Goal: Task Accomplishment & Management: Use online tool/utility

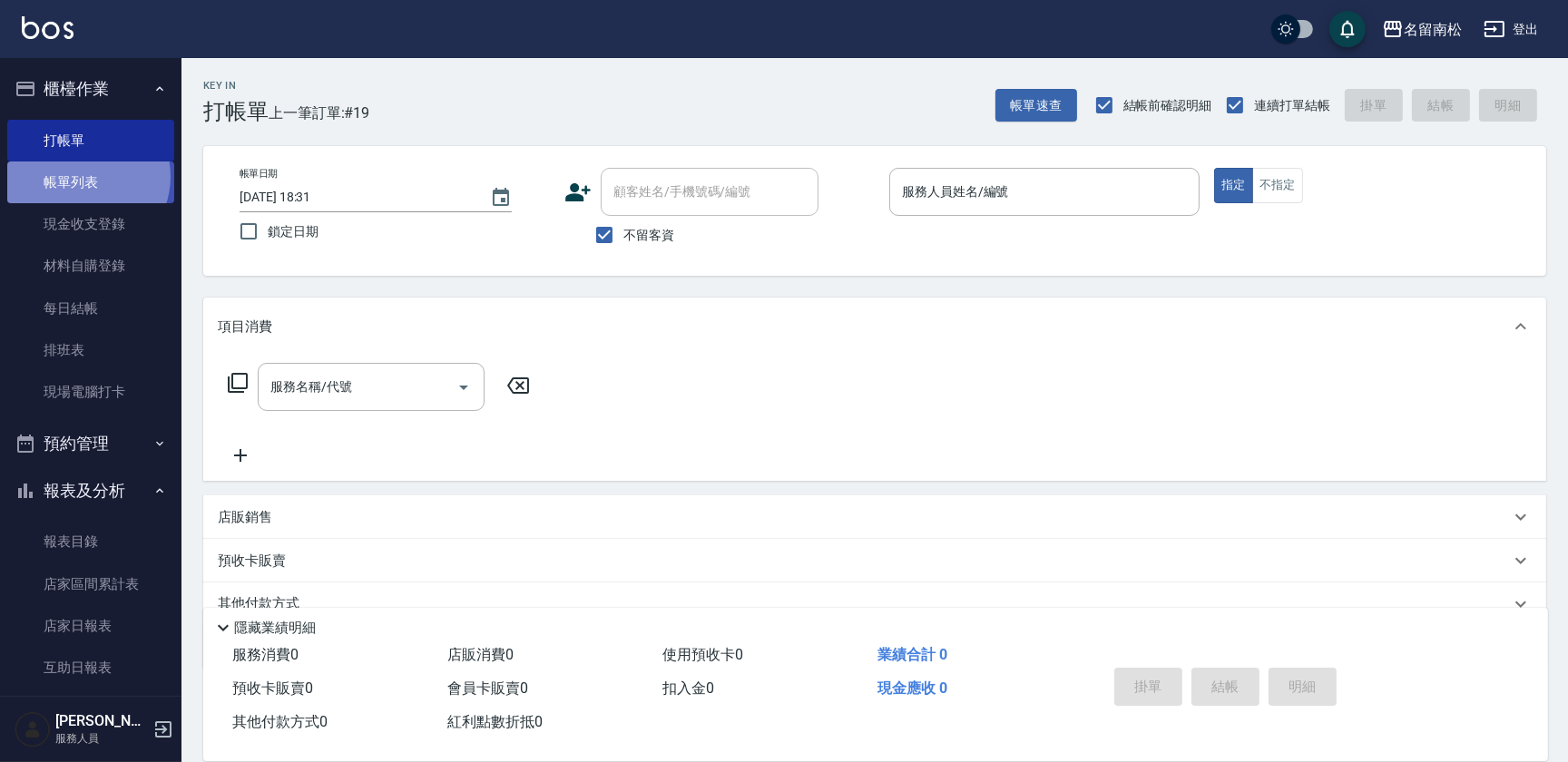
click at [82, 177] on link "帳單列表" at bounding box center [91, 182] width 167 height 42
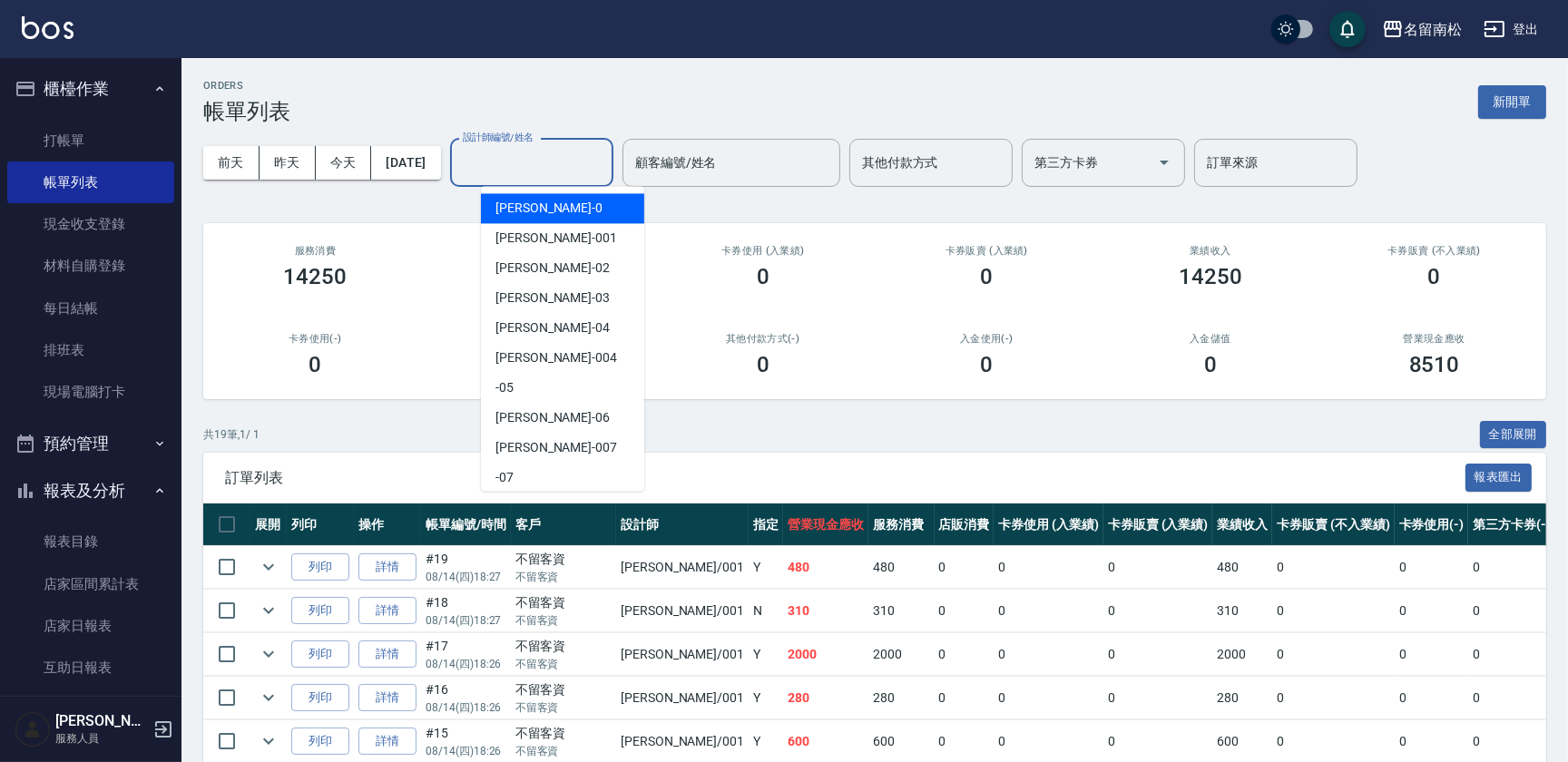
click at [550, 173] on input "設計師編號/姓名" at bounding box center [531, 163] width 147 height 32
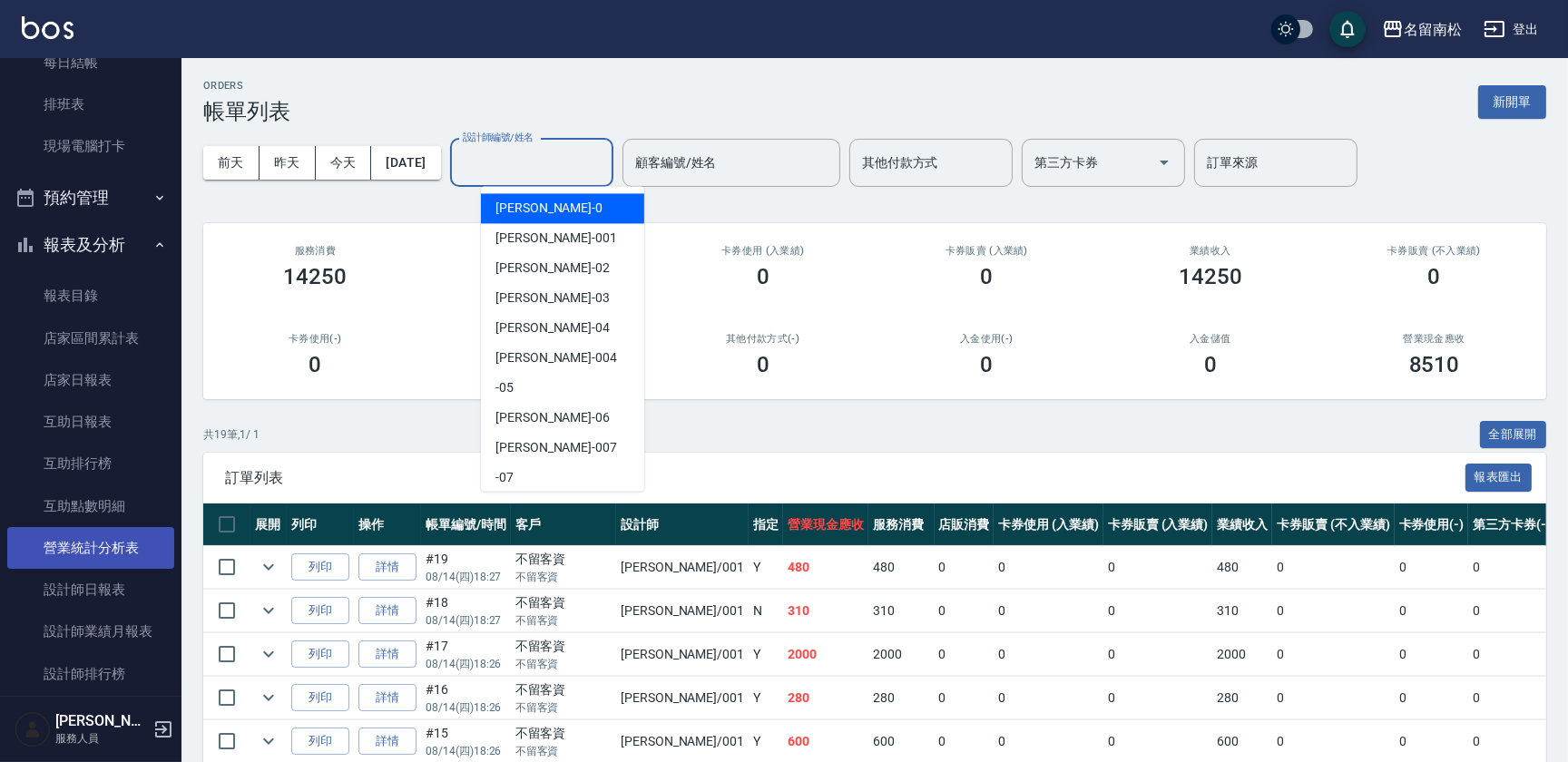
scroll to position [246, 0]
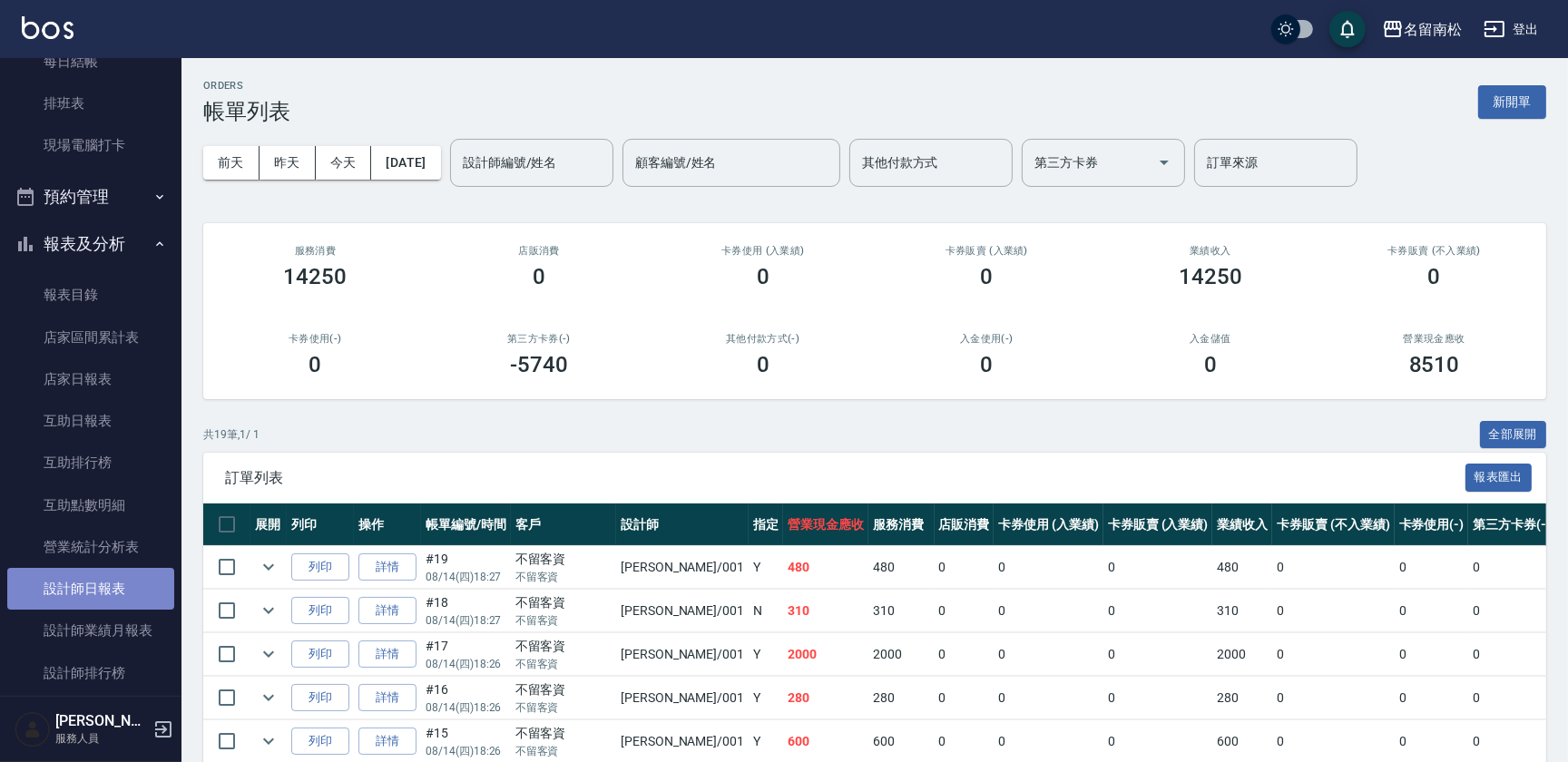
click at [108, 572] on link "設計師日報表" at bounding box center [91, 589] width 167 height 42
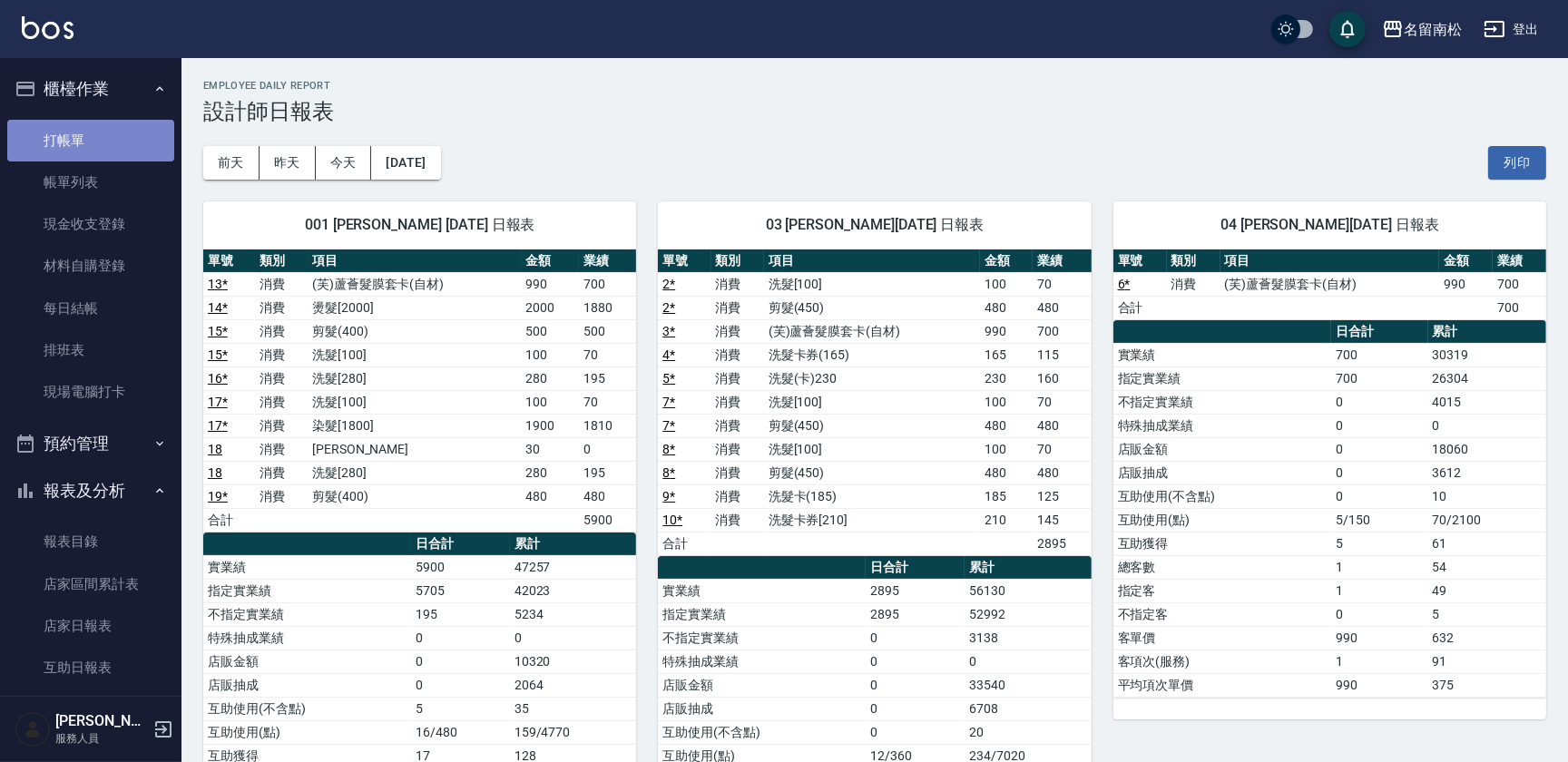
click at [117, 127] on link "打帳單" at bounding box center [91, 141] width 167 height 42
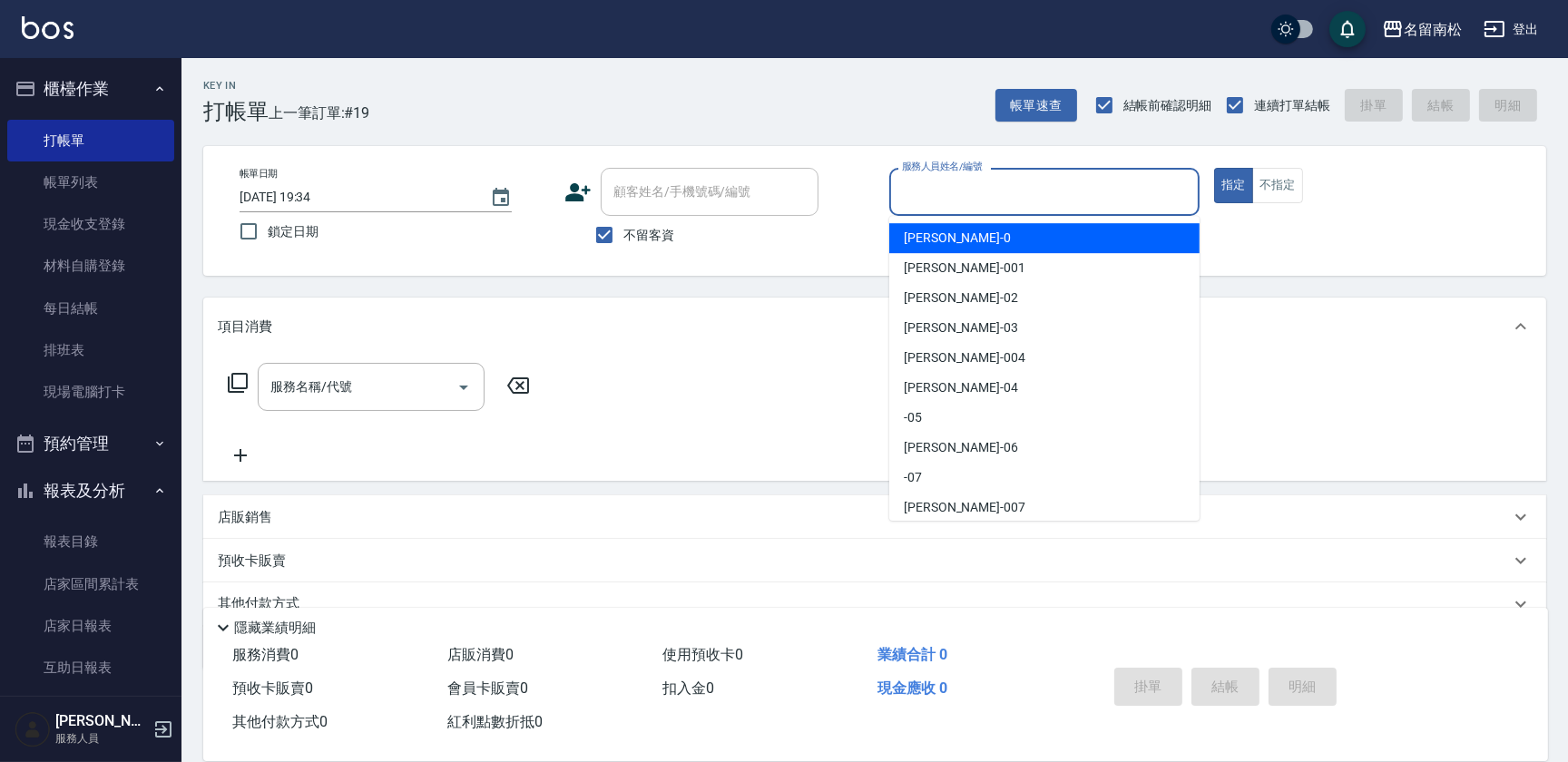
click at [1081, 204] on input "服務人員姓名/編號" at bounding box center [1044, 192] width 294 height 32
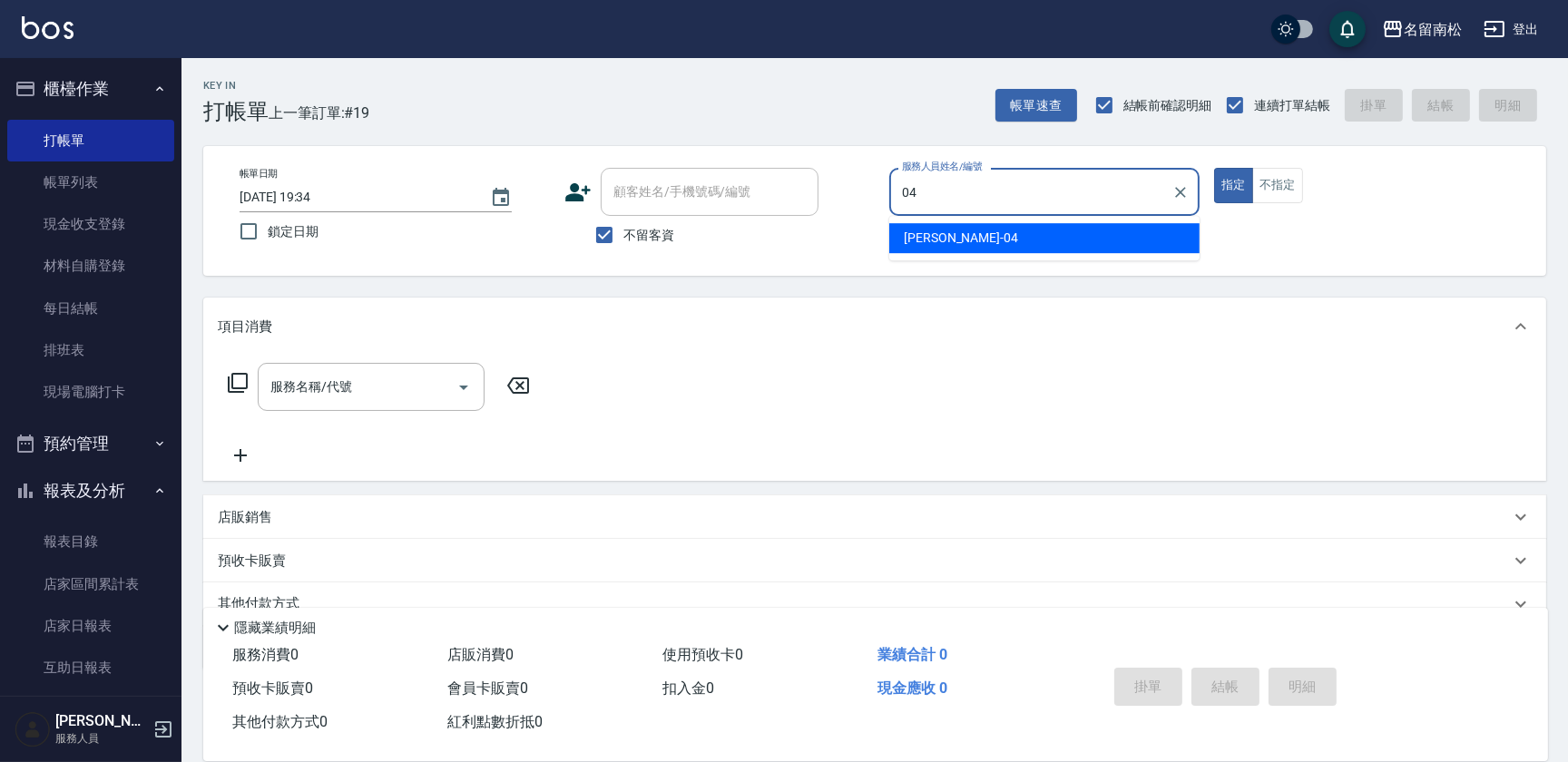
type input "[PERSON_NAME]04"
type button "true"
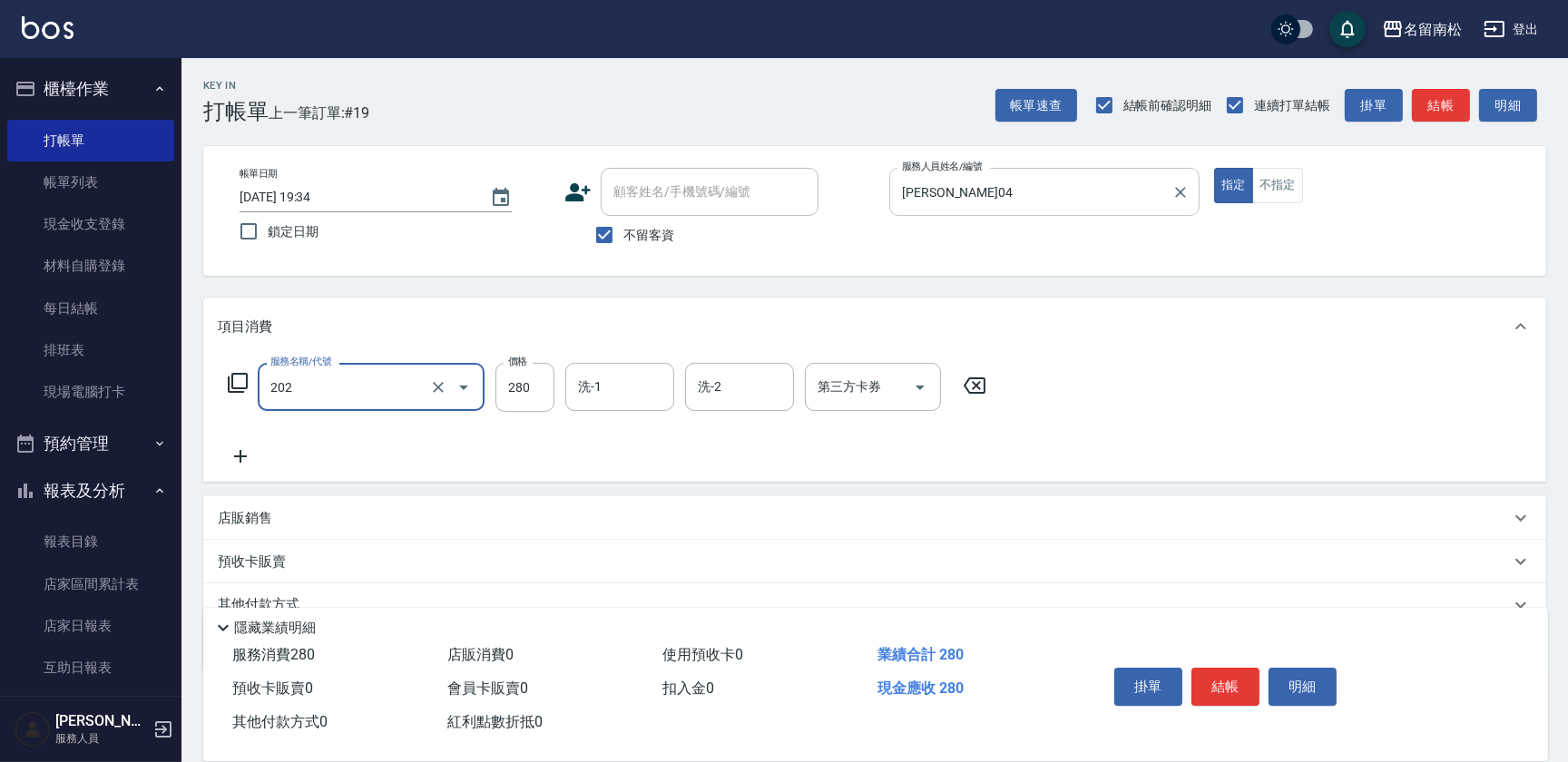
type input "洗髮[280](202)"
type input "[PERSON_NAME]-10"
type input "0"
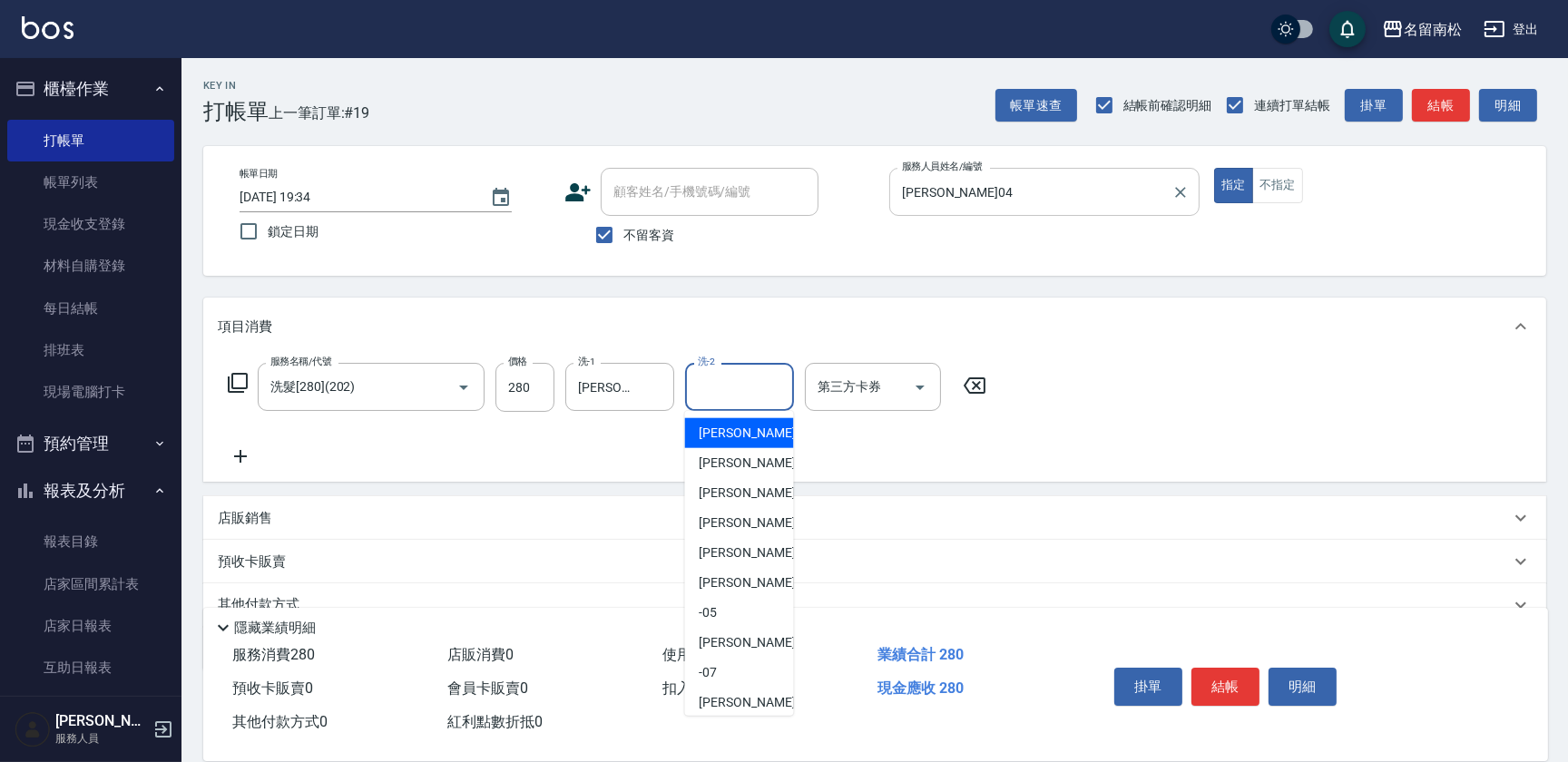
type input "[PERSON_NAME]-0"
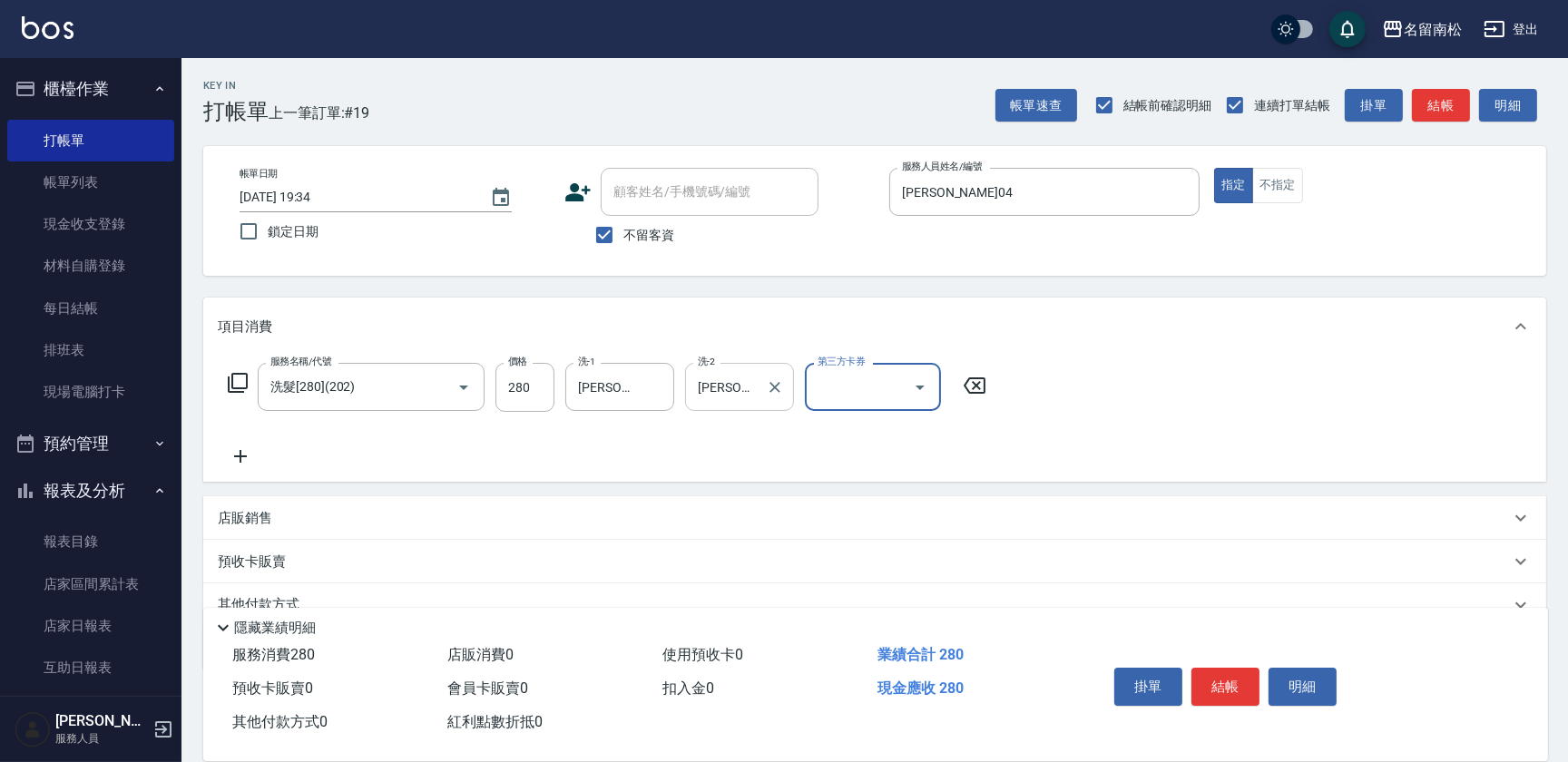
click at [771, 396] on icon "Clear" at bounding box center [774, 387] width 18 height 18
click at [233, 386] on icon at bounding box center [237, 382] width 22 height 22
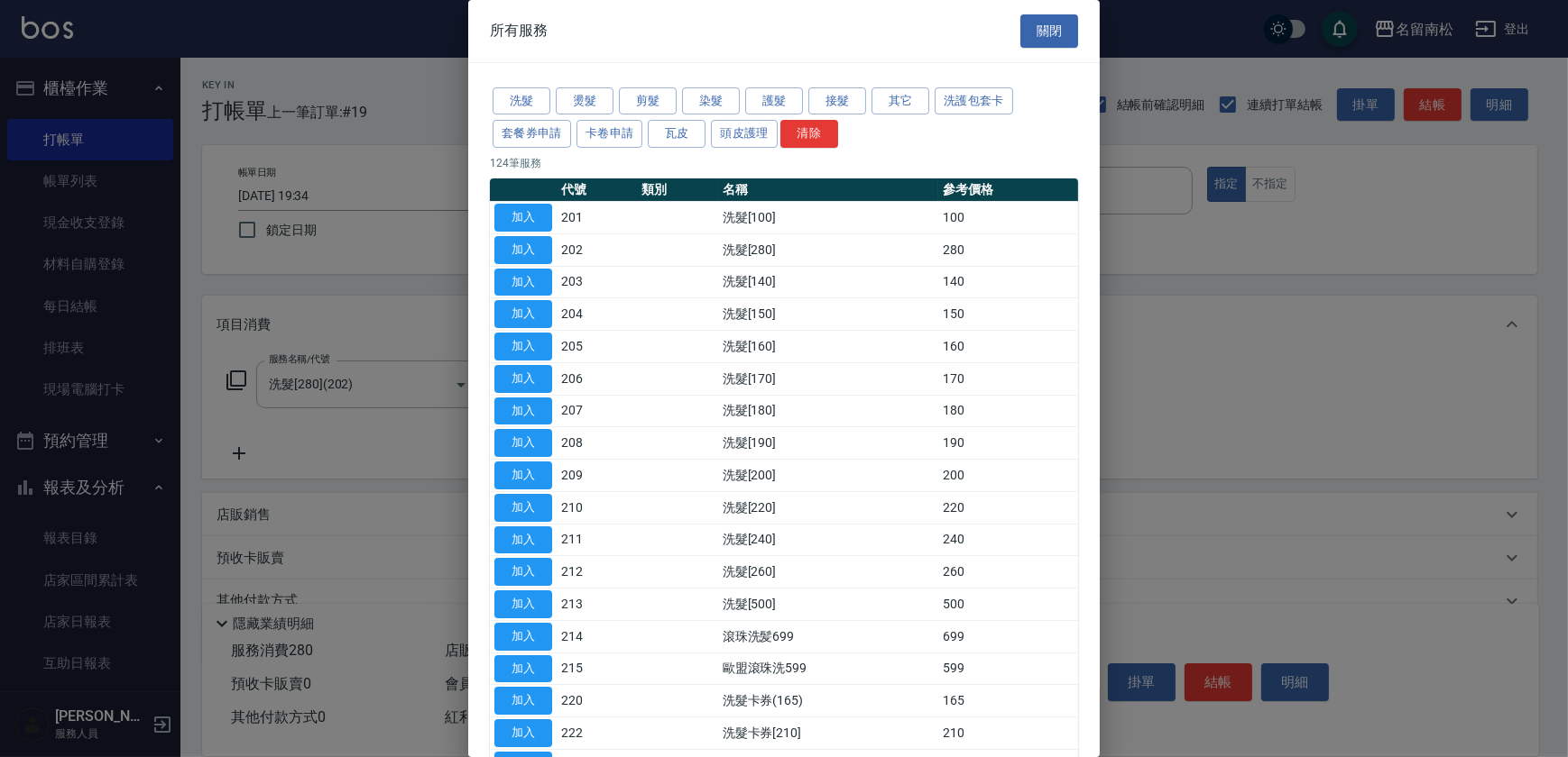
click at [891, 114] on div "洗髮 燙髮 剪髮 染髮 護髮 接髮 其它 洗護包套卡 套餐券申請 卡卷申請 瓦皮 頭皮護理 清除" at bounding box center [784, 117] width 588 height 67
click at [901, 95] on button "其它" at bounding box center [901, 101] width 58 height 28
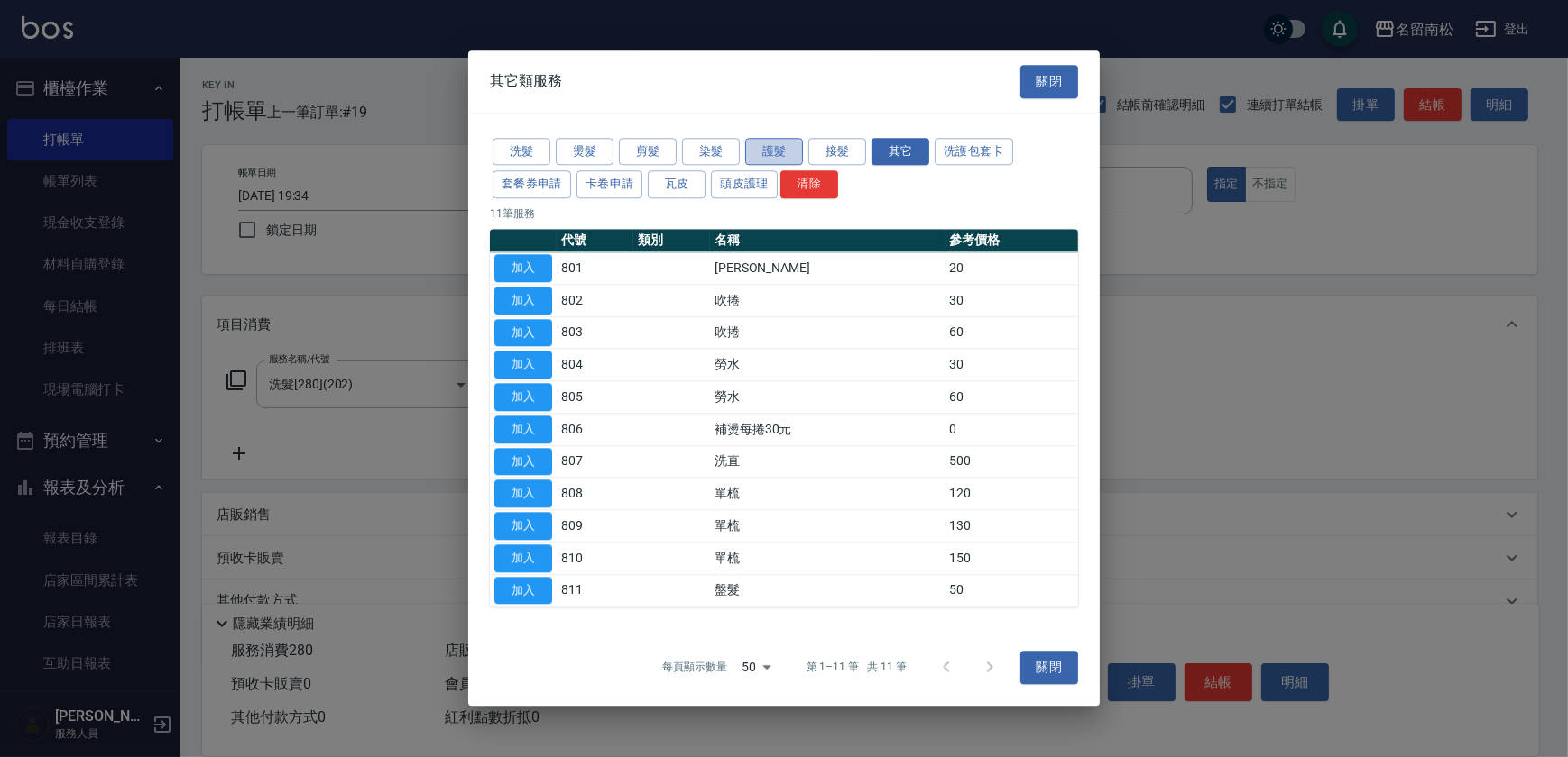
click at [769, 145] on button "護髮" at bounding box center [774, 152] width 58 height 28
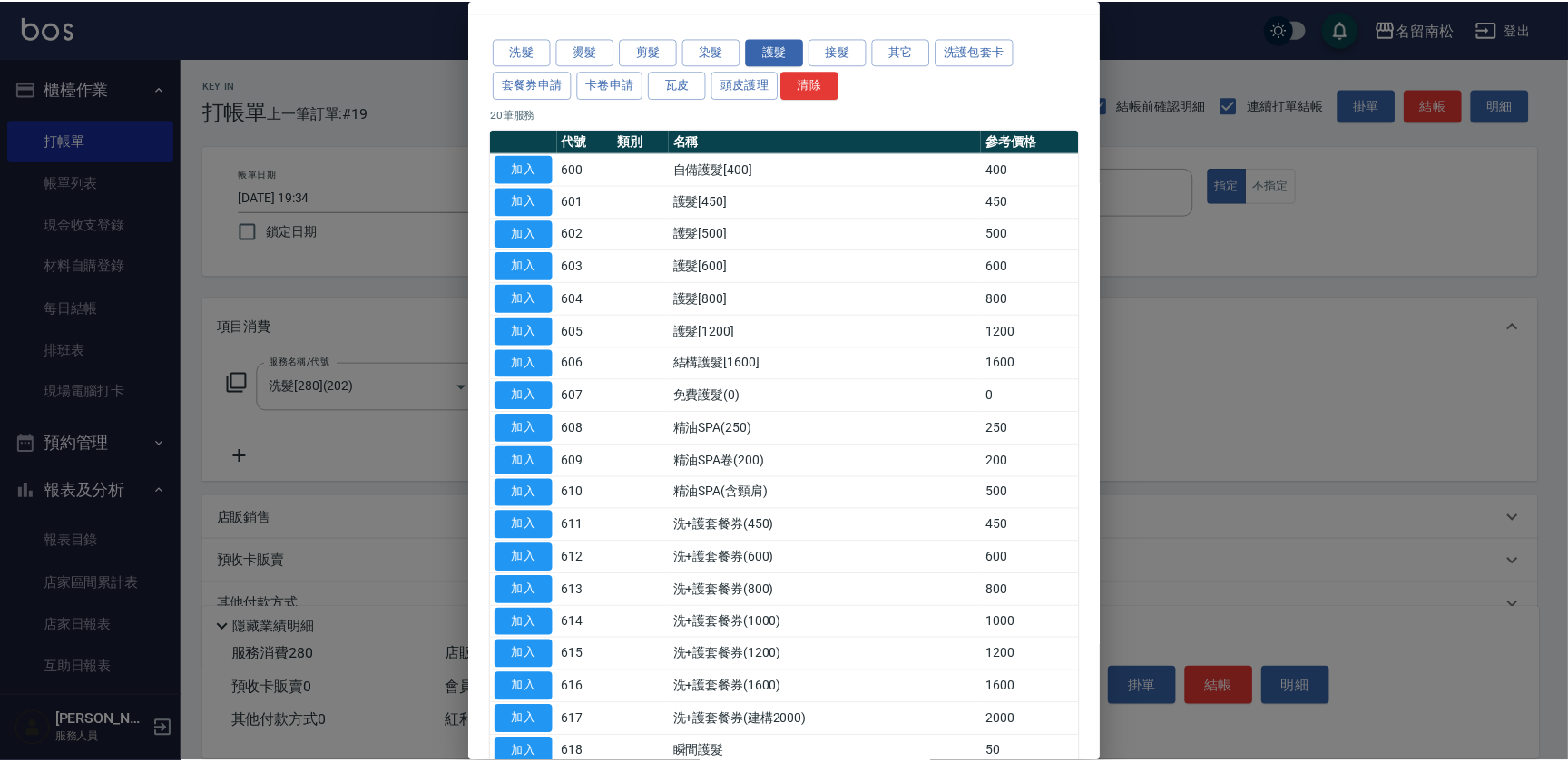
scroll to position [82, 0]
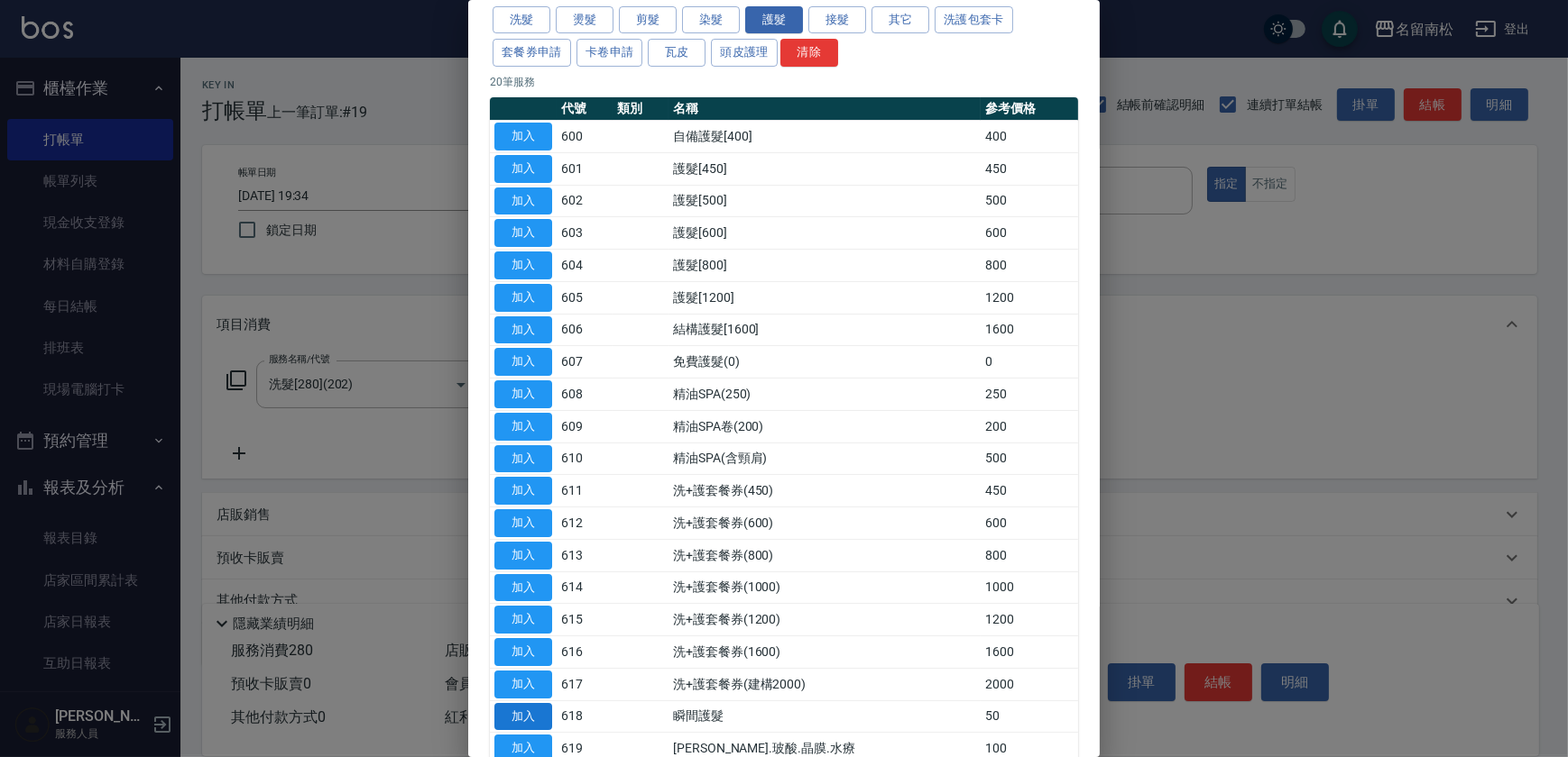
click at [530, 712] on button "加入" at bounding box center [524, 718] width 58 height 28
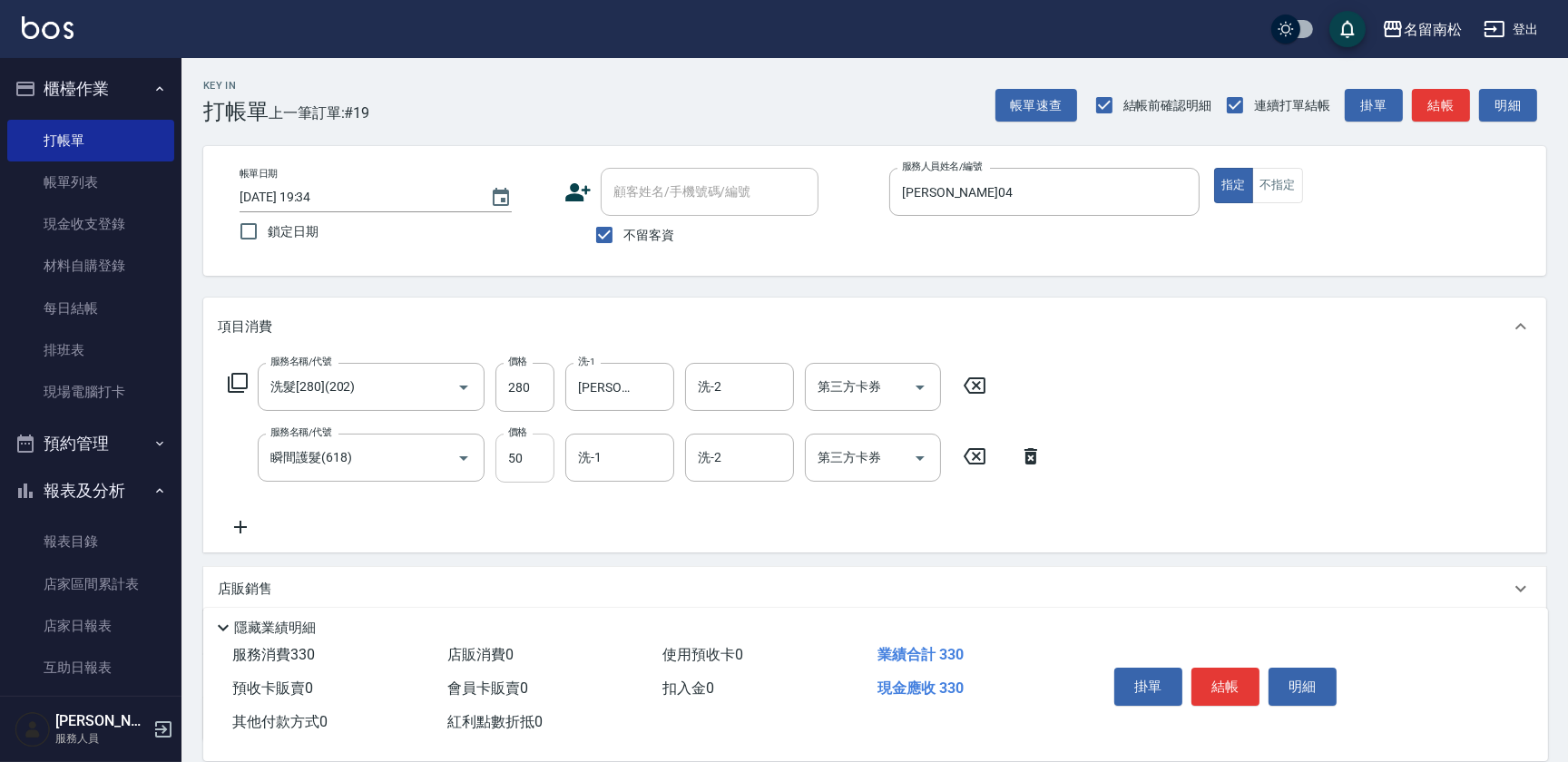
click at [548, 465] on input "50" at bounding box center [525, 458] width 59 height 49
type input "30"
type input "[PERSON_NAME]-10"
click at [1240, 694] on button "結帳" at bounding box center [1225, 686] width 68 height 38
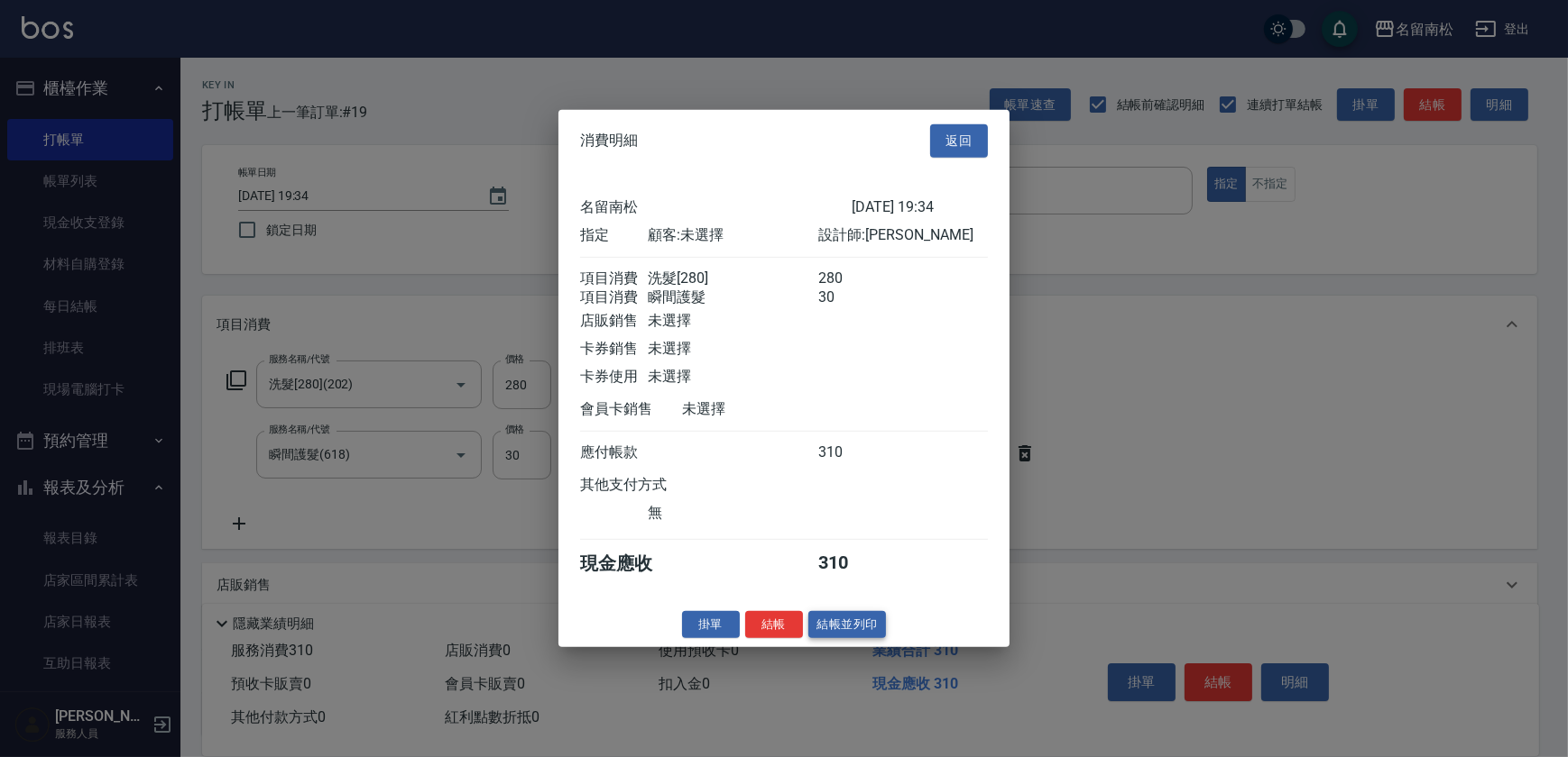
click at [829, 635] on button "結帳並列印" at bounding box center [847, 625] width 79 height 28
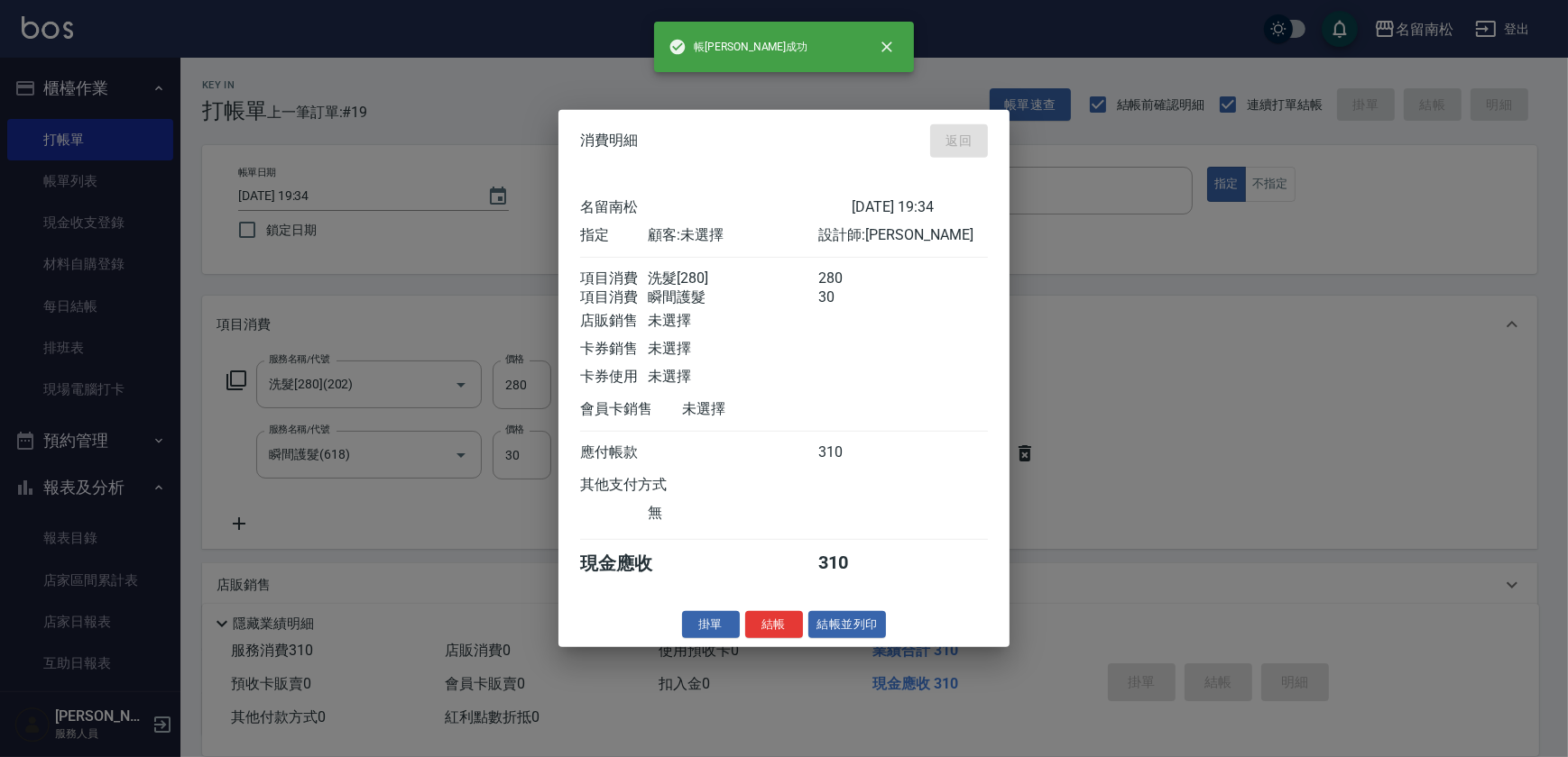
type input "[DATE] 19:35"
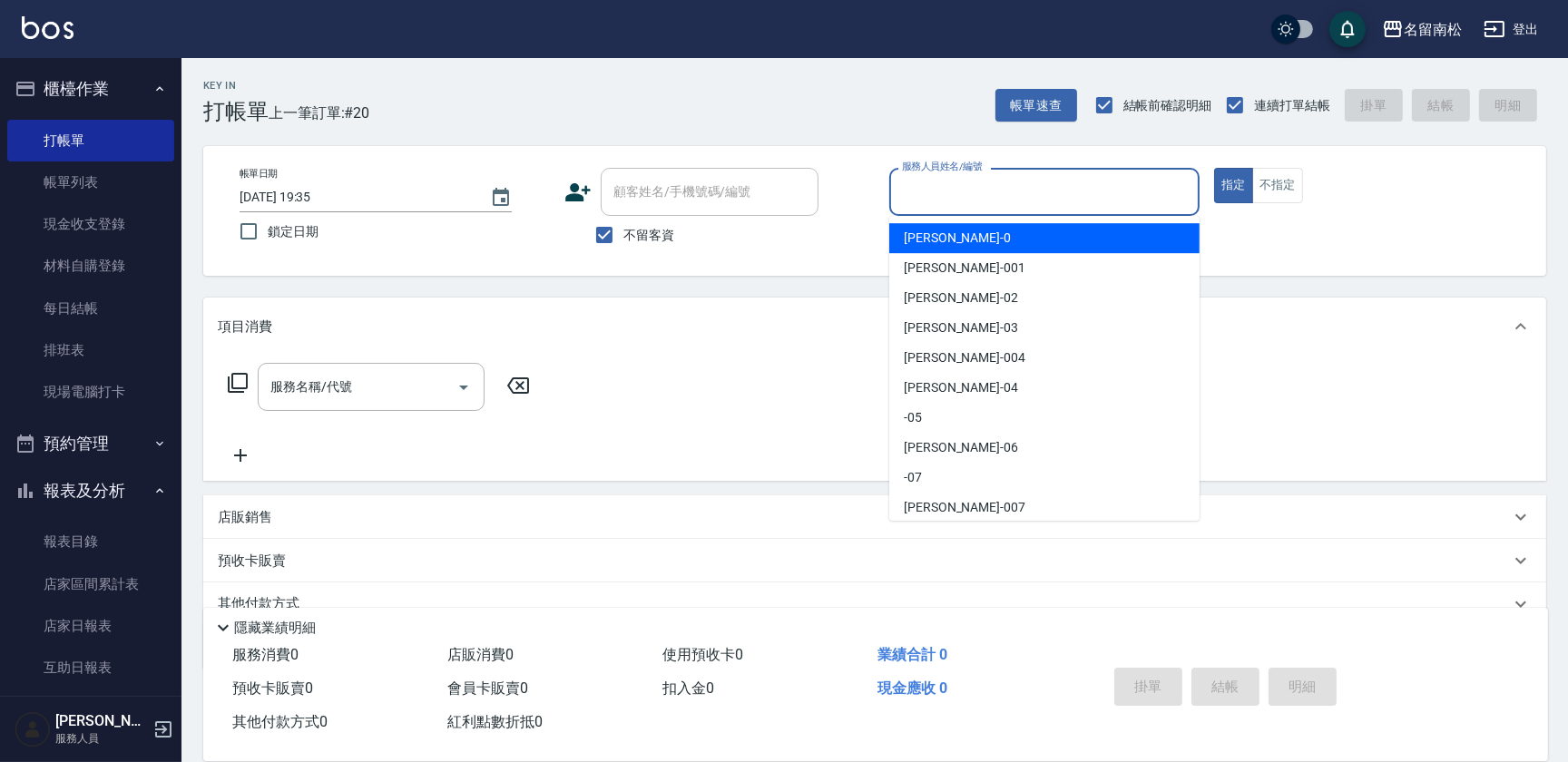
click at [1017, 178] on input "服務人員姓名/編號" at bounding box center [1044, 192] width 294 height 32
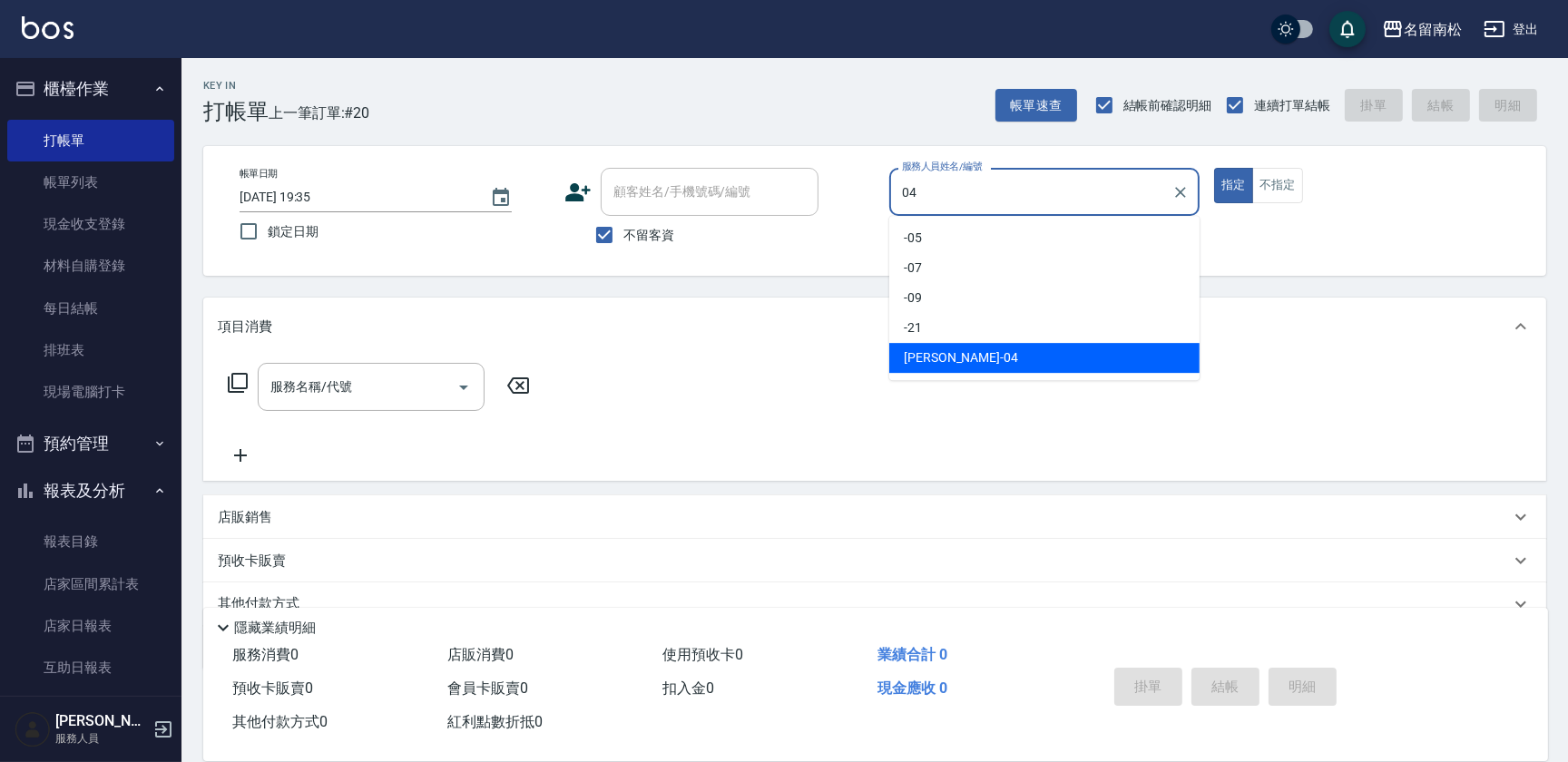
type input "[PERSON_NAME]04"
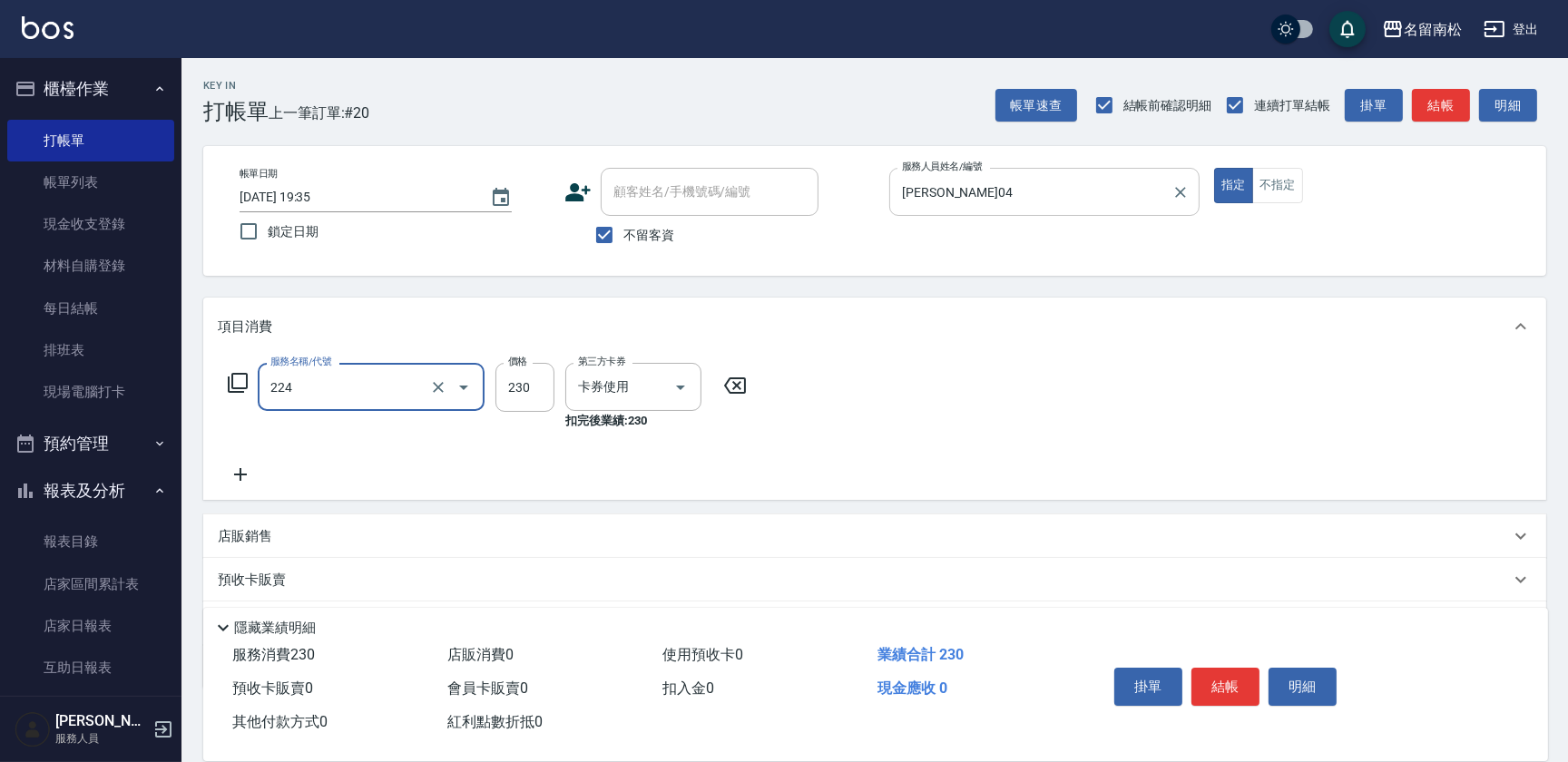
type input "洗髮(卡)230(224)"
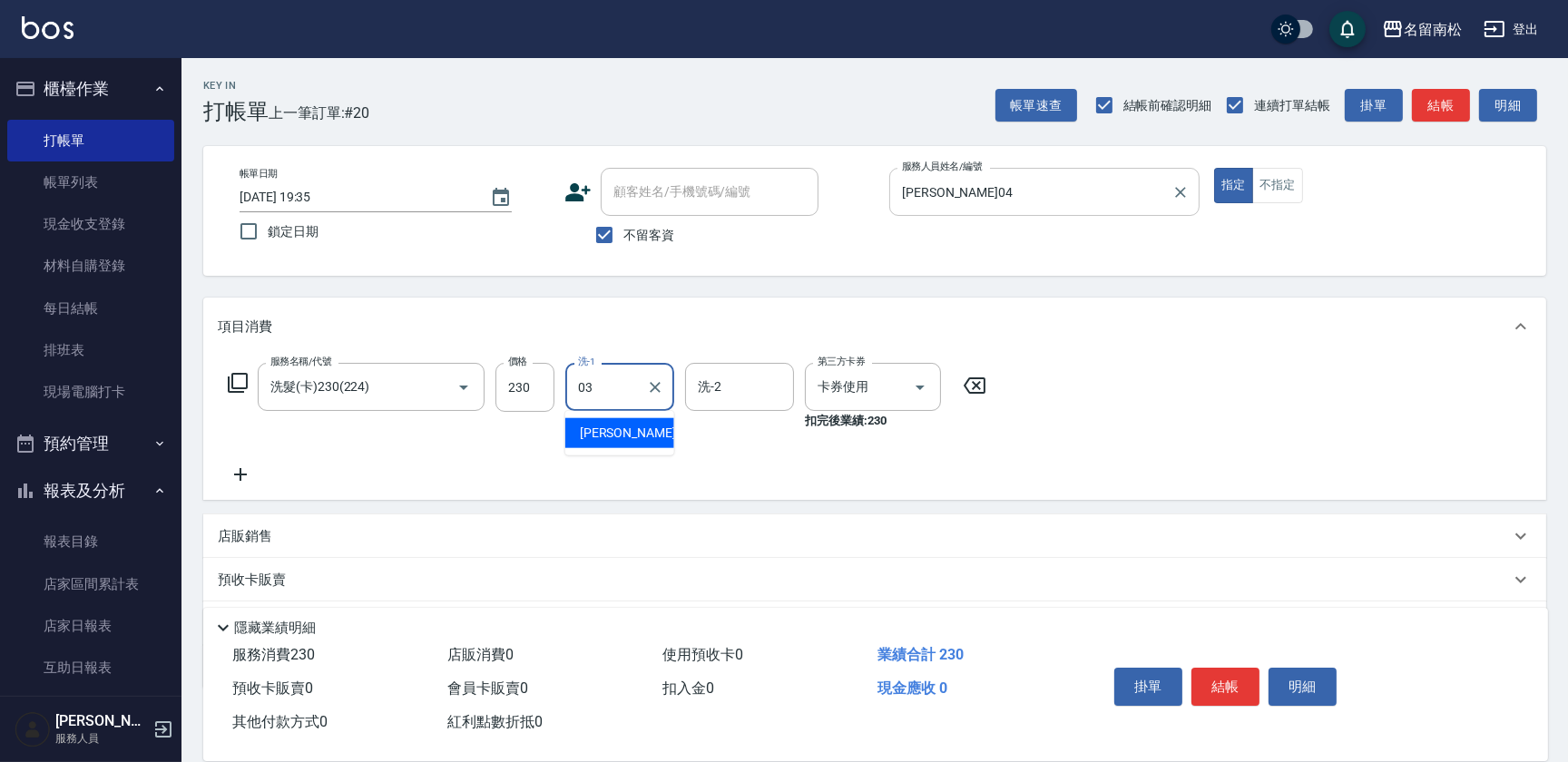
type input "[PERSON_NAME]-03"
click at [599, 232] on input "不留客資" at bounding box center [604, 235] width 38 height 38
checkbox input "false"
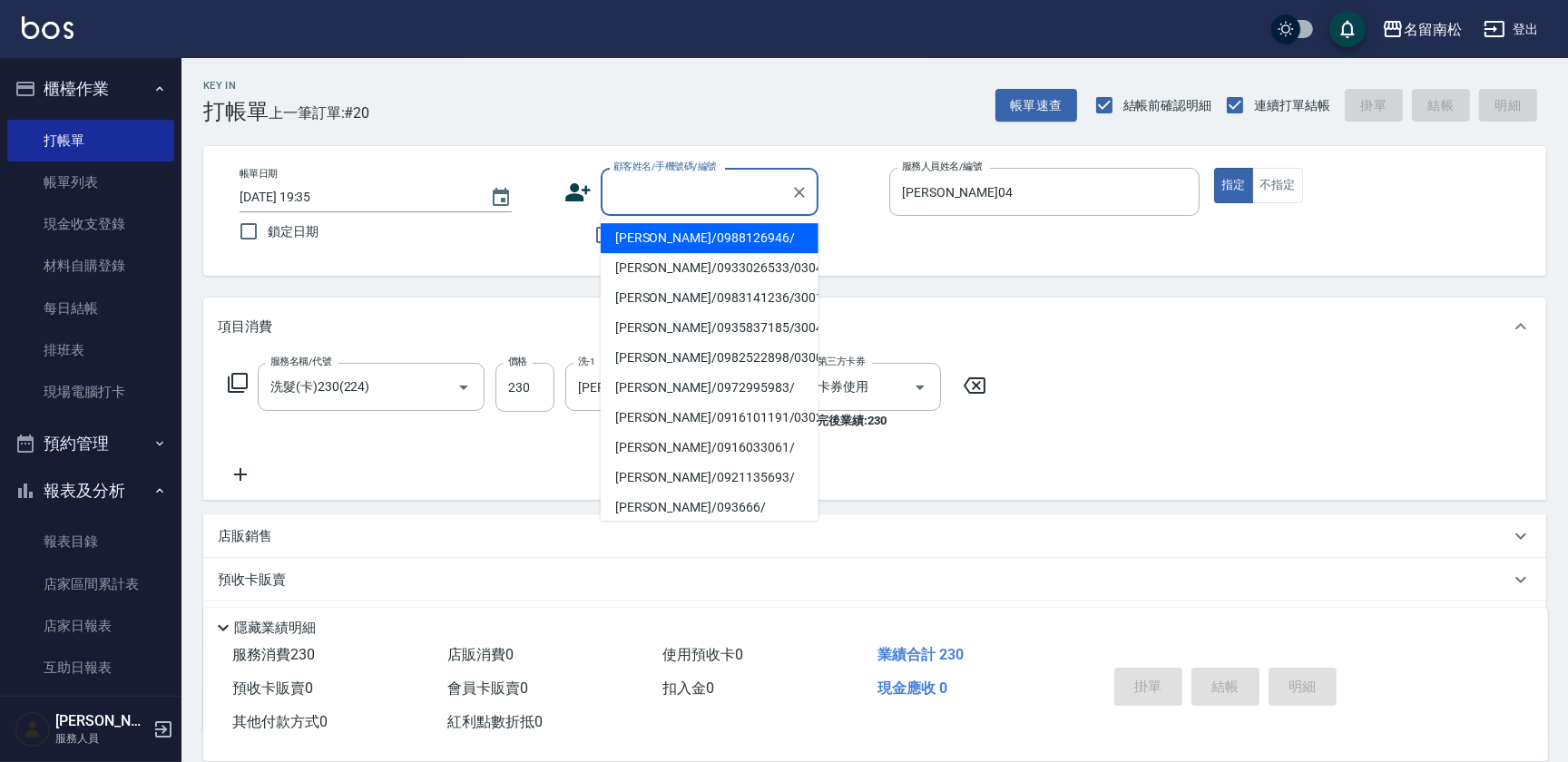
click at [681, 180] on input "顧客姓名/手機號碼/編號" at bounding box center [696, 192] width 175 height 32
click at [721, 228] on li "[PERSON_NAME]/0911135702/" at bounding box center [709, 238] width 218 height 30
type input "[PERSON_NAME]/0911135702/"
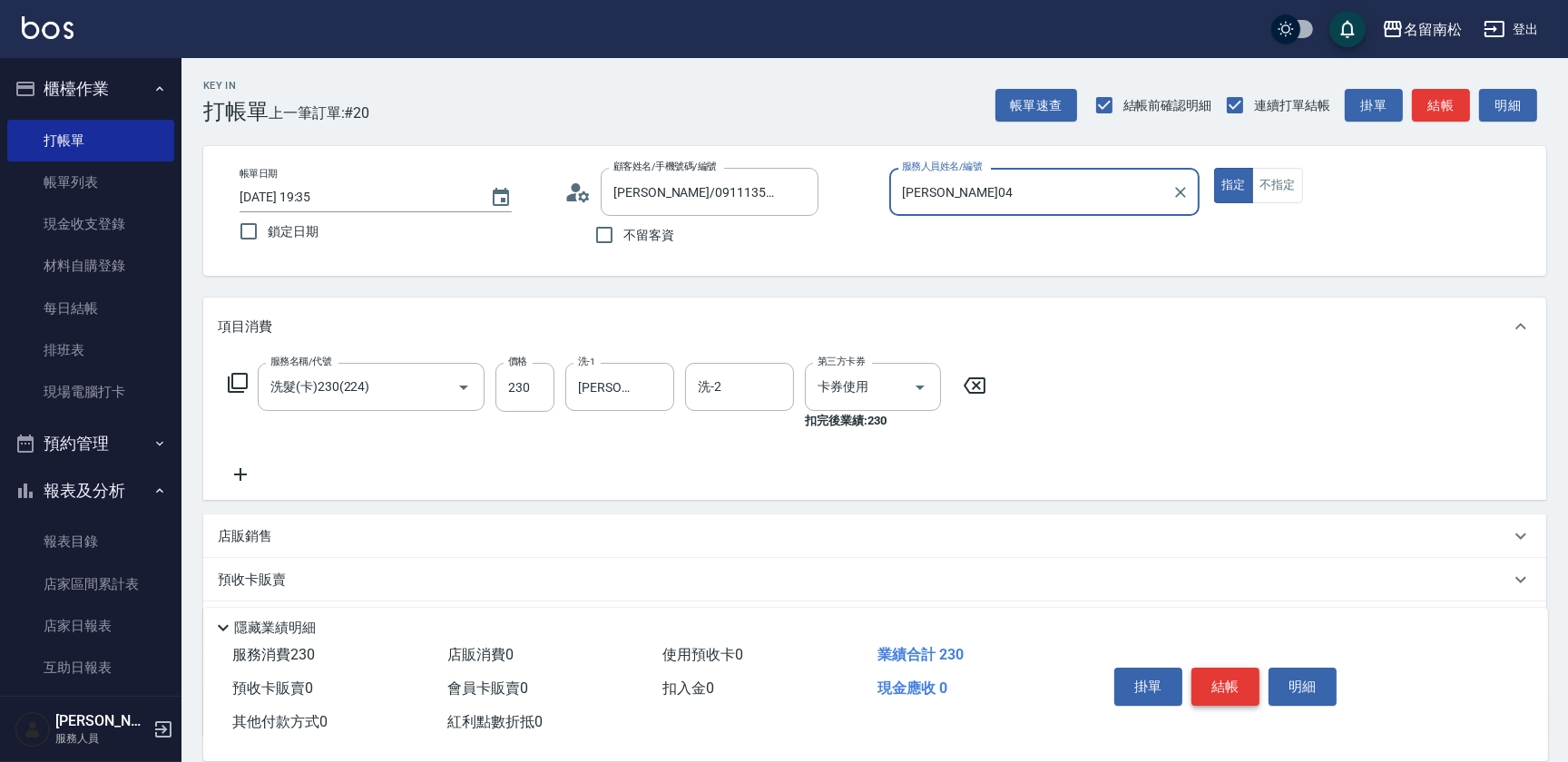
click at [1217, 668] on button "結帳" at bounding box center [1225, 686] width 68 height 38
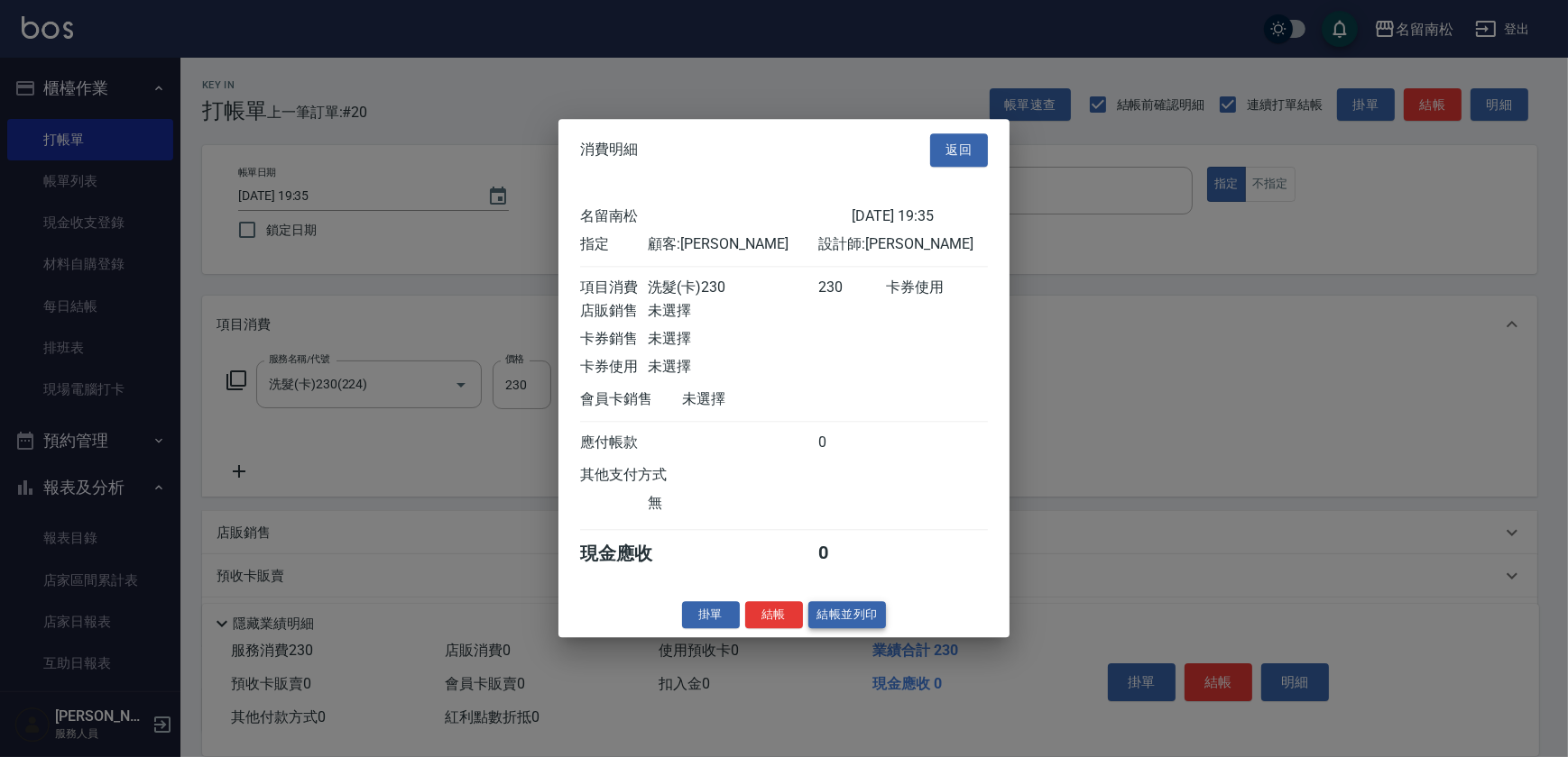
click at [858, 616] on button "結帳並列印" at bounding box center [847, 615] width 79 height 28
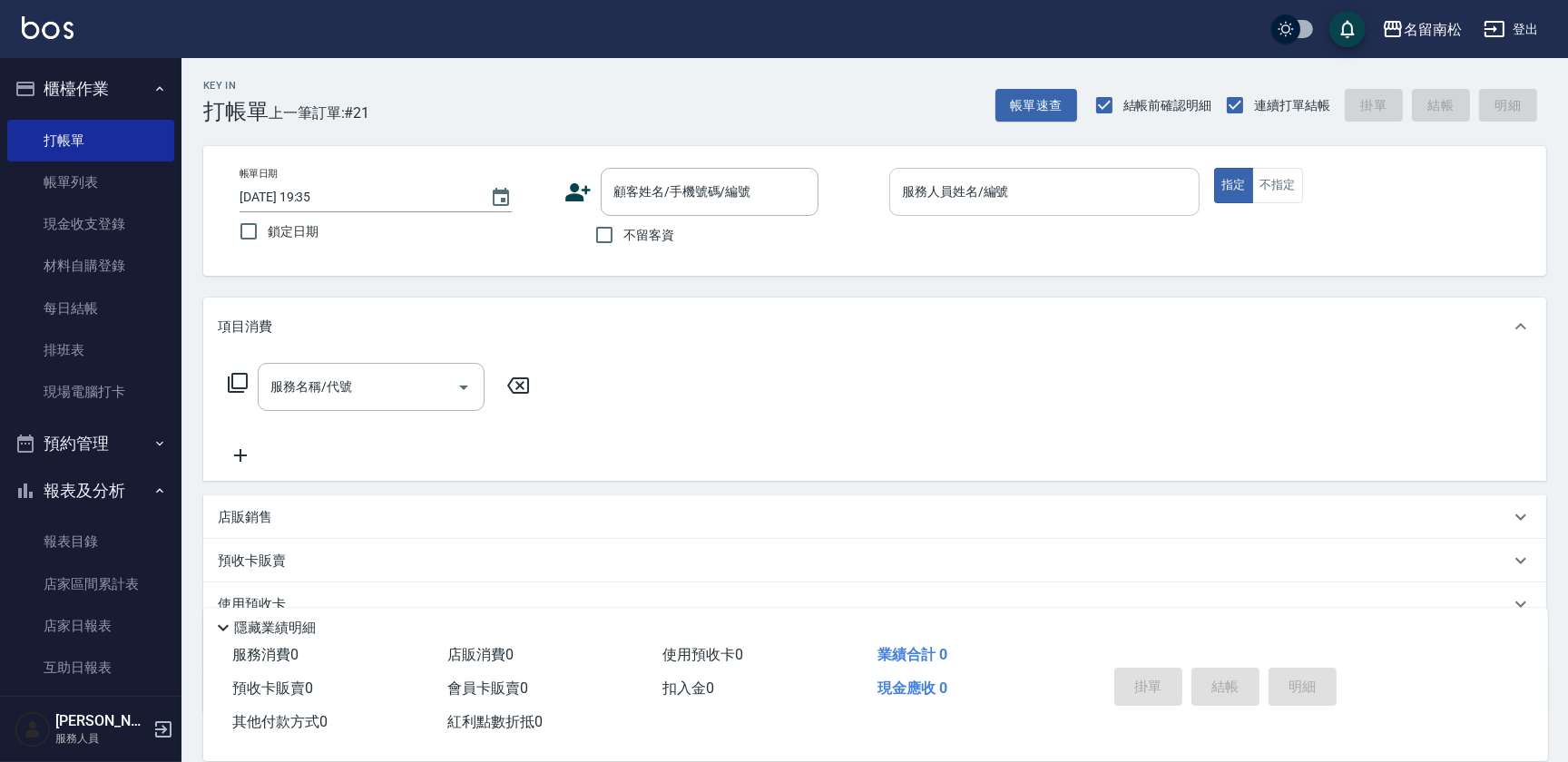
drag, startPoint x: 1110, startPoint y: 192, endPoint x: 1104, endPoint y: 182, distance: 11.7
click at [1110, 192] on input "服務人員姓名/編號" at bounding box center [1044, 192] width 294 height 32
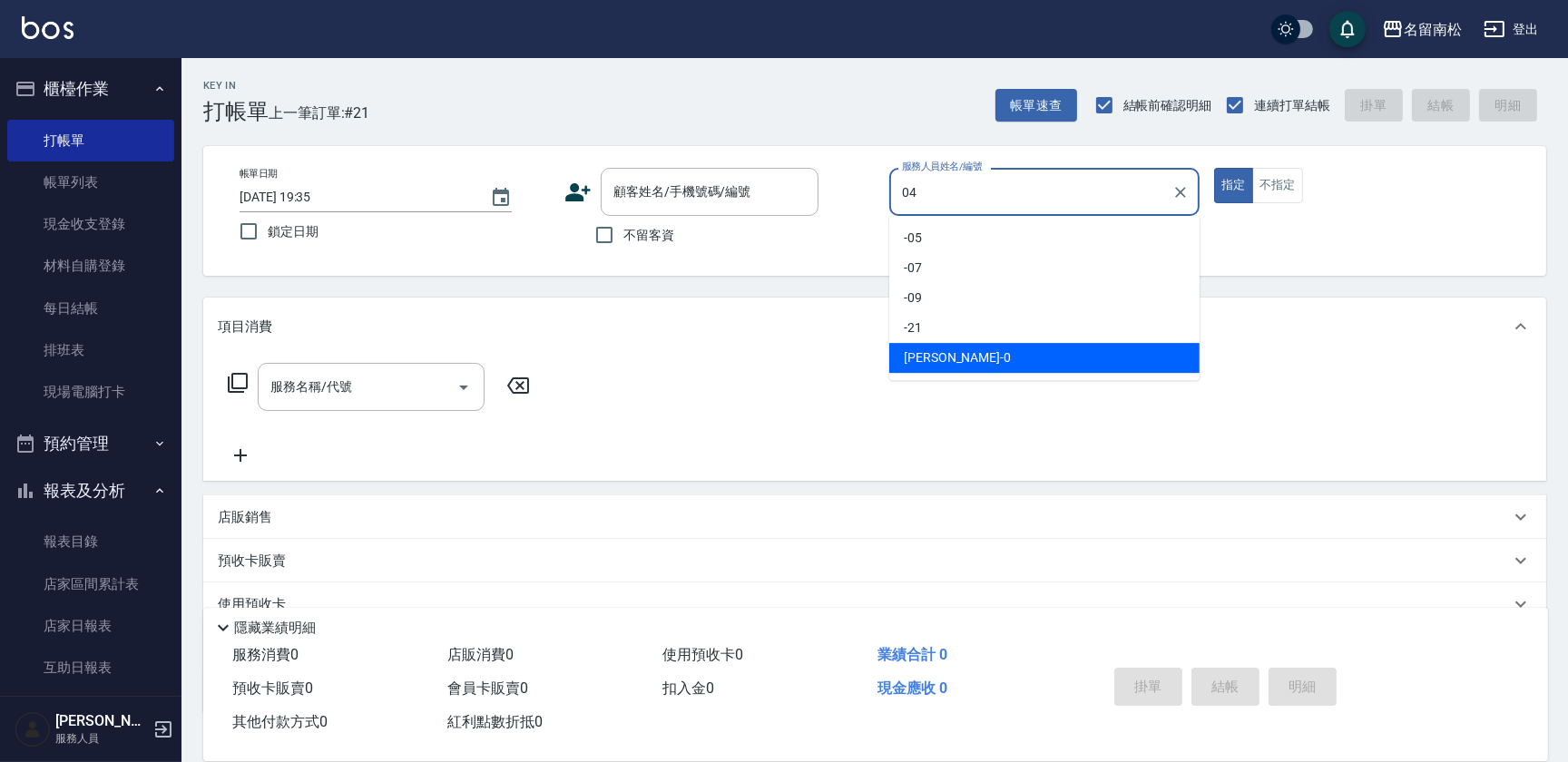
type input "[PERSON_NAME]04"
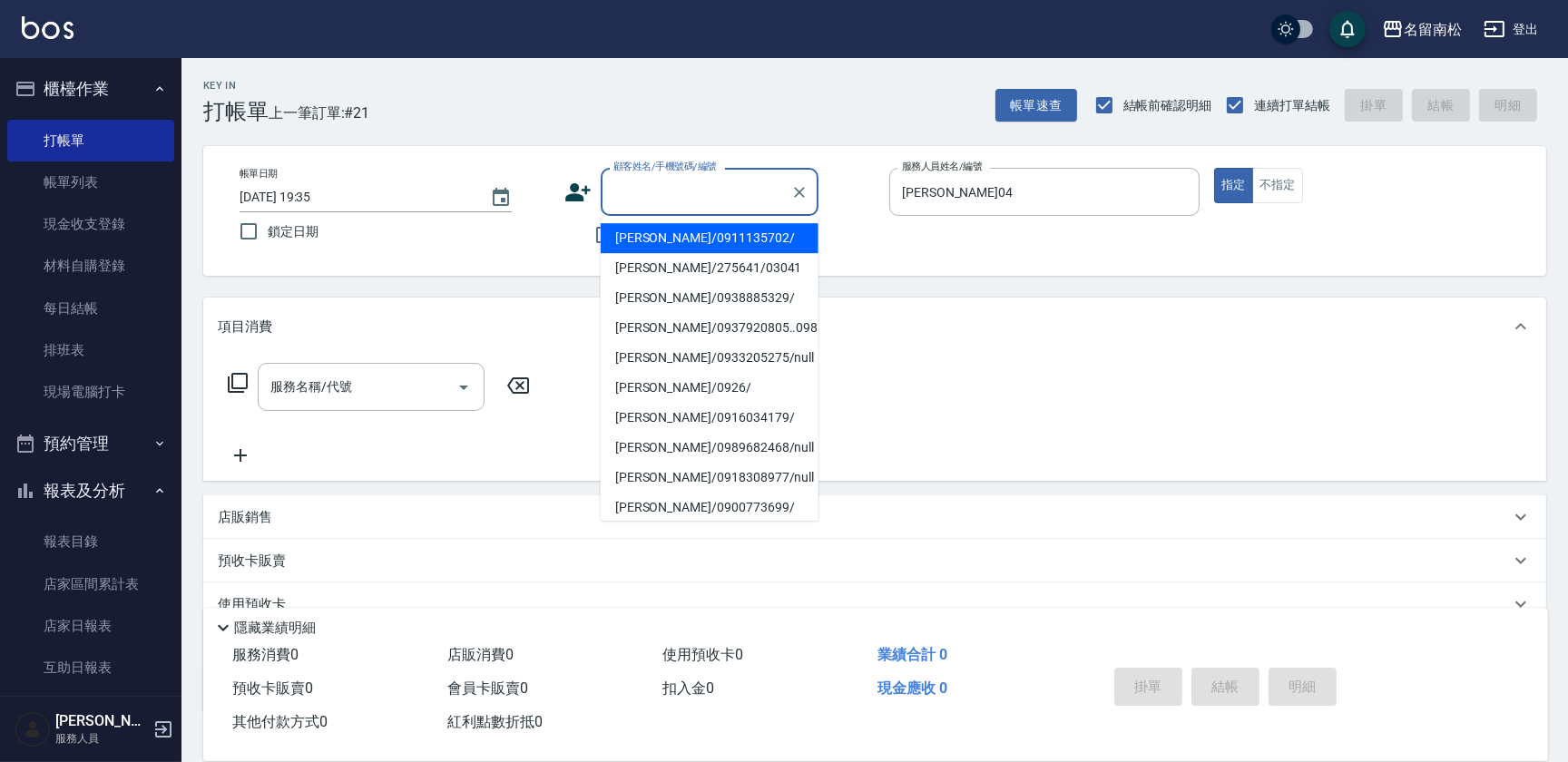
click at [707, 185] on input "顧客姓名/手機號碼/編號" at bounding box center [696, 192] width 175 height 32
click at [691, 264] on li "[PERSON_NAME]/0928078209/" at bounding box center [709, 268] width 218 height 30
type input "[PERSON_NAME]/0928078209/"
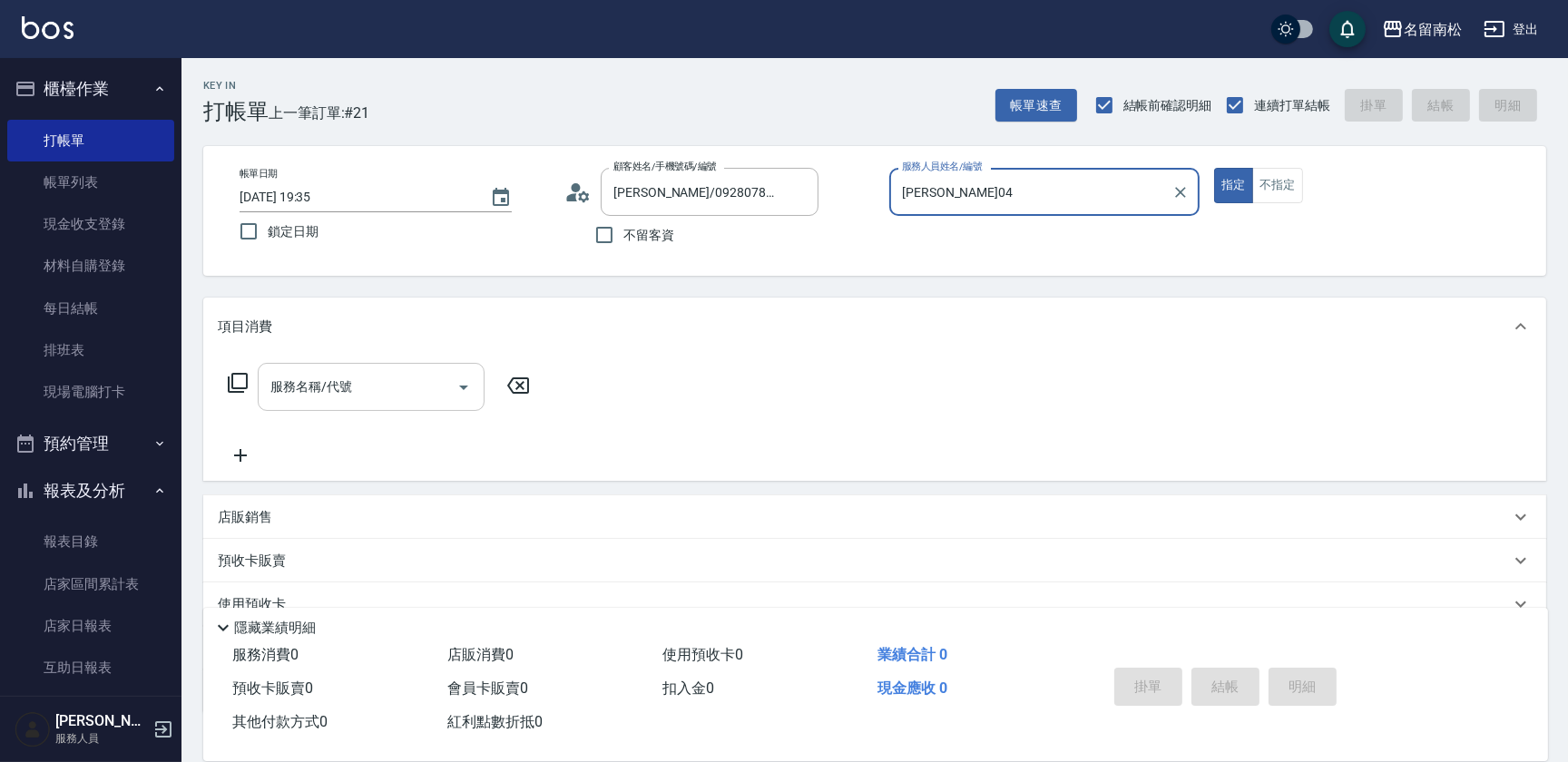
click at [391, 383] on input "服務名稱/代號" at bounding box center [358, 387] width 183 height 32
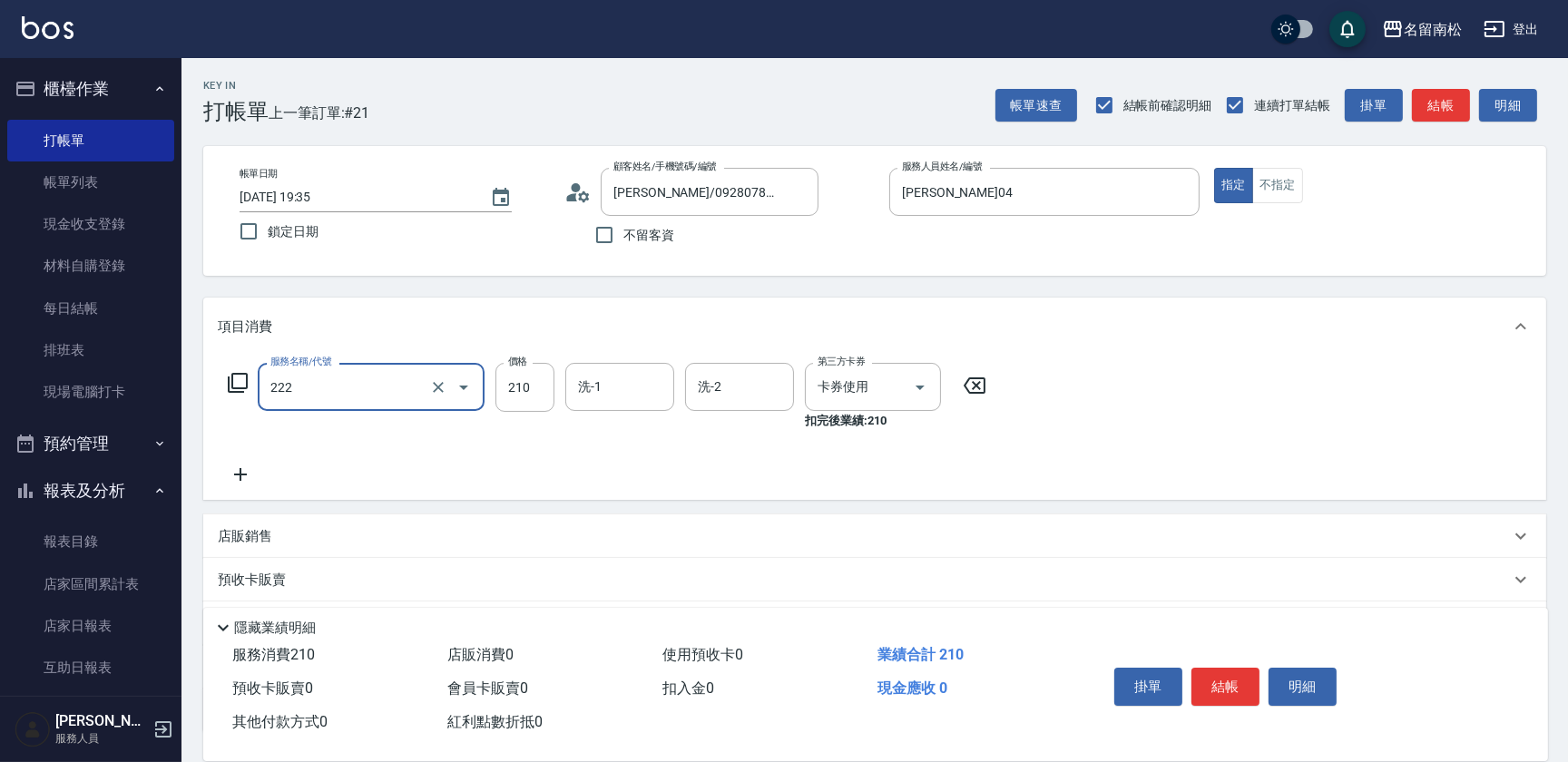
type input "洗髮卡券[210](222)"
type input "[PERSON_NAME]04"
click at [1228, 686] on button "結帳" at bounding box center [1225, 686] width 68 height 38
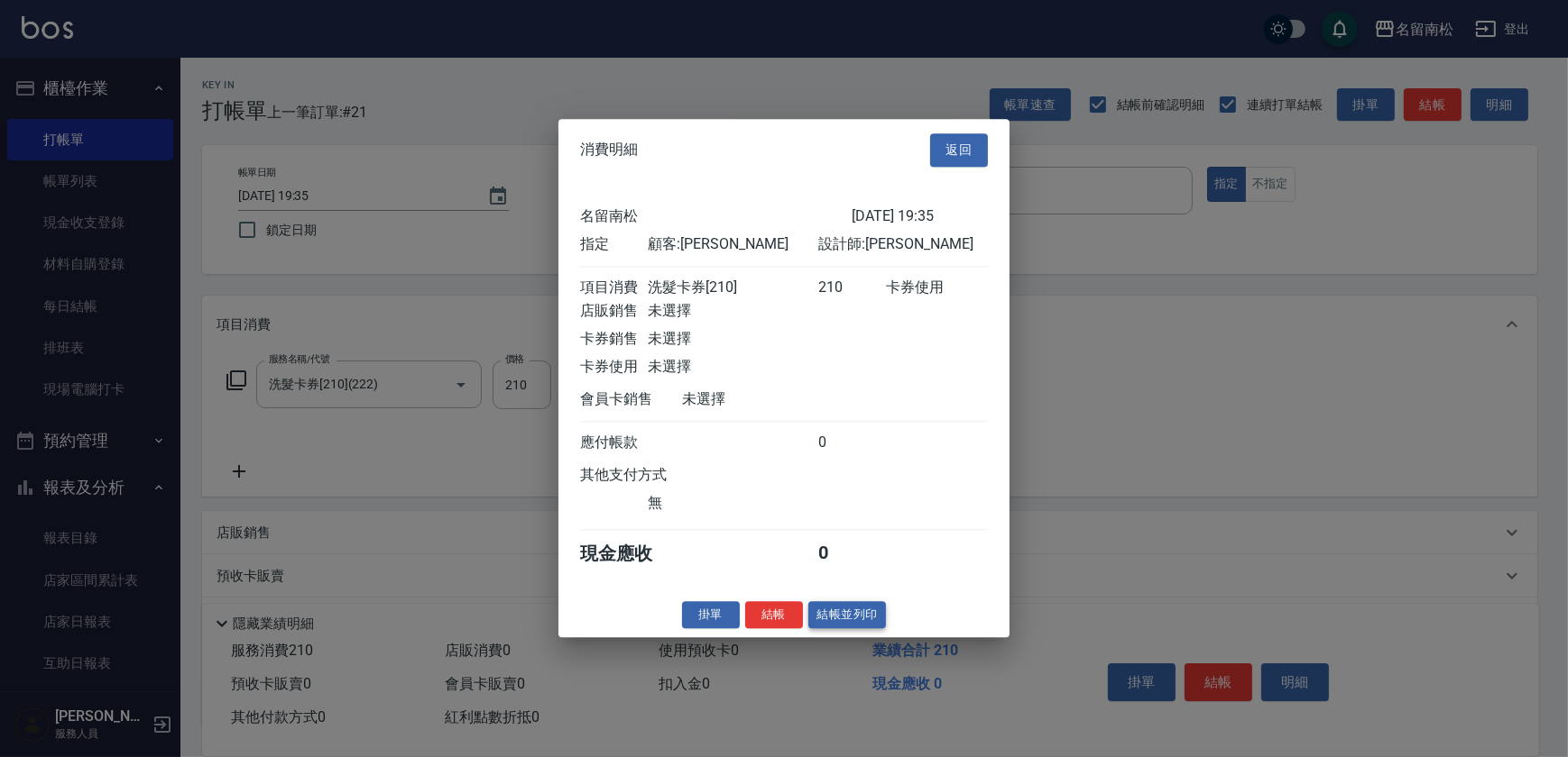
click at [855, 616] on button "結帳並列印" at bounding box center [847, 615] width 79 height 28
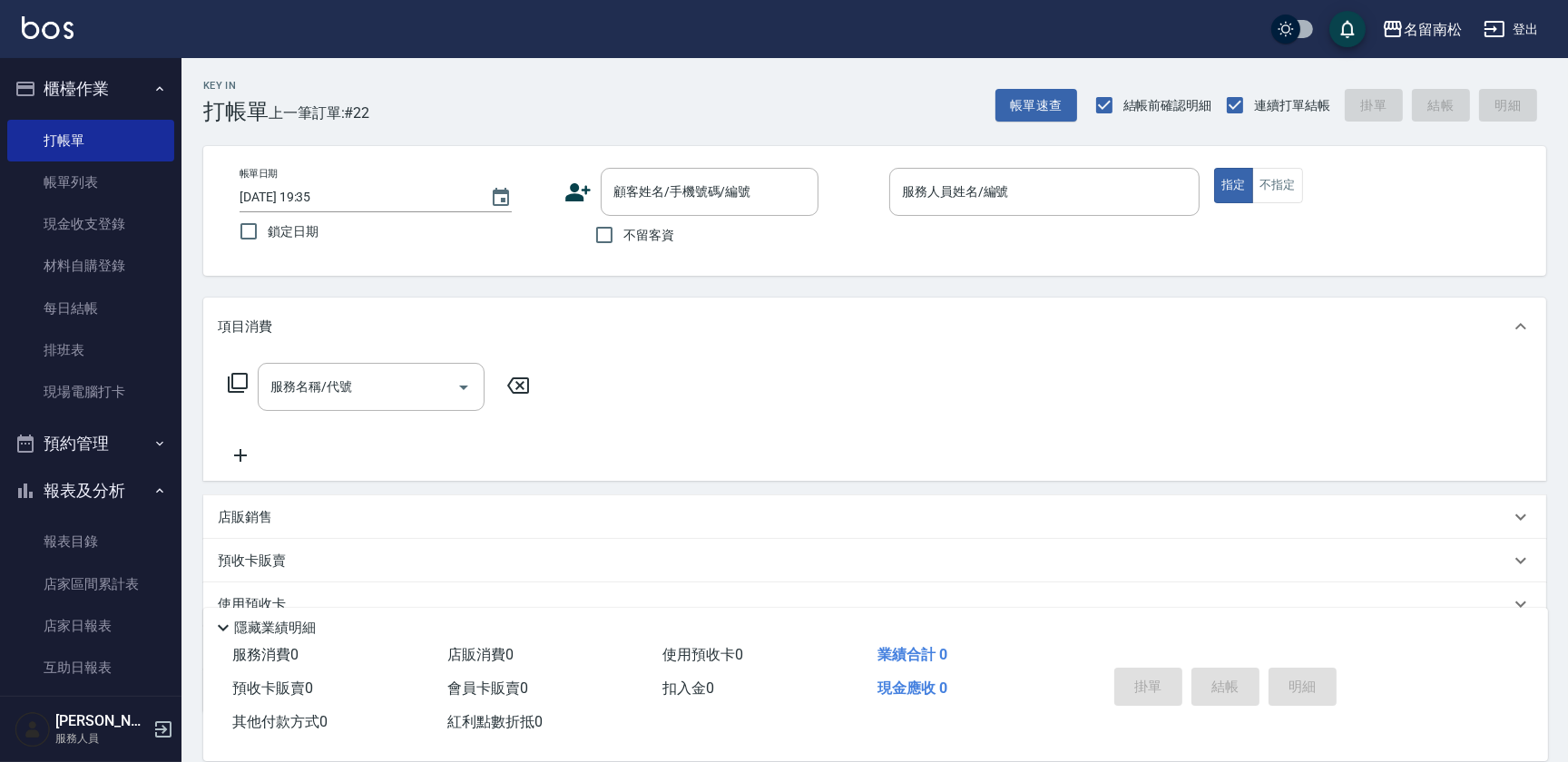
click at [664, 231] on span "不留客資" at bounding box center [649, 235] width 51 height 19
click at [623, 231] on input "不留客資" at bounding box center [604, 235] width 38 height 38
checkbox input "true"
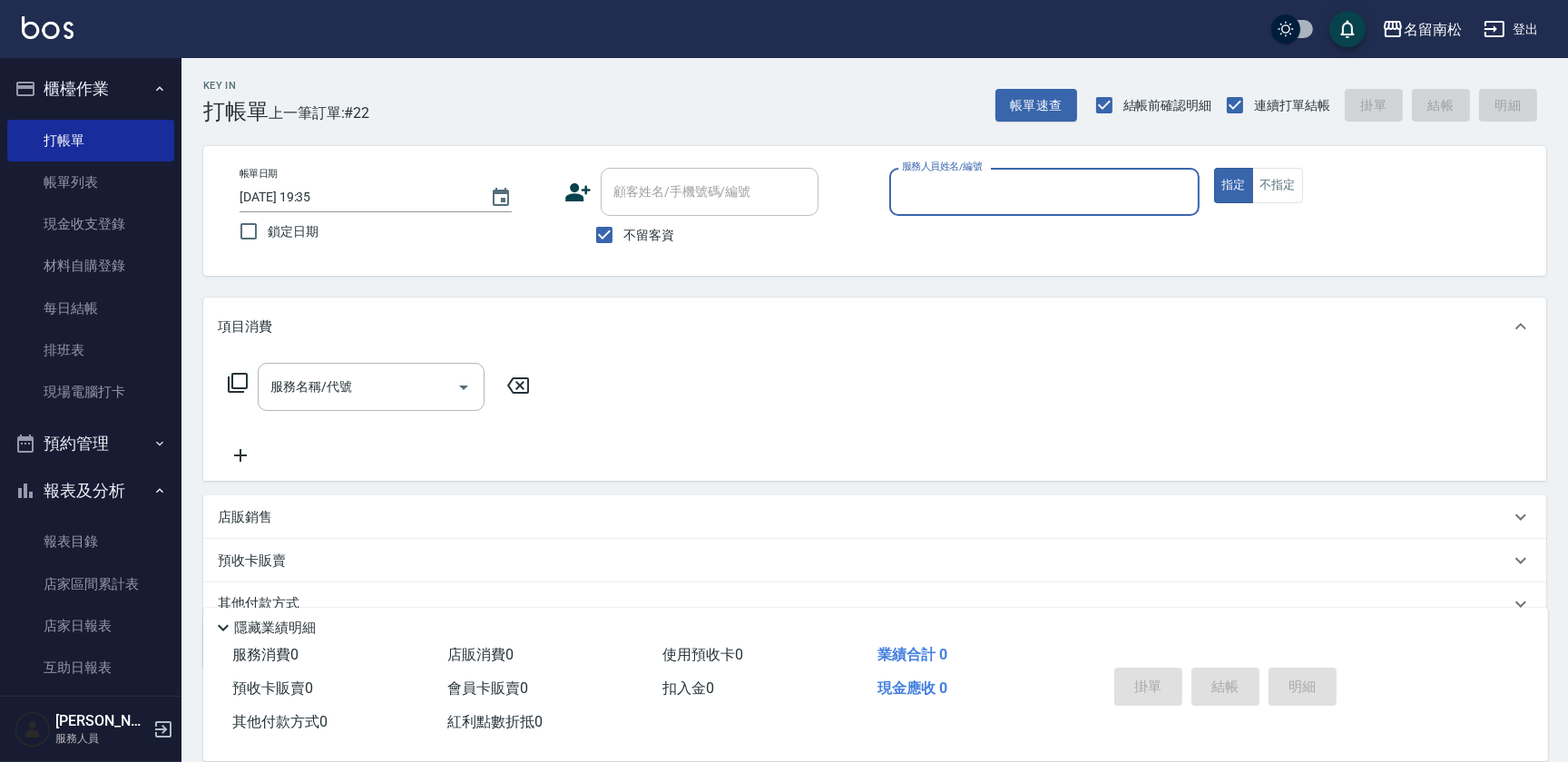
click at [971, 160] on label "服務人員姓名/編號" at bounding box center [941, 166] width 80 height 13
click at [971, 176] on input "服務人員姓名/編號" at bounding box center [1044, 192] width 294 height 32
type input "[PERSON_NAME]04"
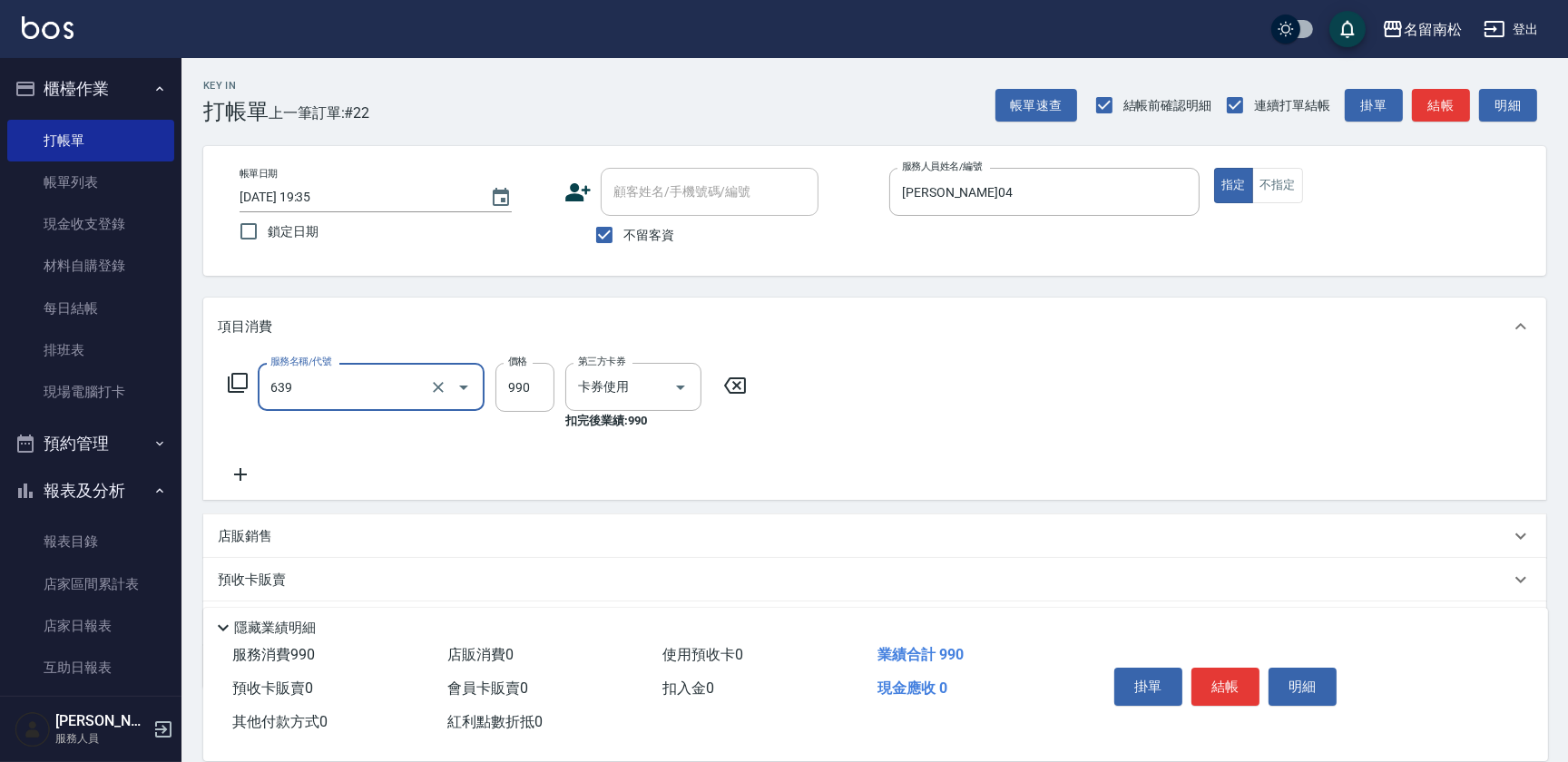
type input "(芙)蘆薈髮膜套卡(自材)(639)"
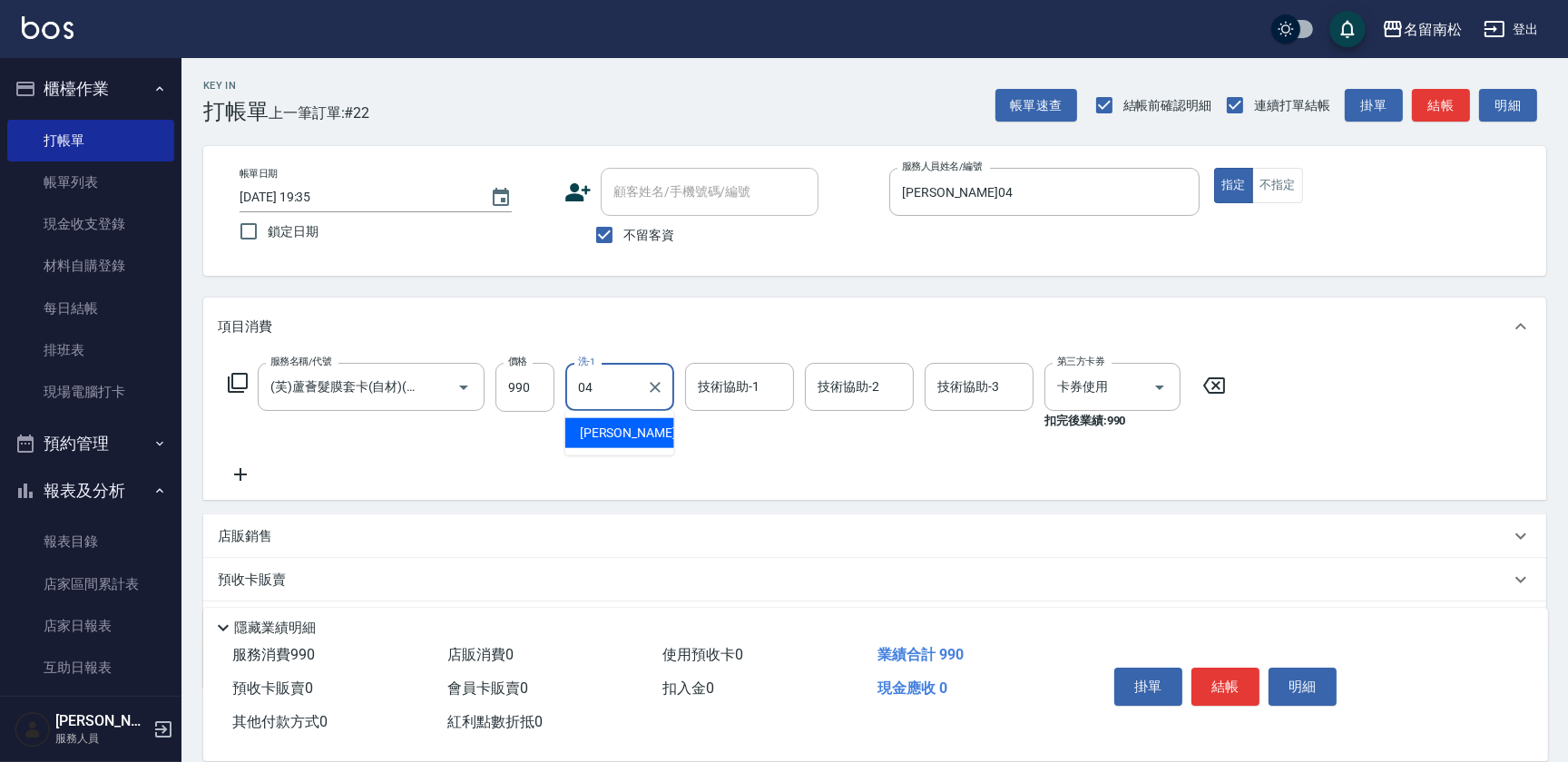
type input "[PERSON_NAME]04"
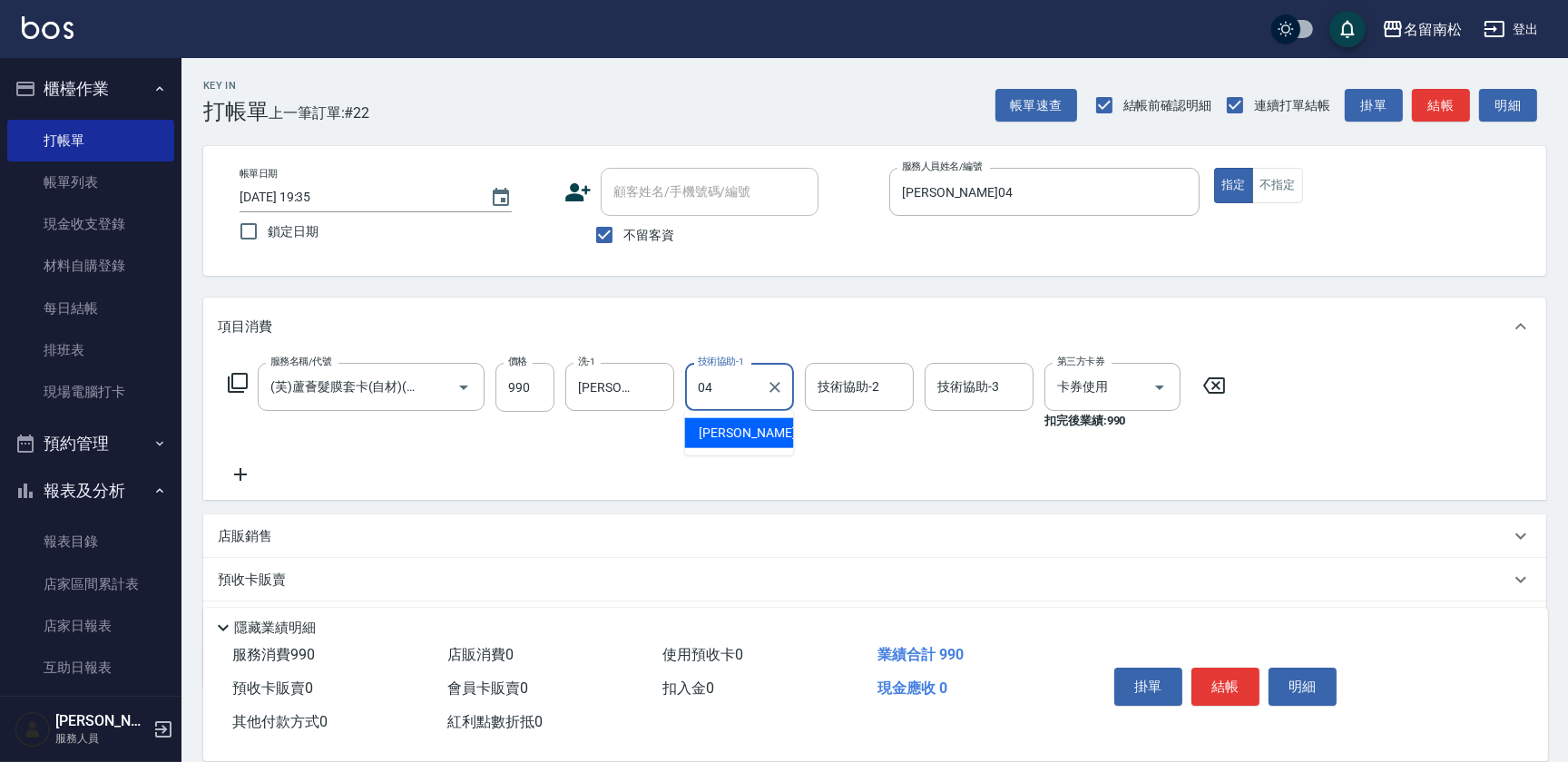
type input "[PERSON_NAME]04"
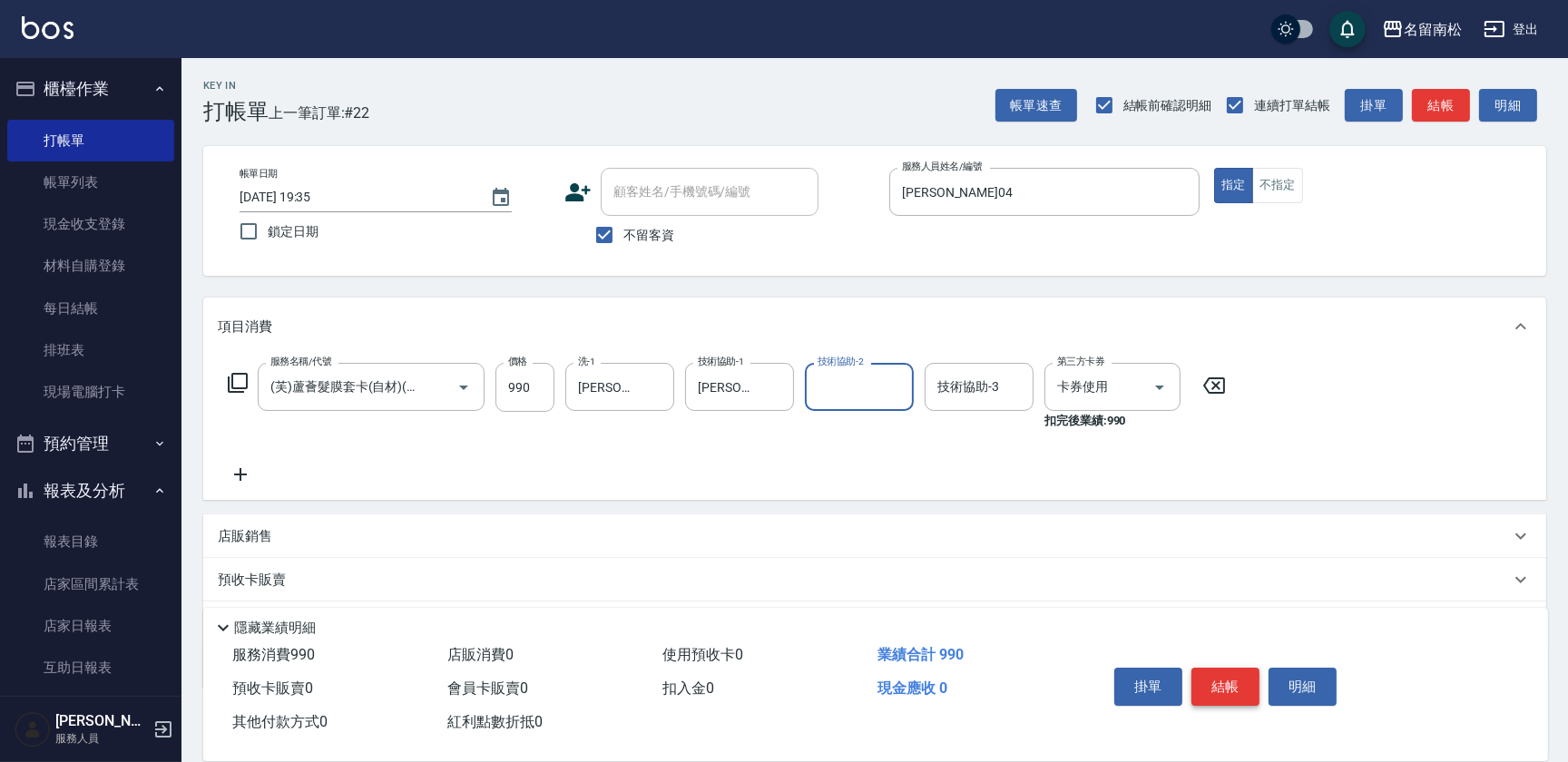
click at [1237, 690] on button "結帳" at bounding box center [1225, 686] width 68 height 38
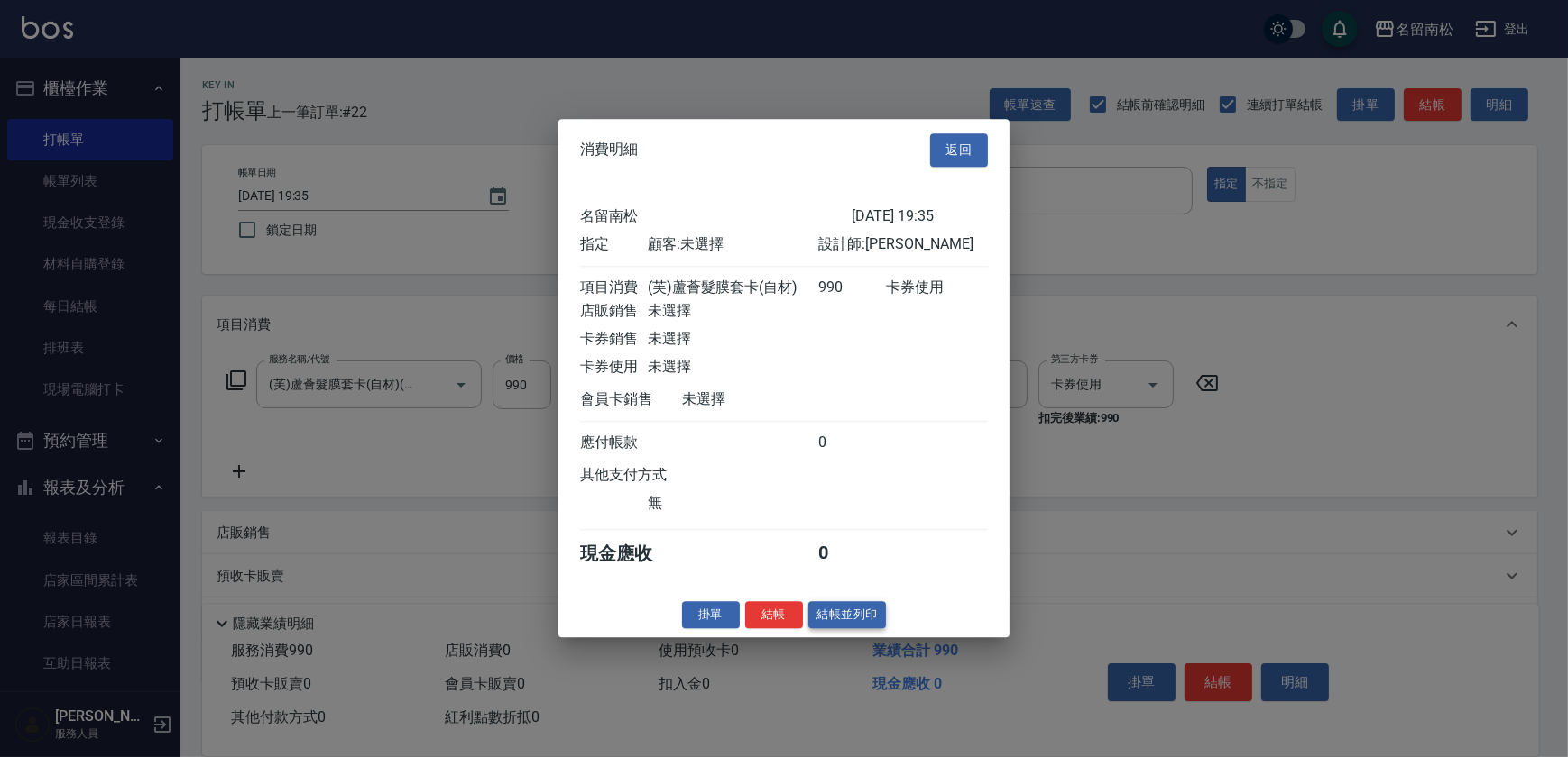
click at [859, 621] on button "結帳並列印" at bounding box center [847, 615] width 79 height 28
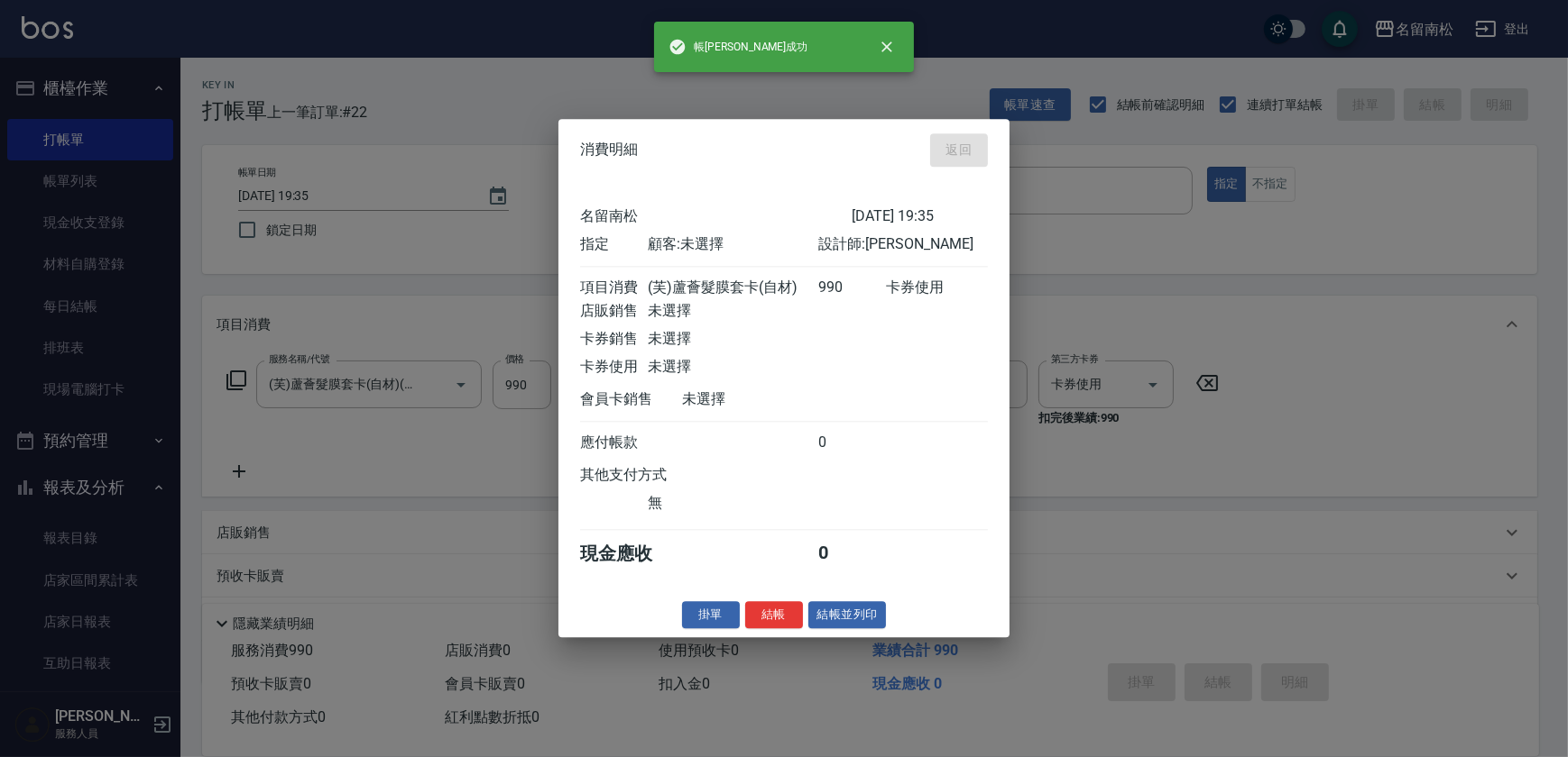
type input "[DATE] 19:36"
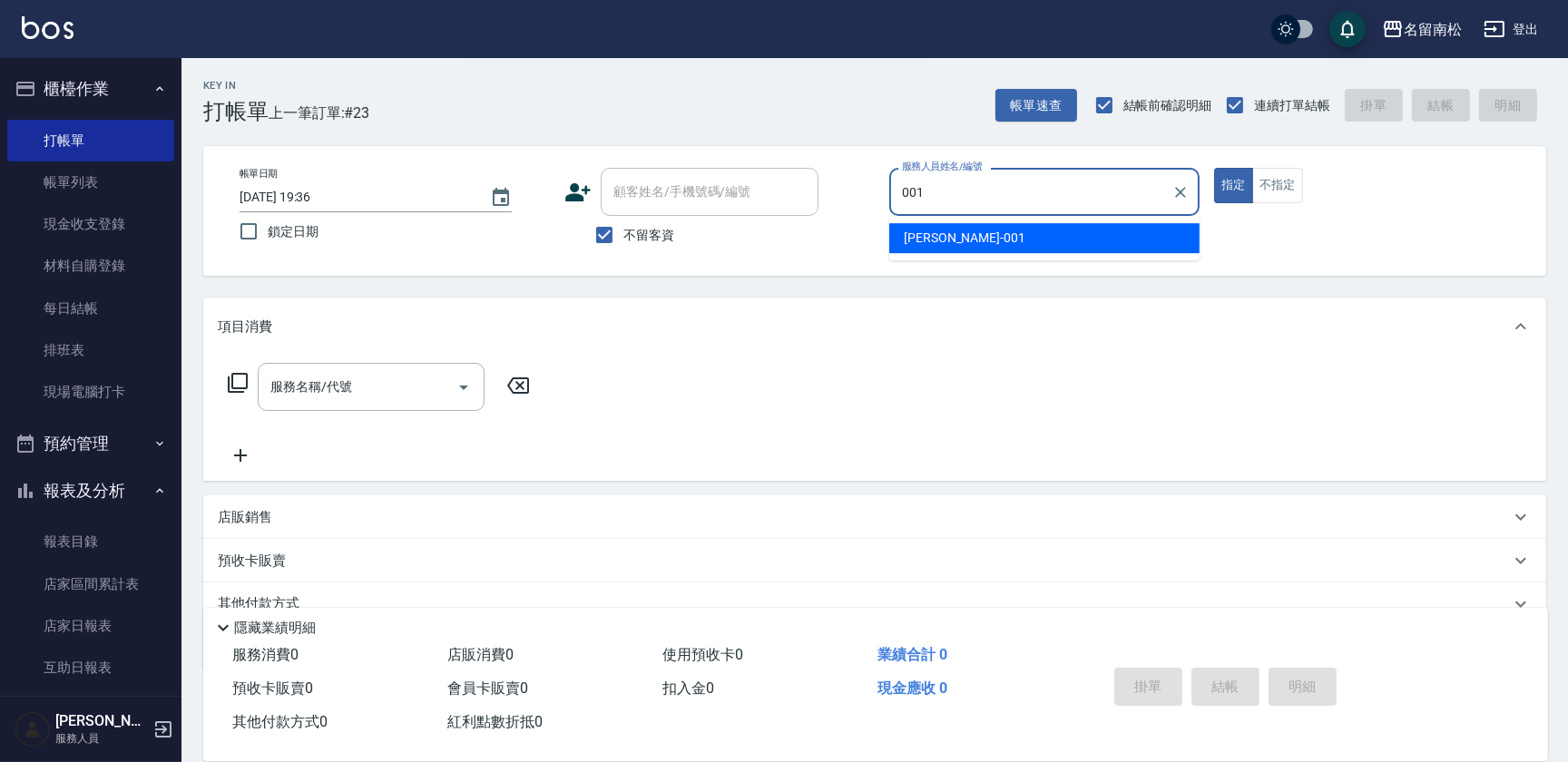
type input "[PERSON_NAME]-001"
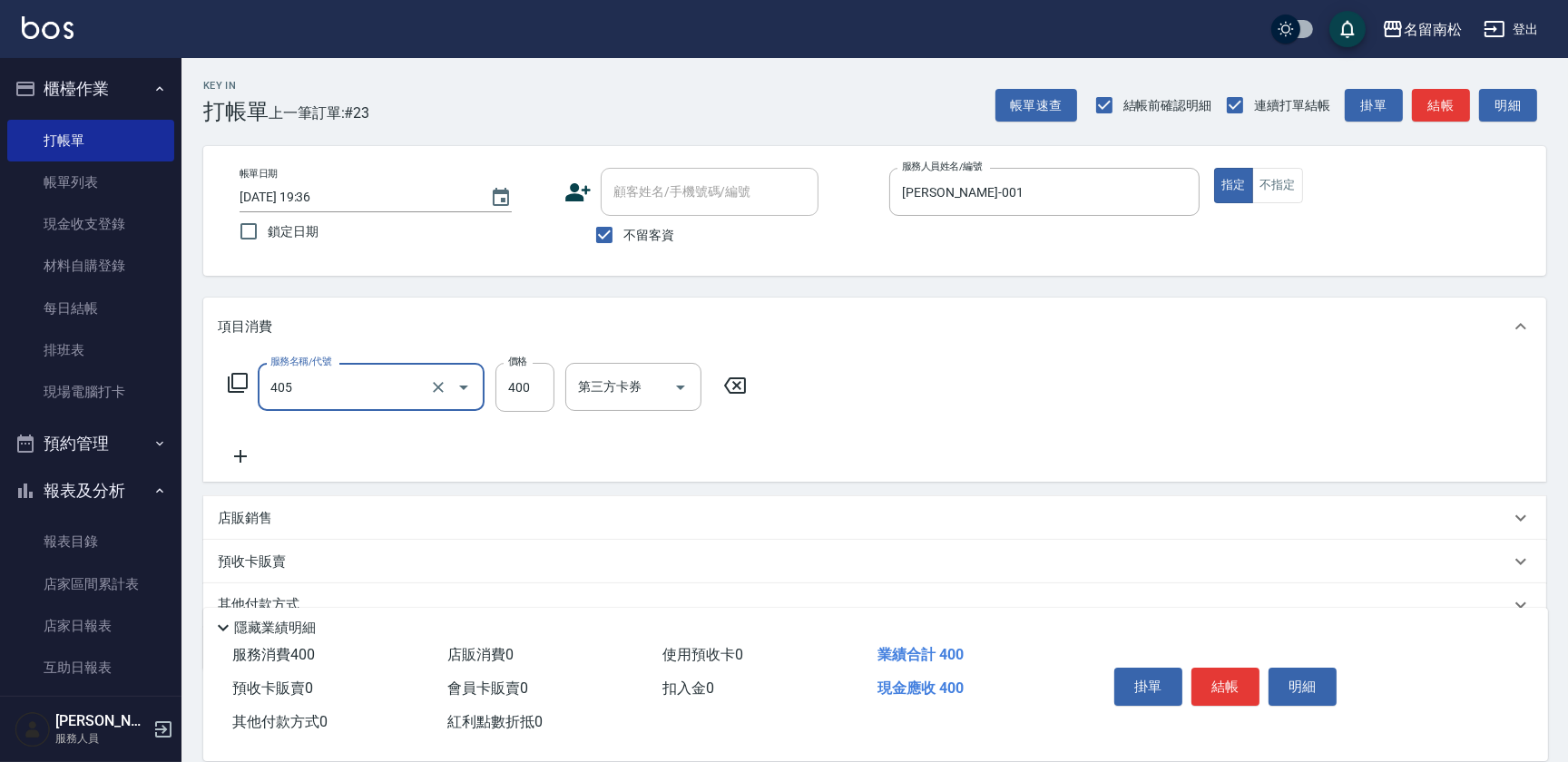
type input "剪髮(400)(405)"
type input "480"
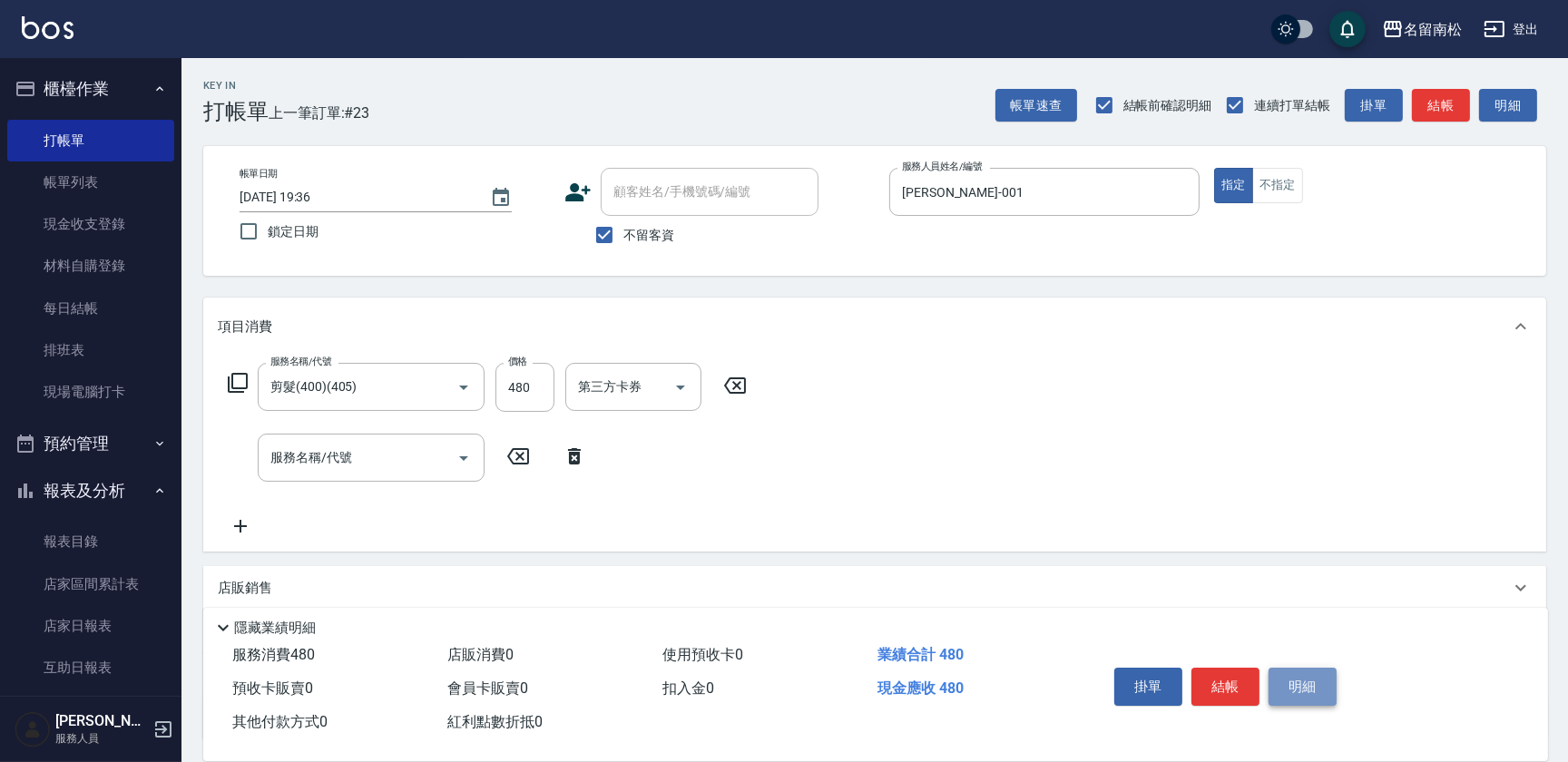
click at [1297, 680] on button "明細" at bounding box center [1303, 686] width 68 height 38
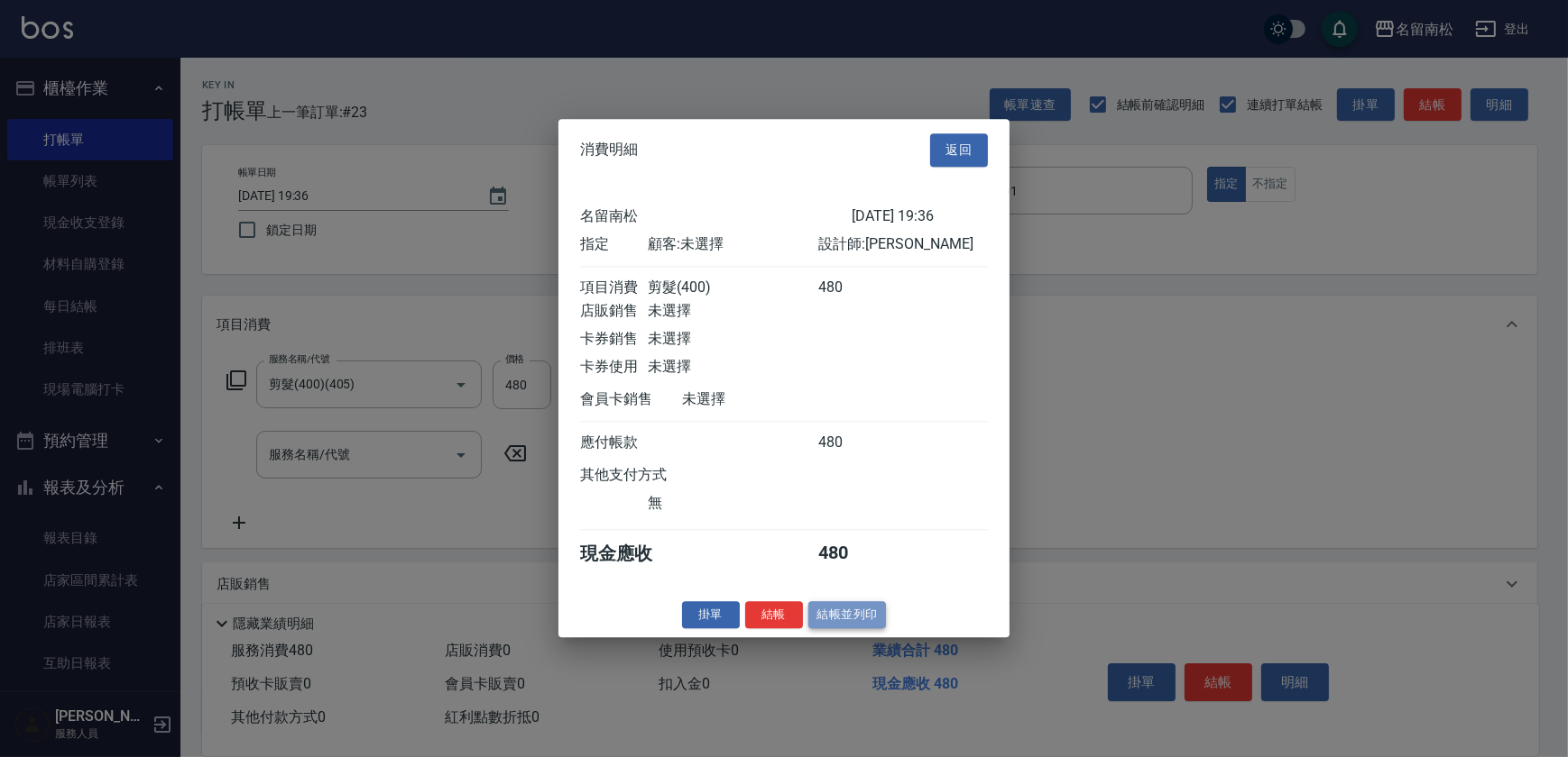
click at [856, 624] on button "結帳並列印" at bounding box center [847, 615] width 79 height 28
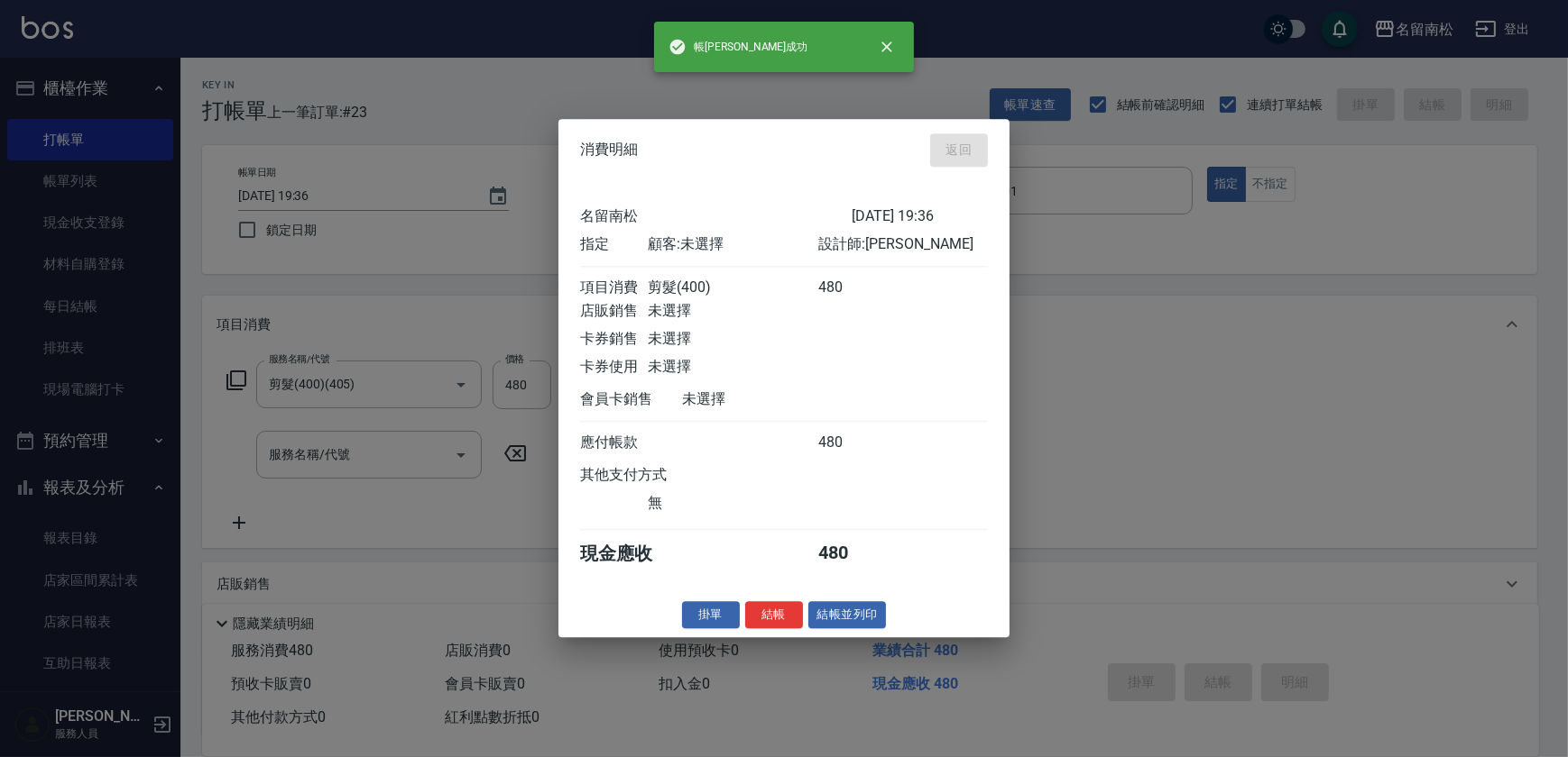
type input "[DATE] 19:51"
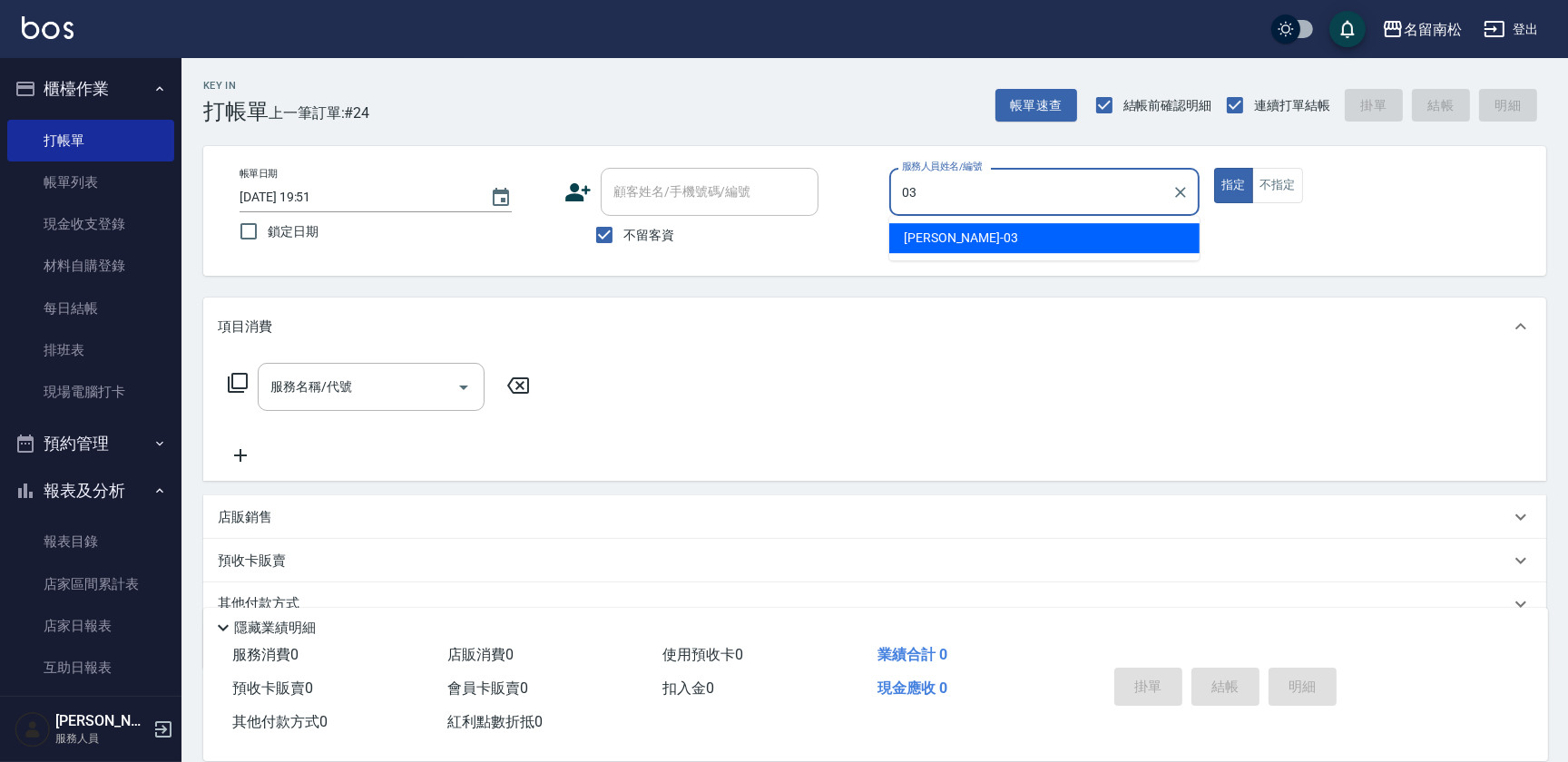
type input "[PERSON_NAME]-03"
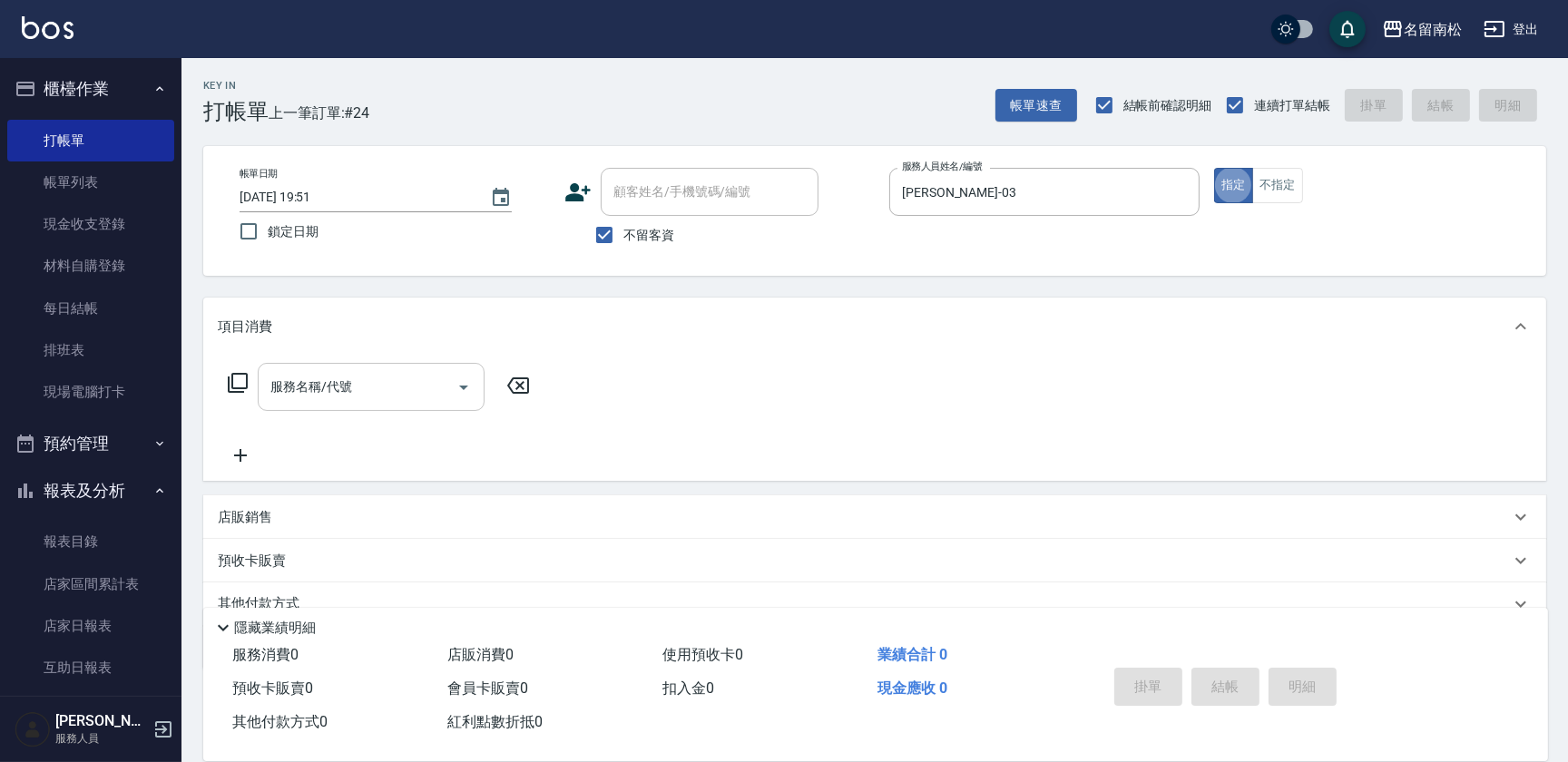
click at [306, 396] on input "服務名稱/代號" at bounding box center [358, 387] width 183 height 32
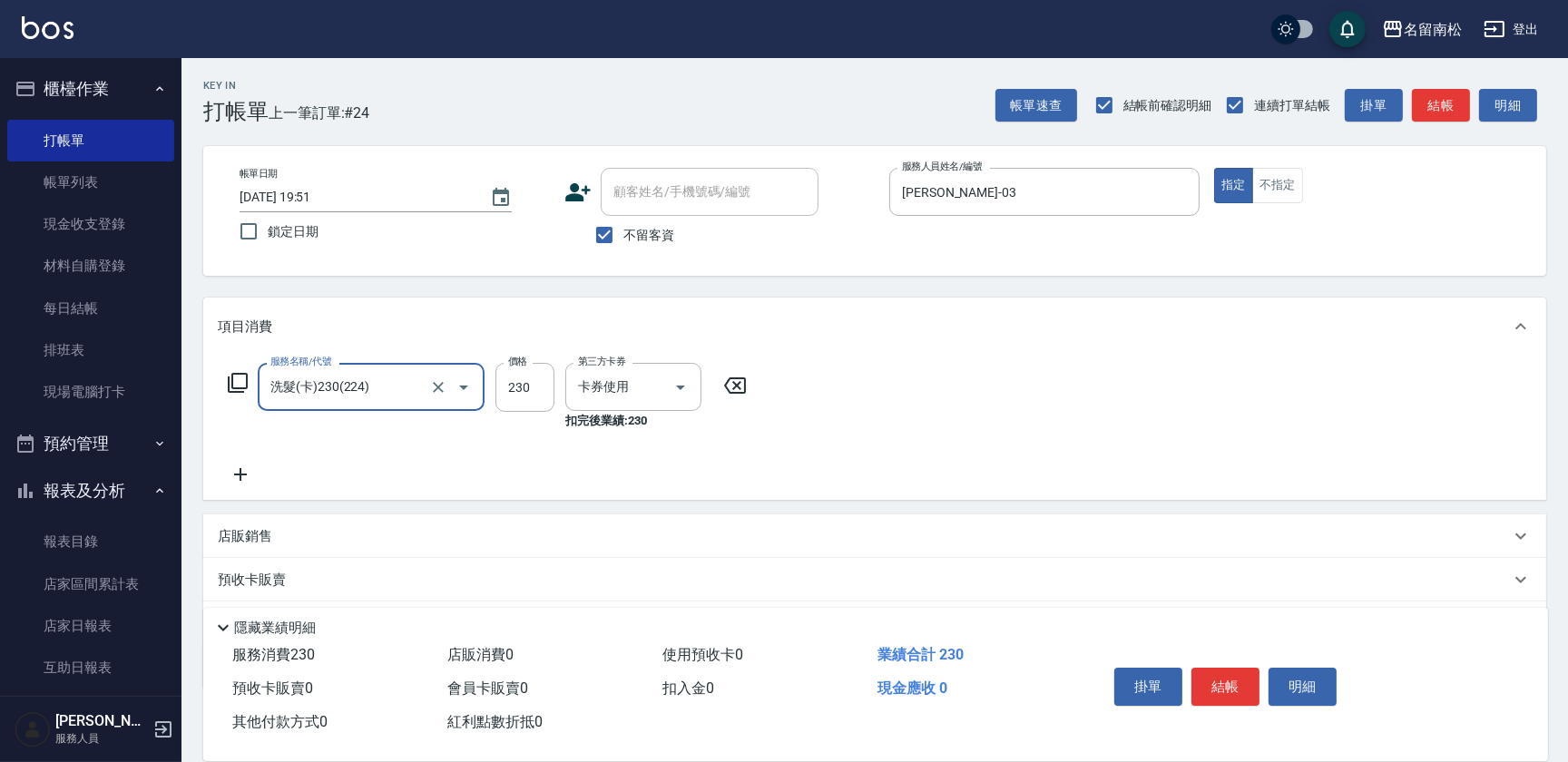
type input "洗髮(卡)230(224)"
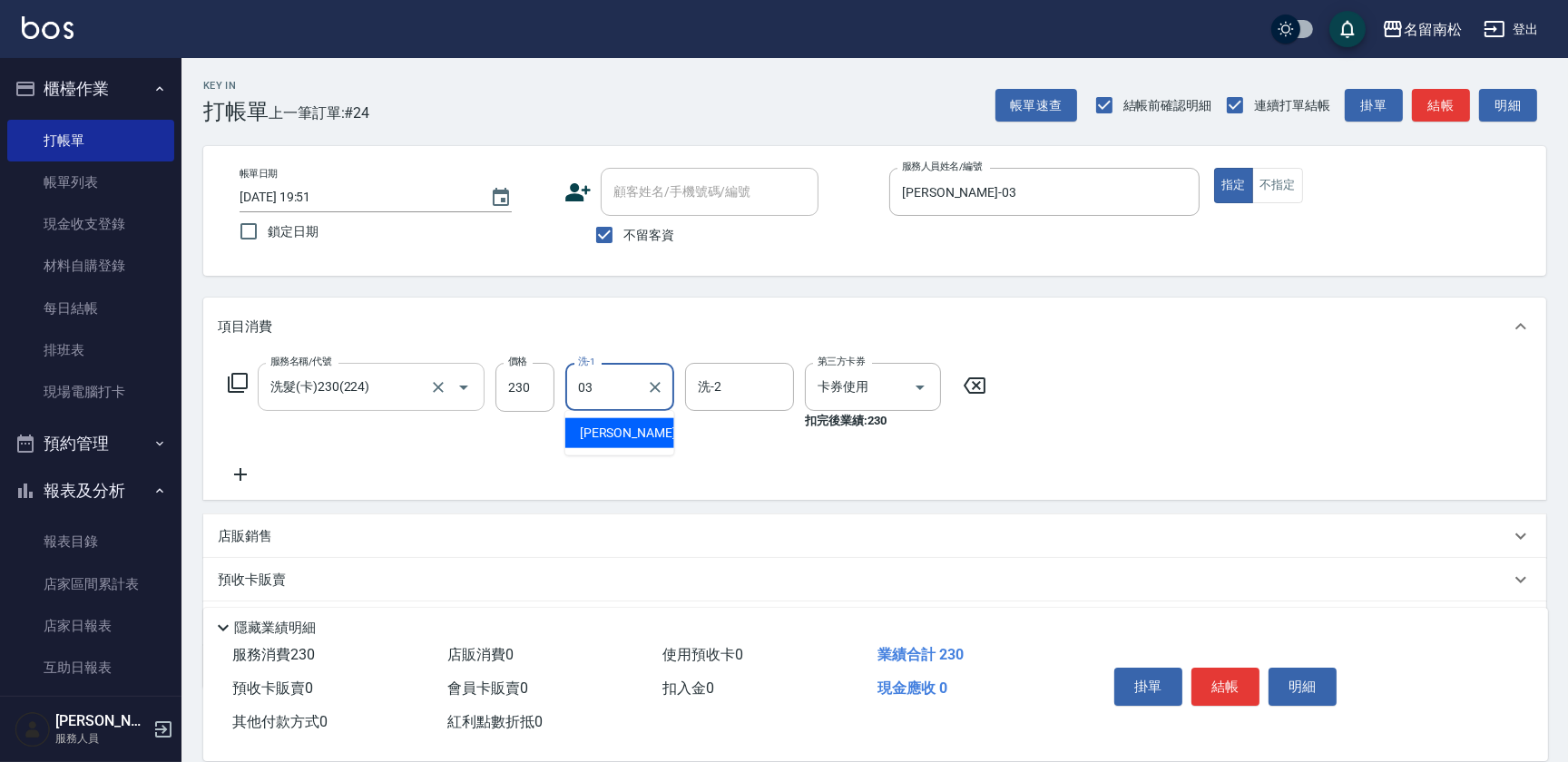
type input "[PERSON_NAME]-03"
click at [1220, 675] on button "結帳" at bounding box center [1225, 686] width 68 height 38
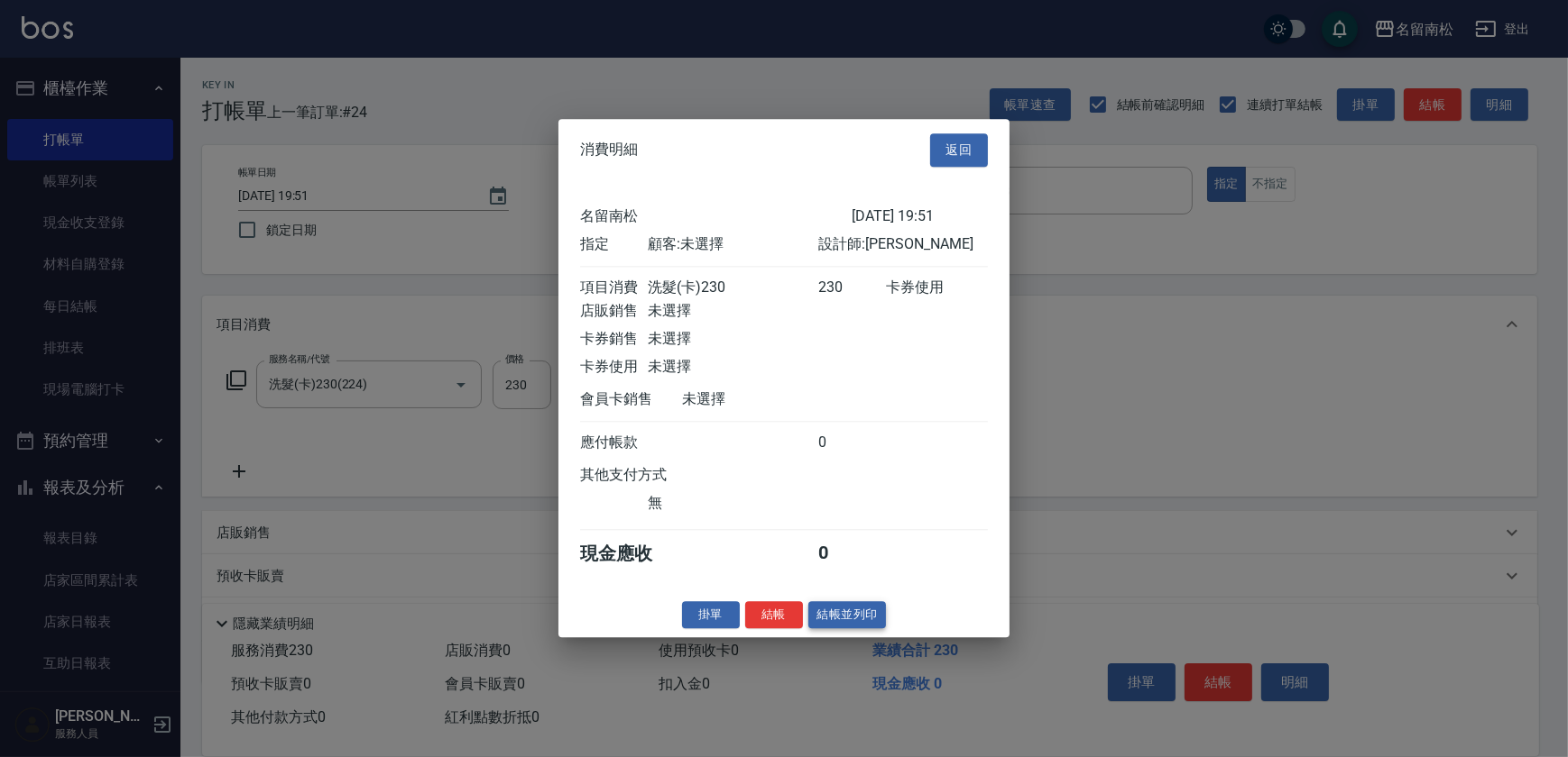
click at [840, 611] on button "結帳並列印" at bounding box center [847, 615] width 79 height 28
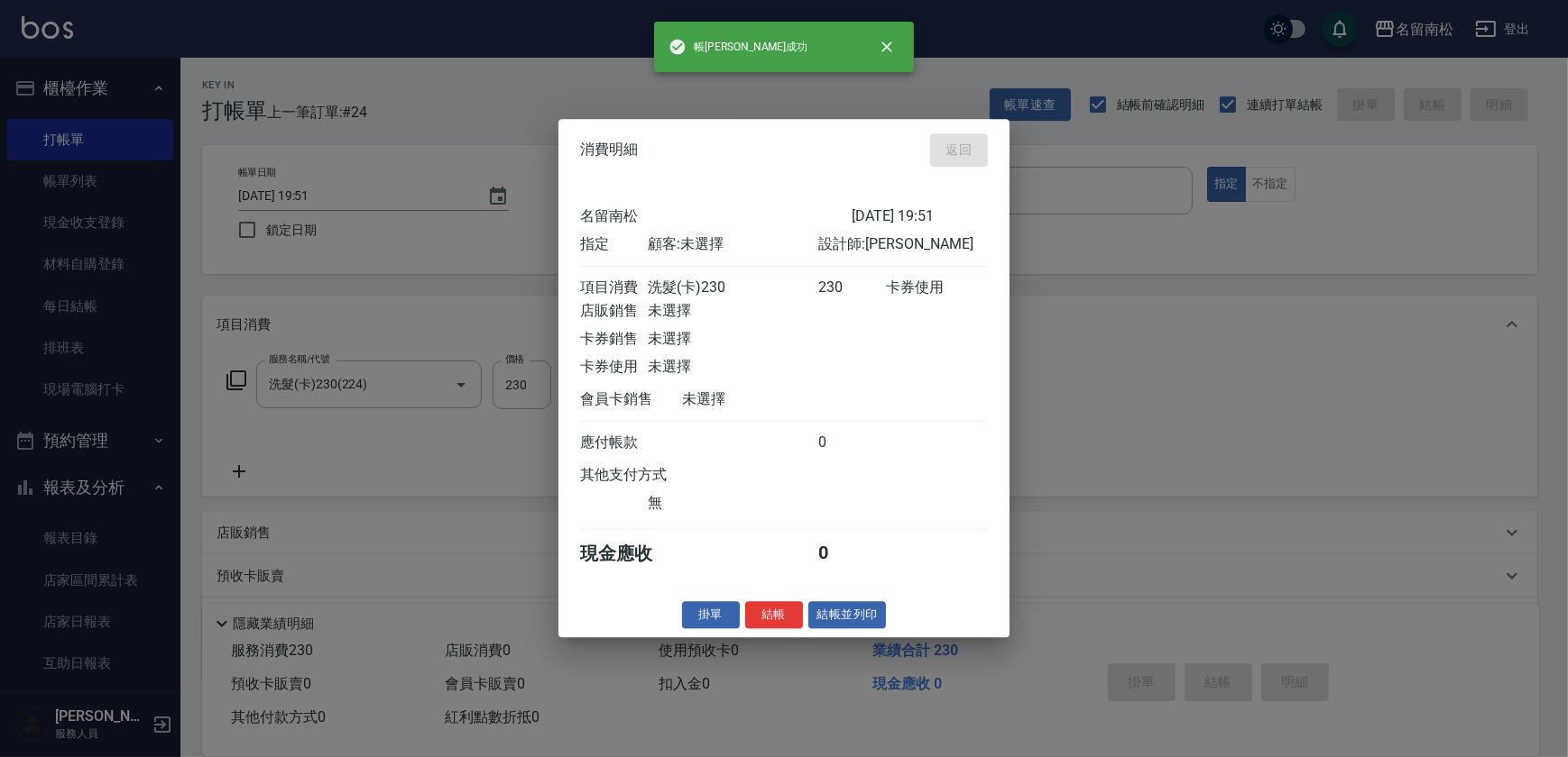
type input "[DATE] 19:53"
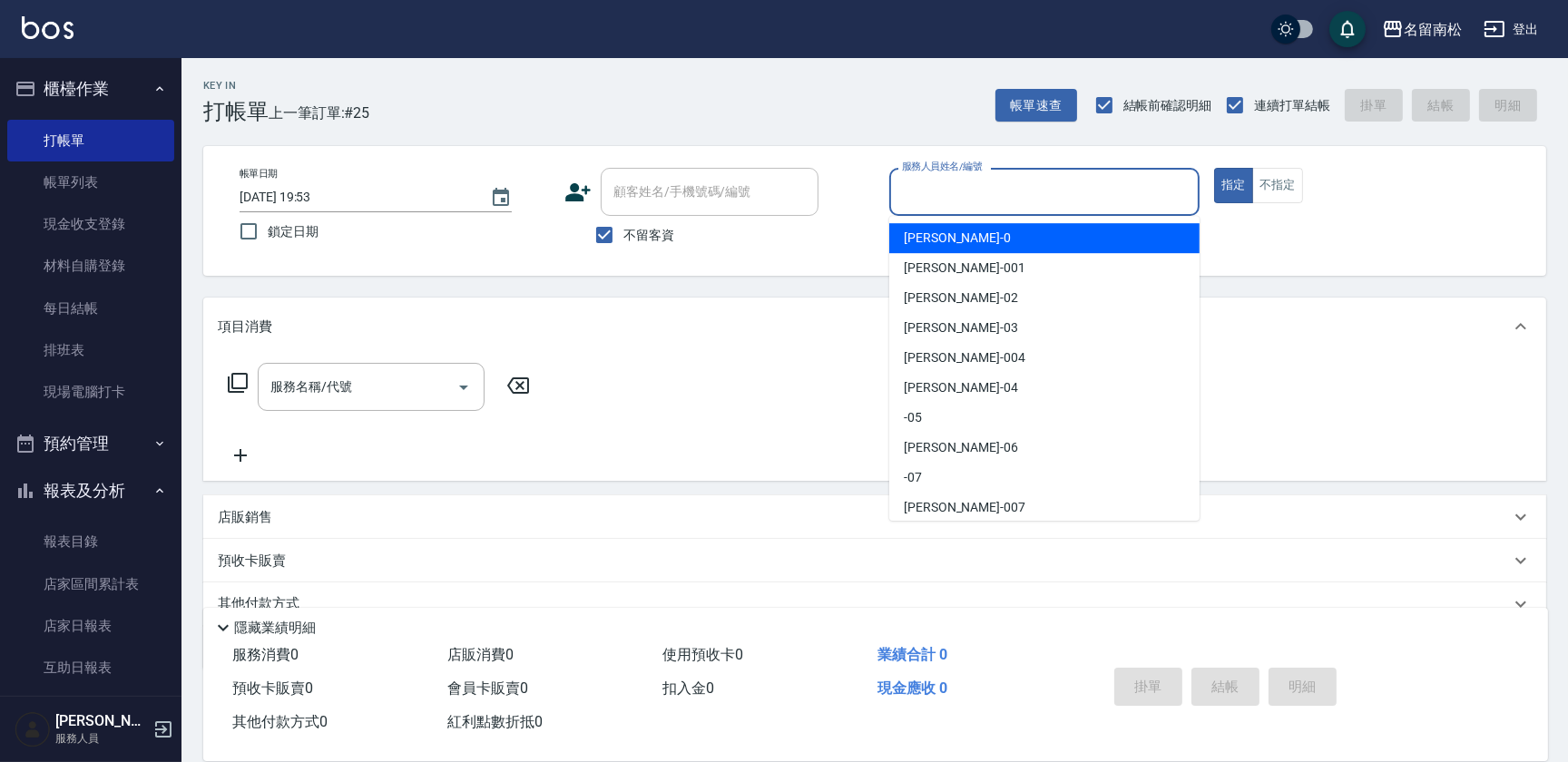
click at [1082, 182] on input "服務人員姓名/編號" at bounding box center [1044, 192] width 294 height 32
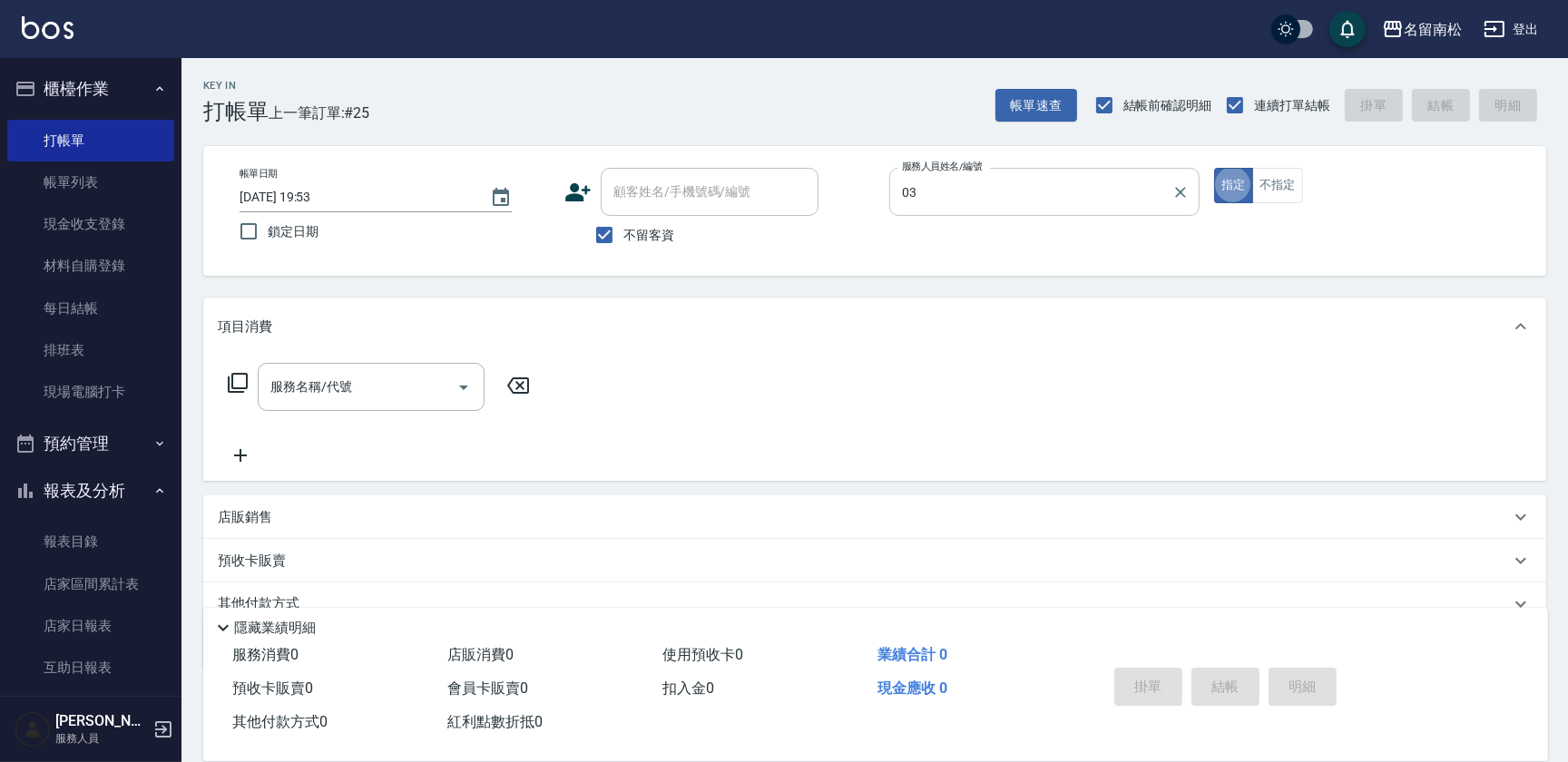
type input "[PERSON_NAME]-03"
drag, startPoint x: 374, startPoint y: 385, endPoint x: 376, endPoint y: 365, distance: 20.1
click at [372, 381] on input "服務名稱/代號" at bounding box center [358, 387] width 183 height 32
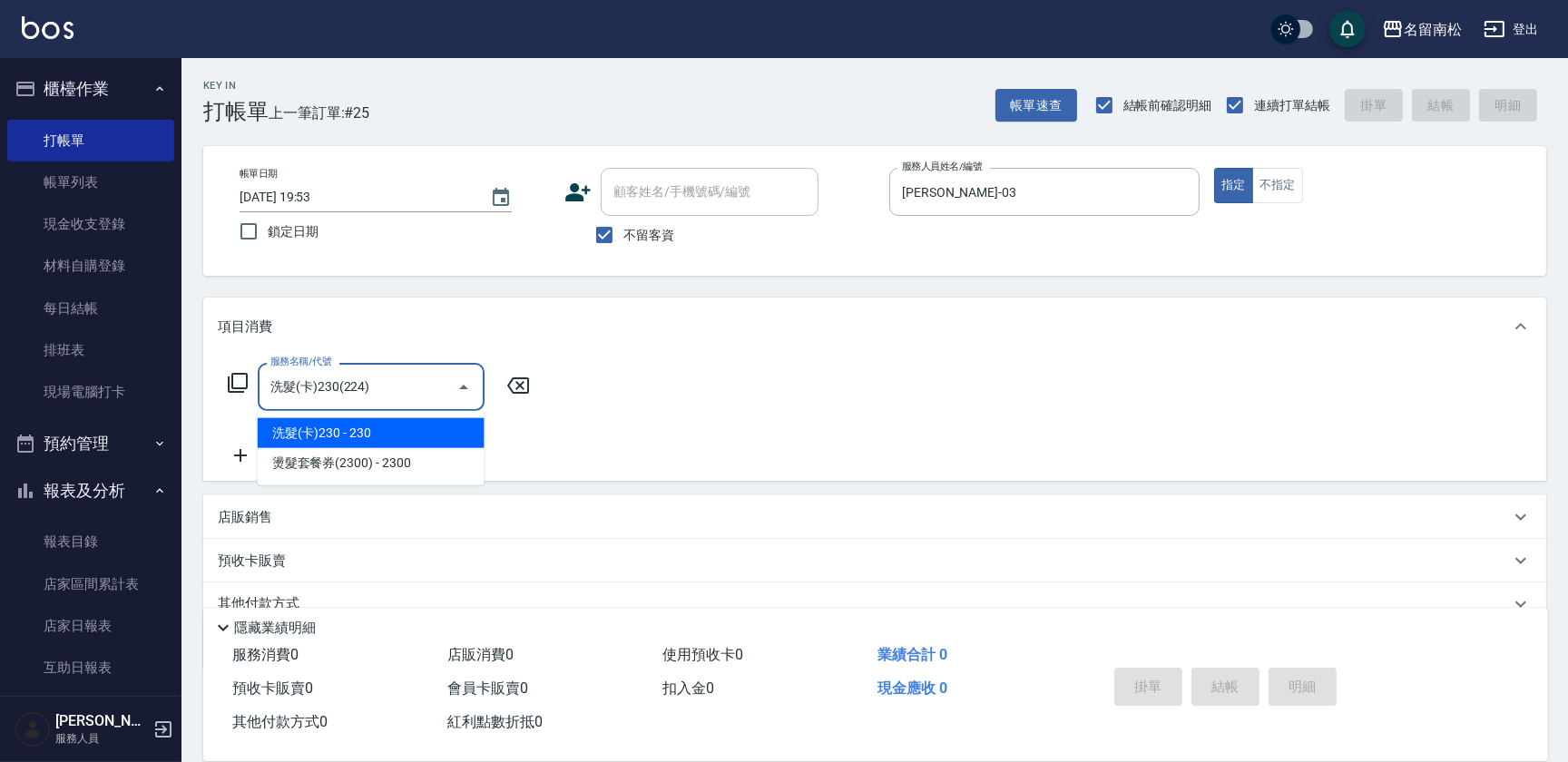
type input "洗髮(卡)230(224)"
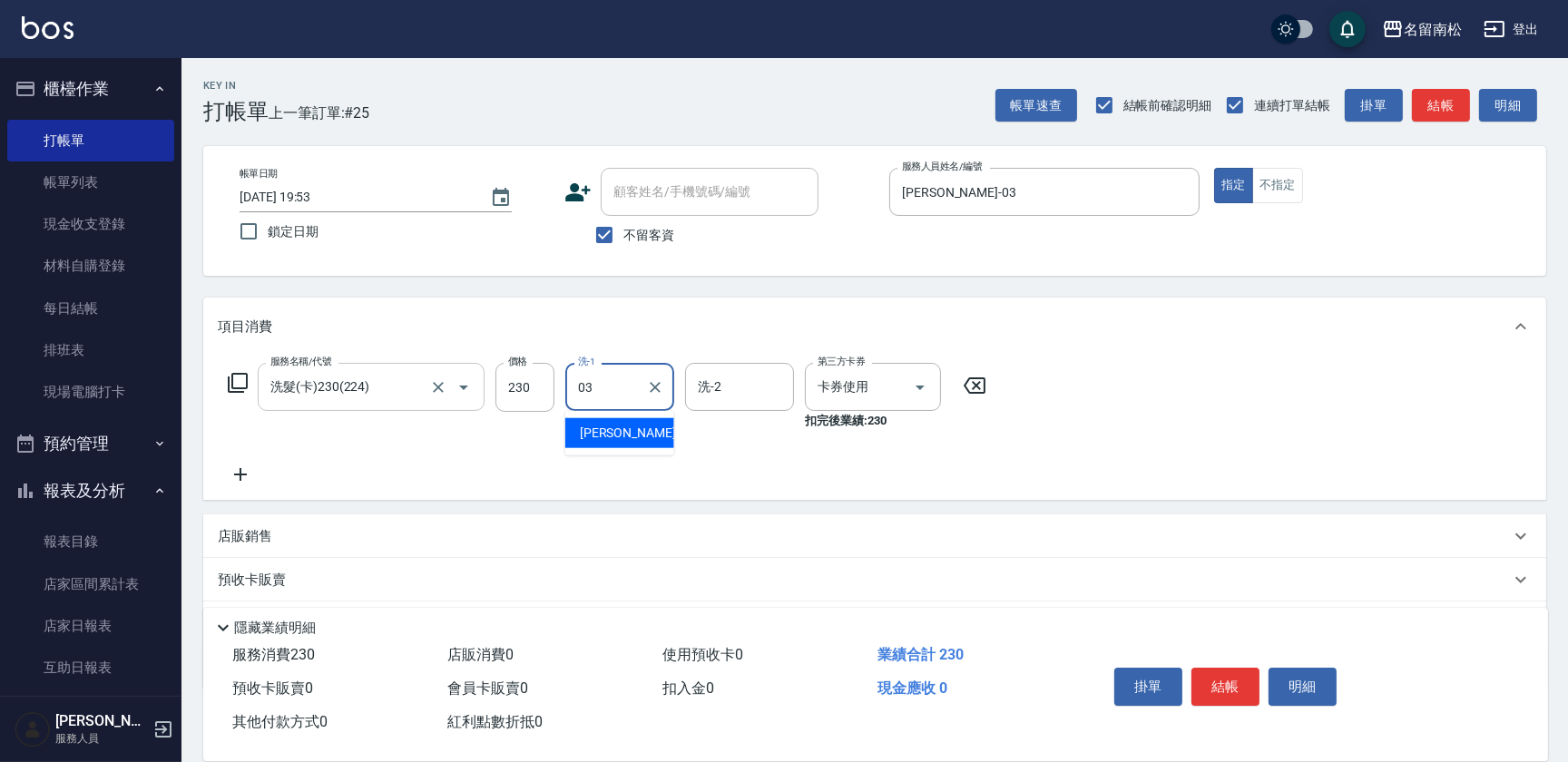
type input "[PERSON_NAME]-03"
click at [1222, 678] on button "結帳" at bounding box center [1225, 686] width 68 height 38
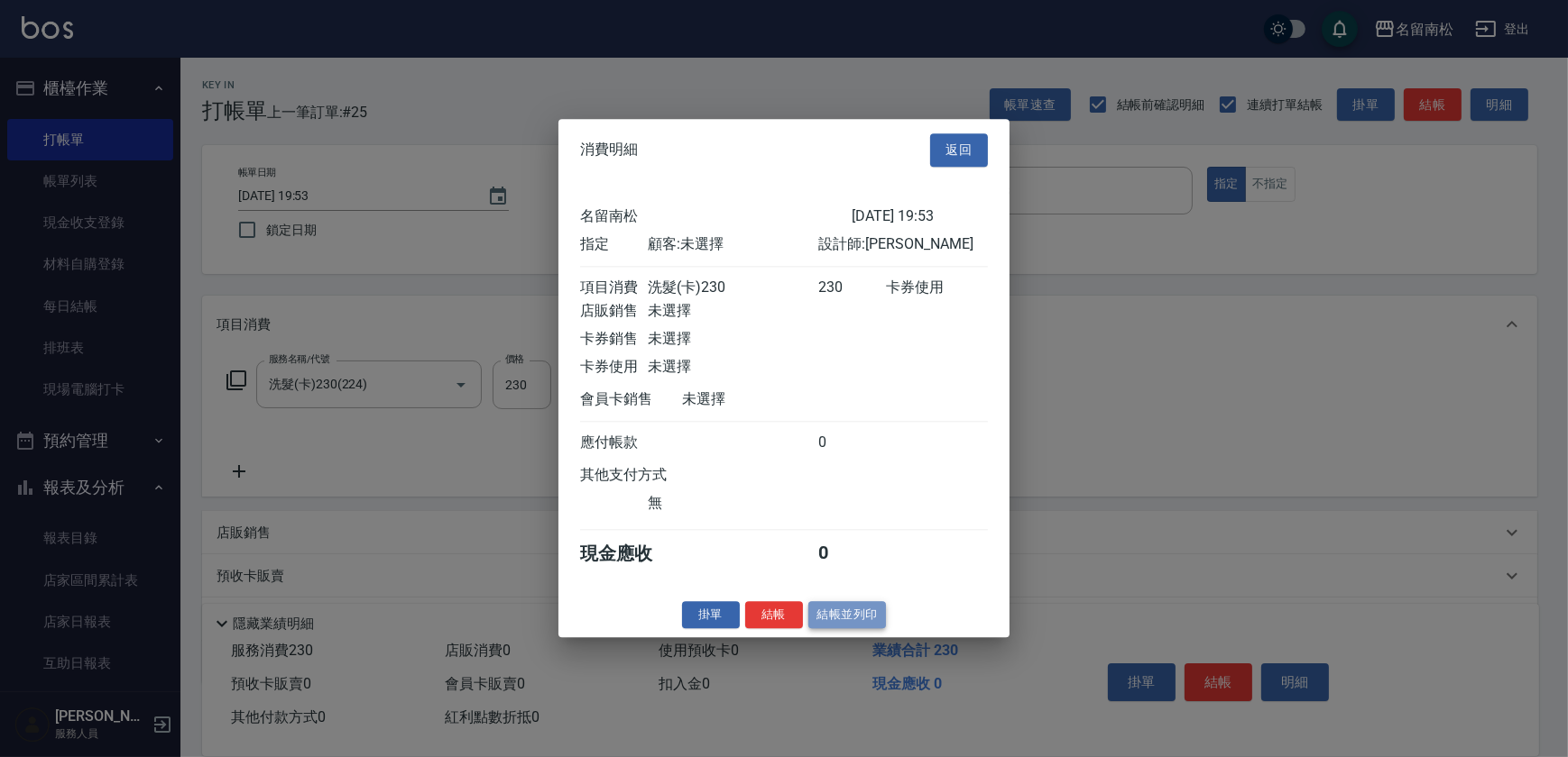
click at [847, 625] on button "結帳並列印" at bounding box center [847, 615] width 79 height 28
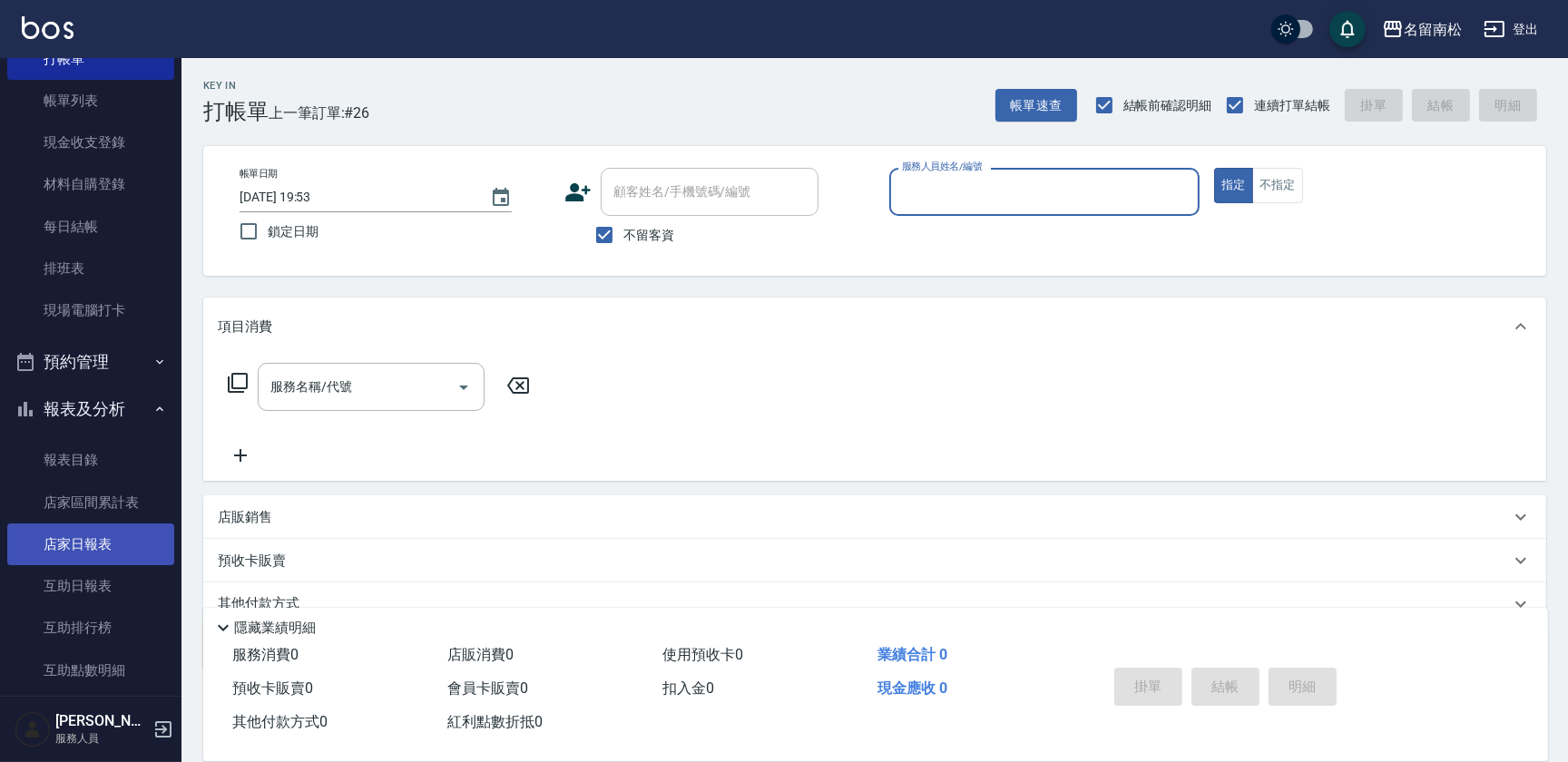
click at [126, 532] on link "店家日報表" at bounding box center [91, 545] width 167 height 42
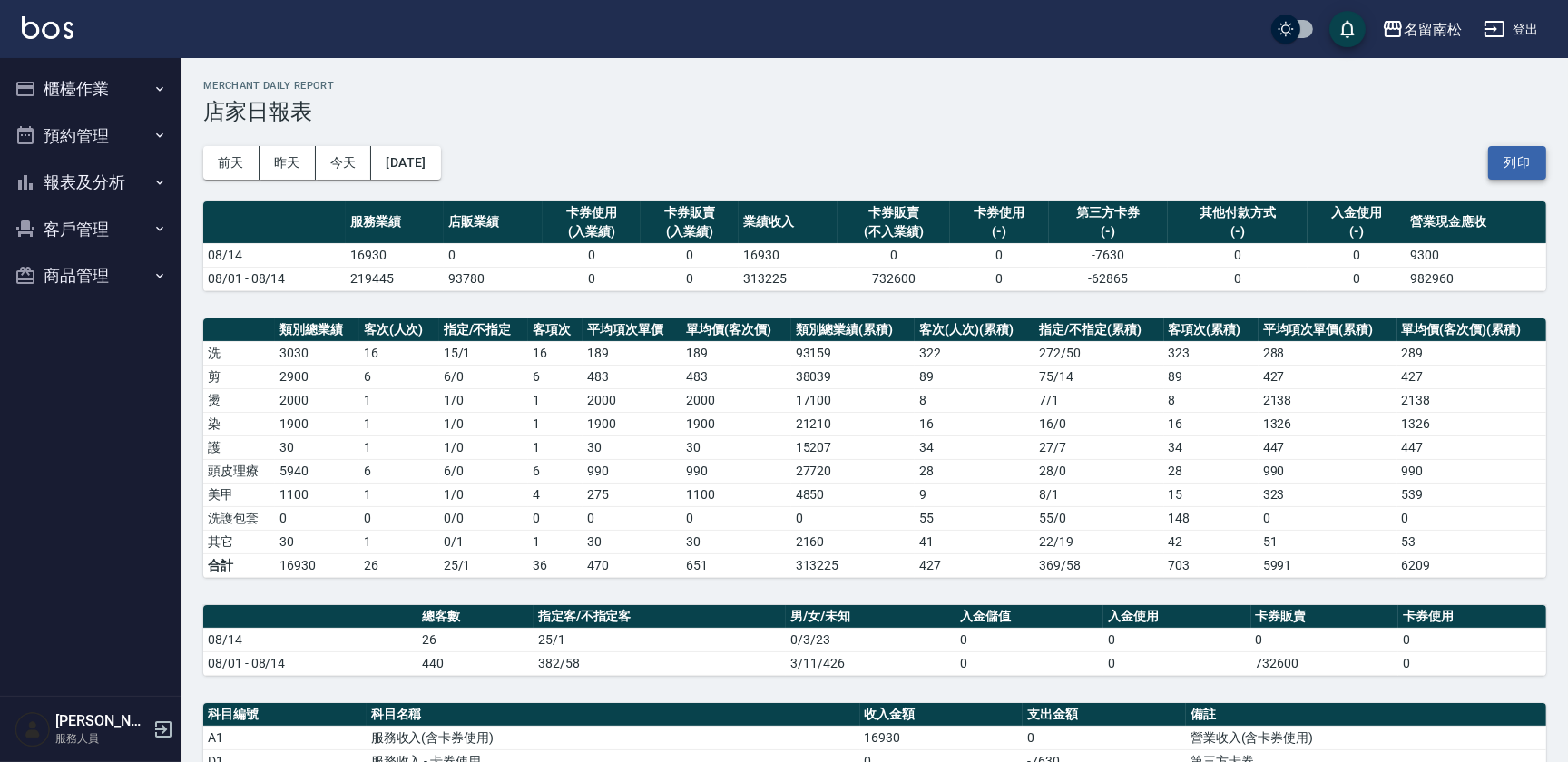
click at [1516, 164] on button "列印" at bounding box center [1517, 163] width 59 height 34
click at [130, 183] on button "報表及分析" at bounding box center [91, 182] width 167 height 47
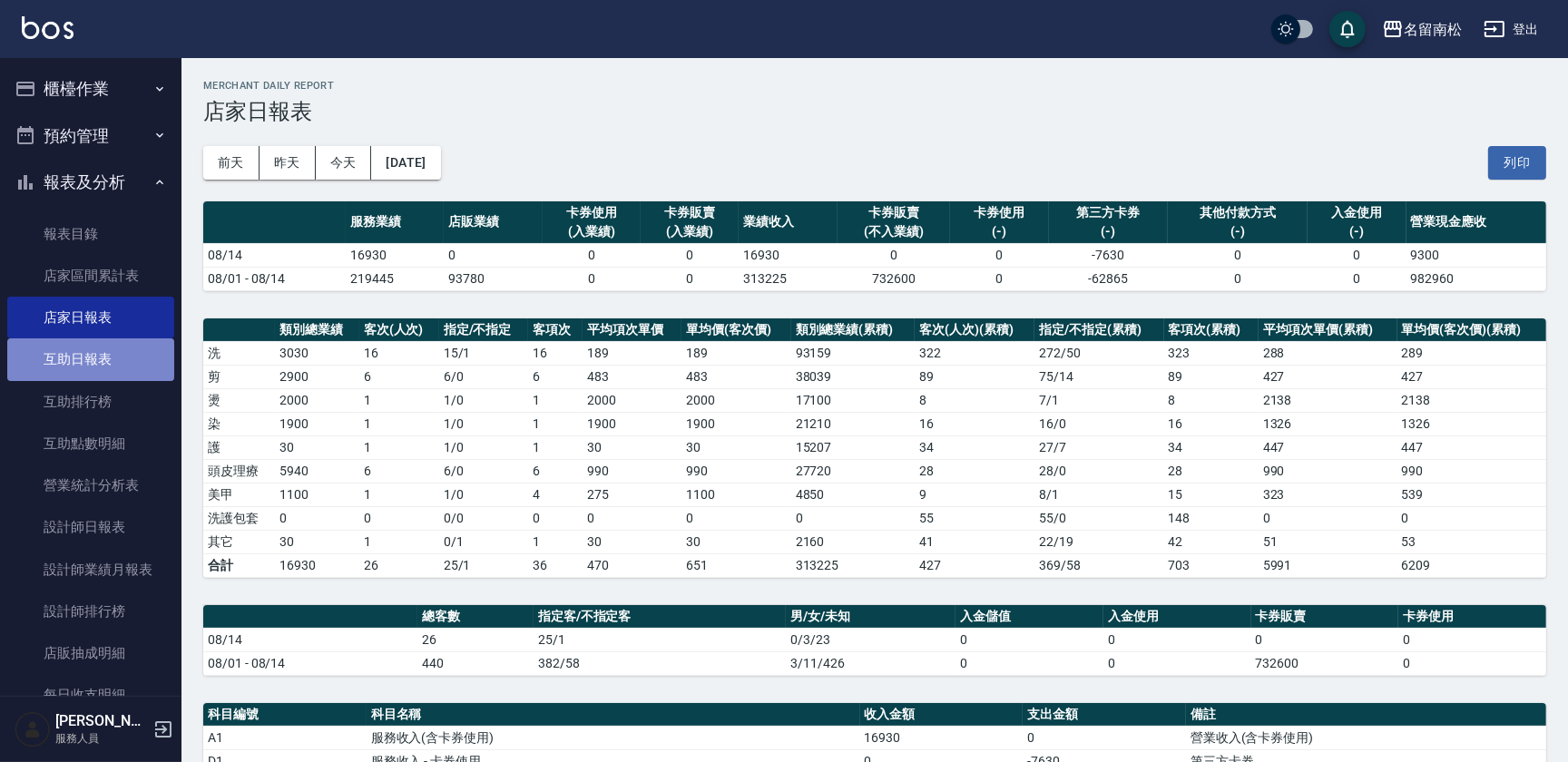
click at [96, 361] on link "互助日報表" at bounding box center [91, 360] width 167 height 42
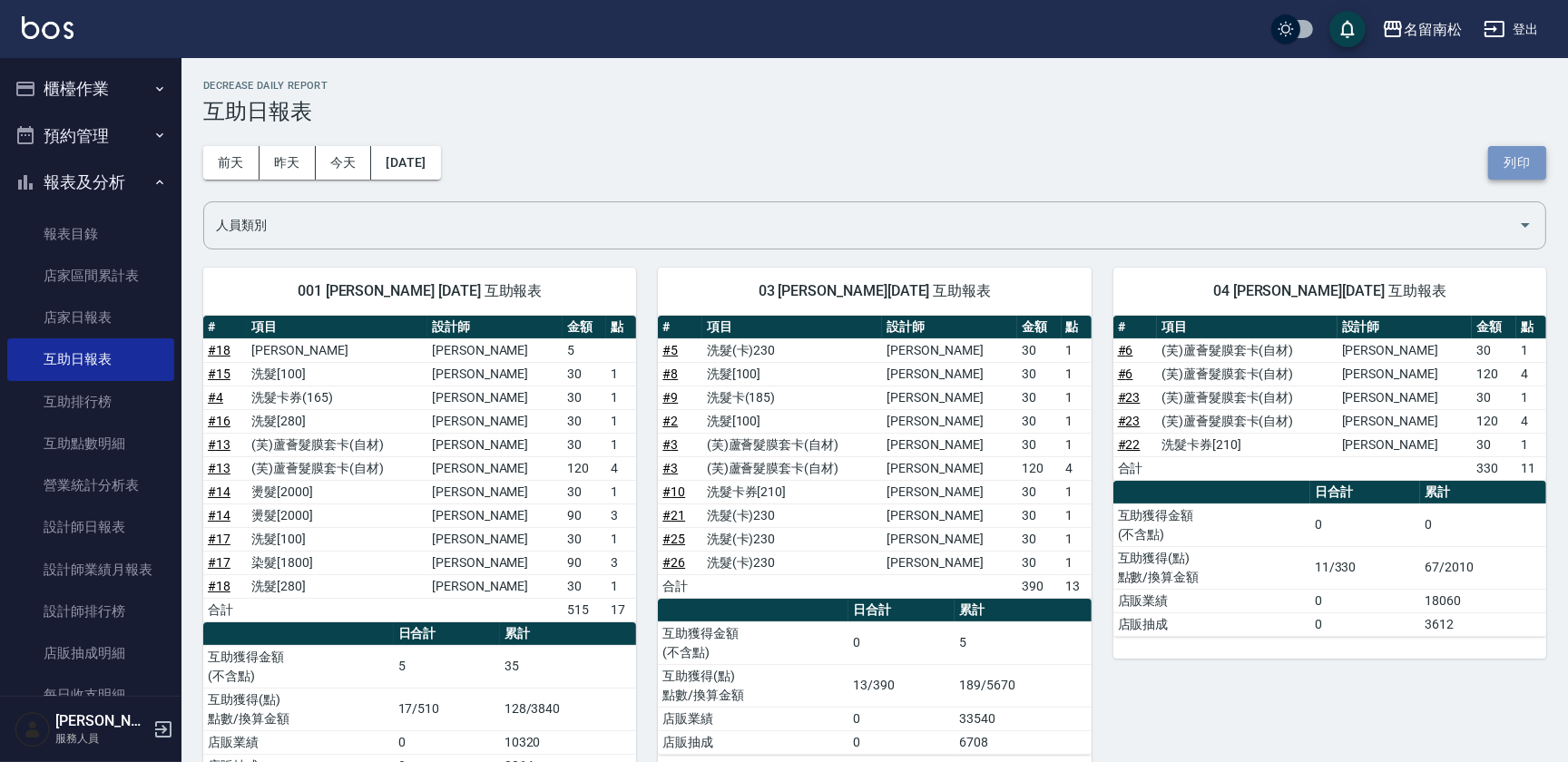
click at [1507, 161] on button "列印" at bounding box center [1517, 163] width 59 height 34
click at [112, 532] on link "設計師日報表" at bounding box center [91, 527] width 167 height 42
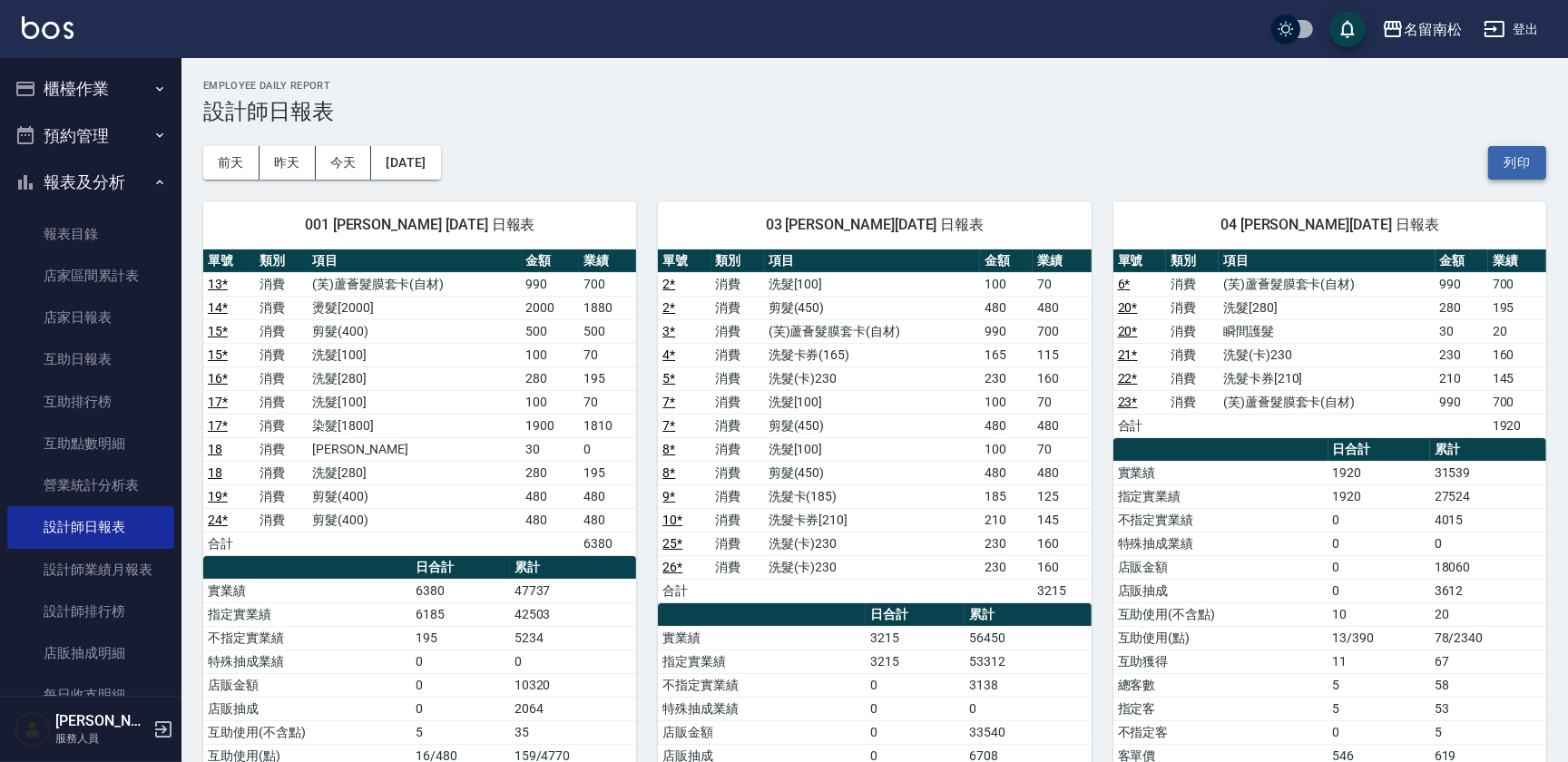
click at [1512, 173] on button "列印" at bounding box center [1517, 163] width 59 height 34
